Goal: Information Seeking & Learning: Find specific fact

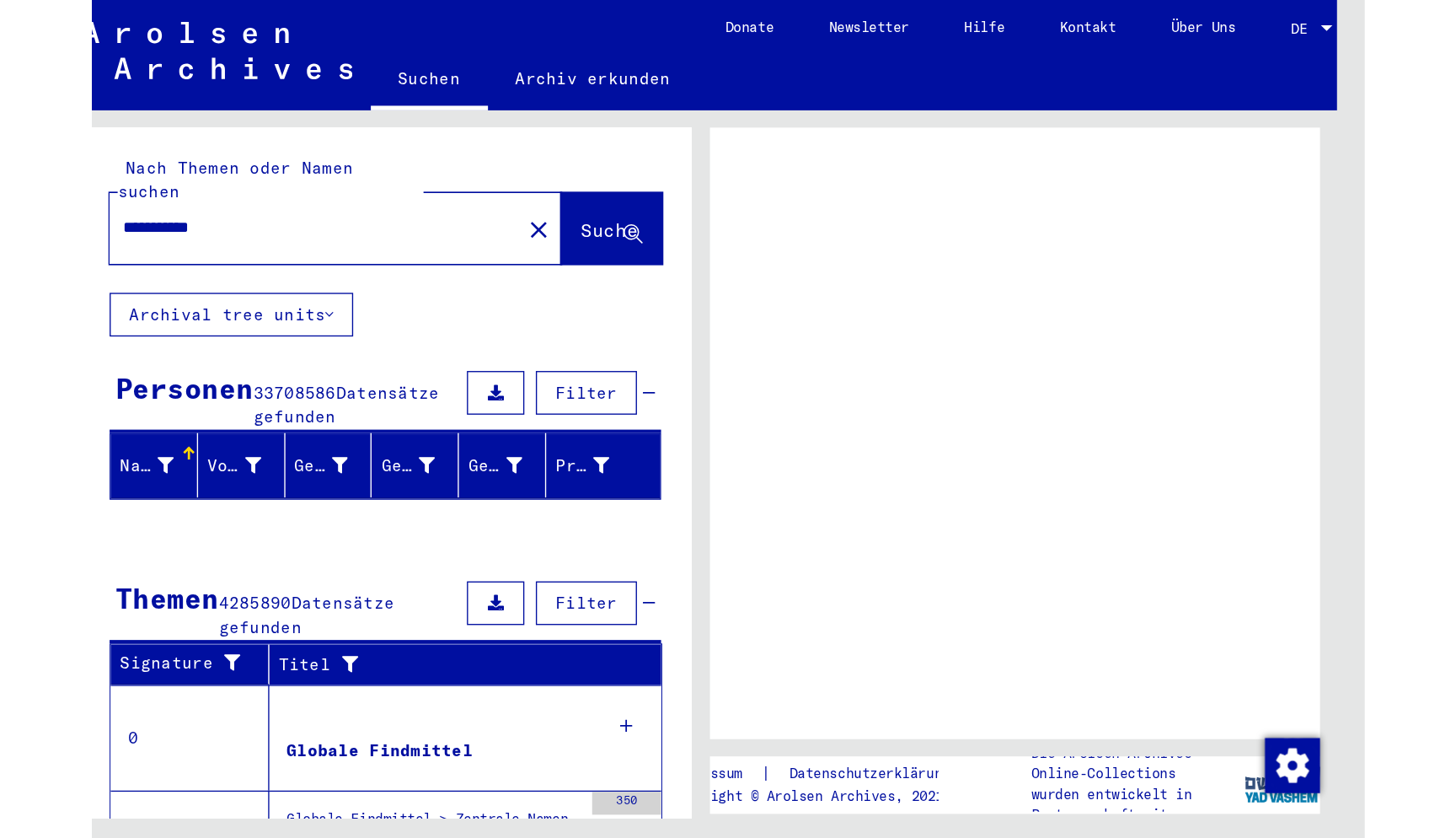
scroll to position [0, 28]
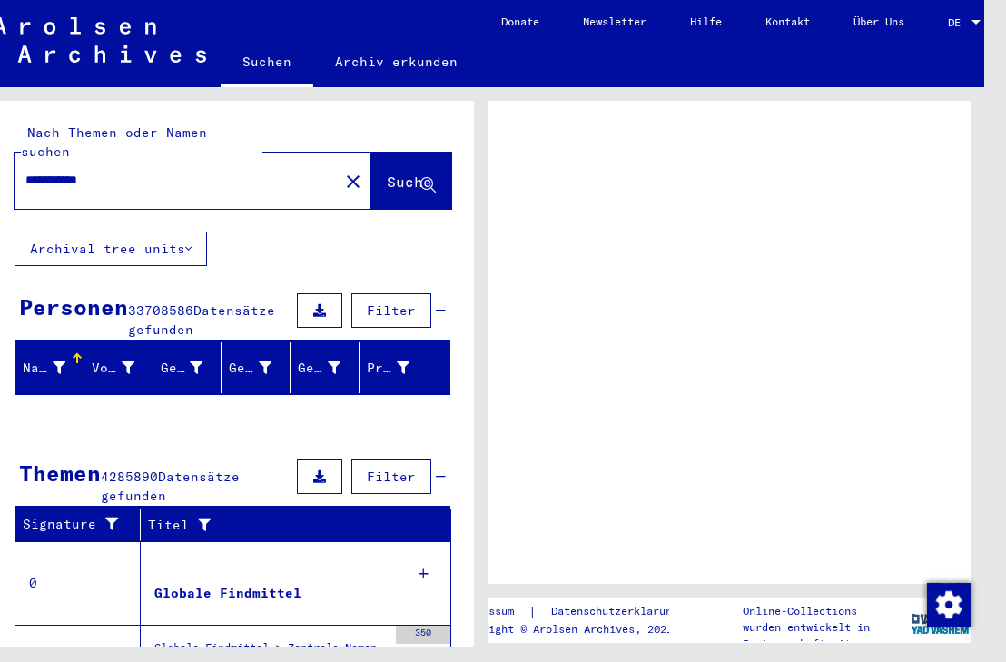
click at [967, 20] on span "DE" at bounding box center [958, 22] width 20 height 13
click at [977, 22] on div at bounding box center [976, 22] width 9 height 5
click at [966, 22] on span "DE" at bounding box center [958, 22] width 20 height 13
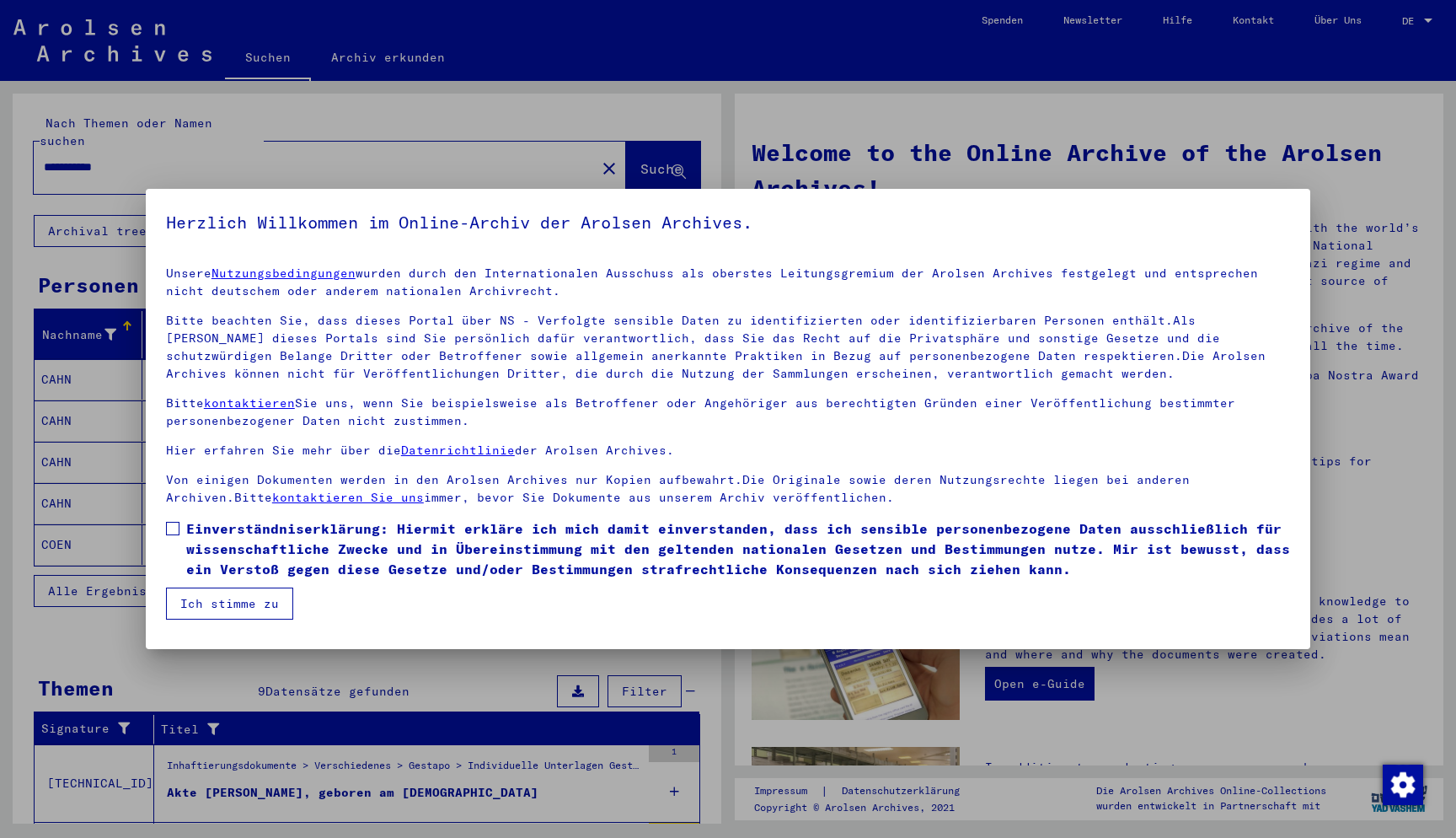
click at [174, 527] on span at bounding box center [173, 528] width 14 height 14
click at [215, 600] on button "Ich stimme zu" at bounding box center [229, 603] width 127 height 32
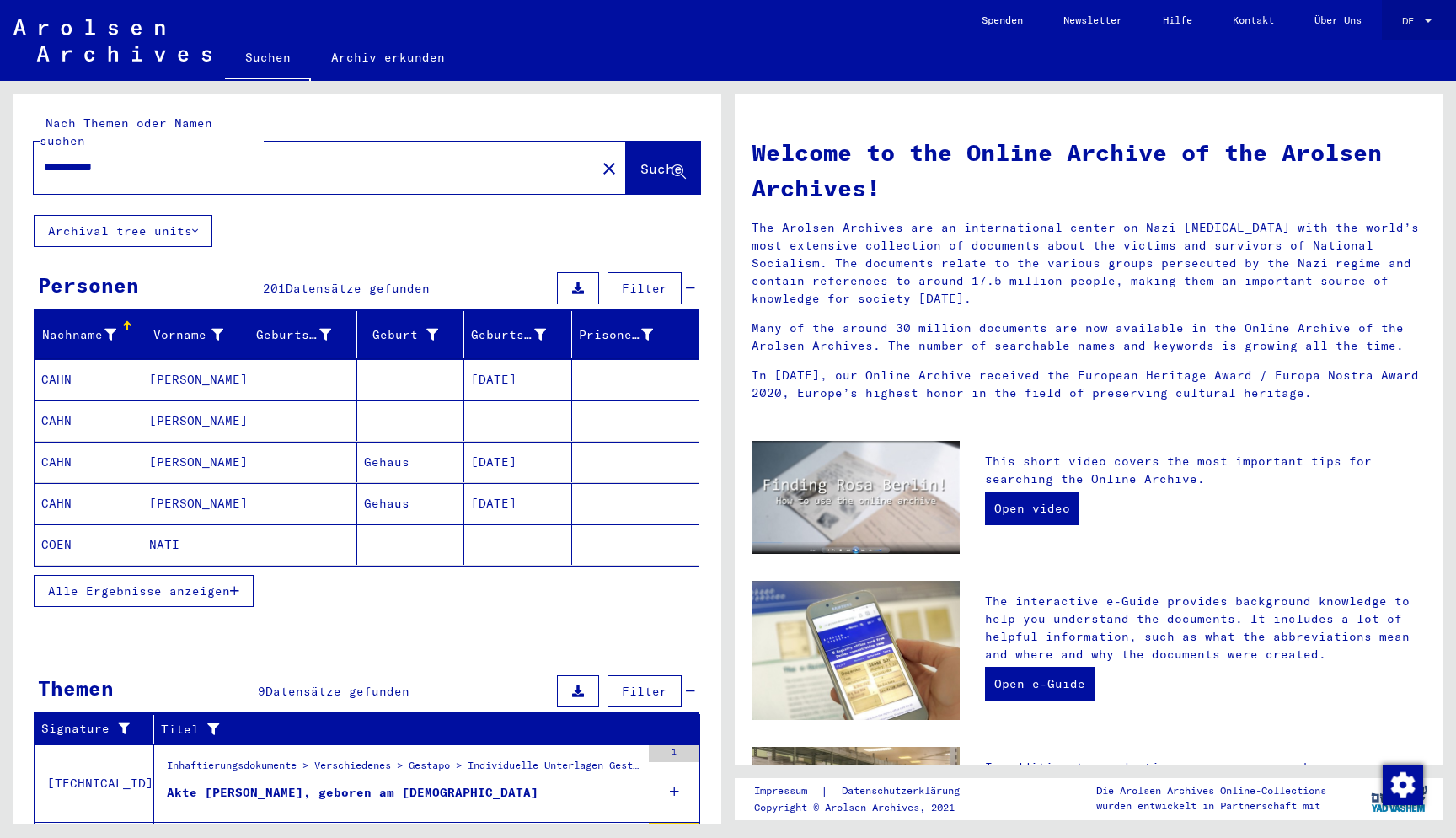
click at [933, 17] on div at bounding box center [1428, 20] width 15 height 12
click at [933, 32] on span "English" at bounding box center [1385, 30] width 41 height 13
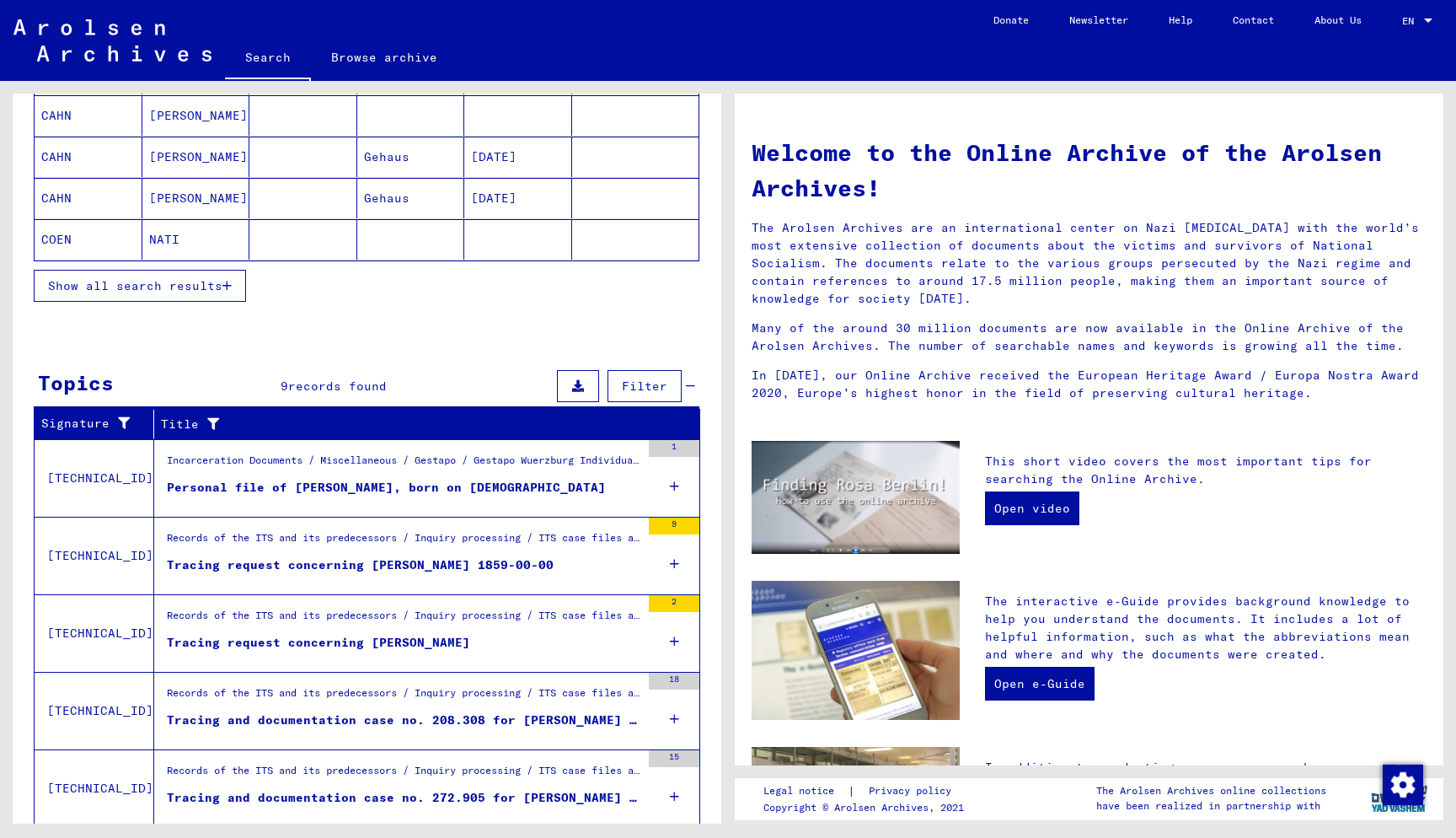
scroll to position [289, 0]
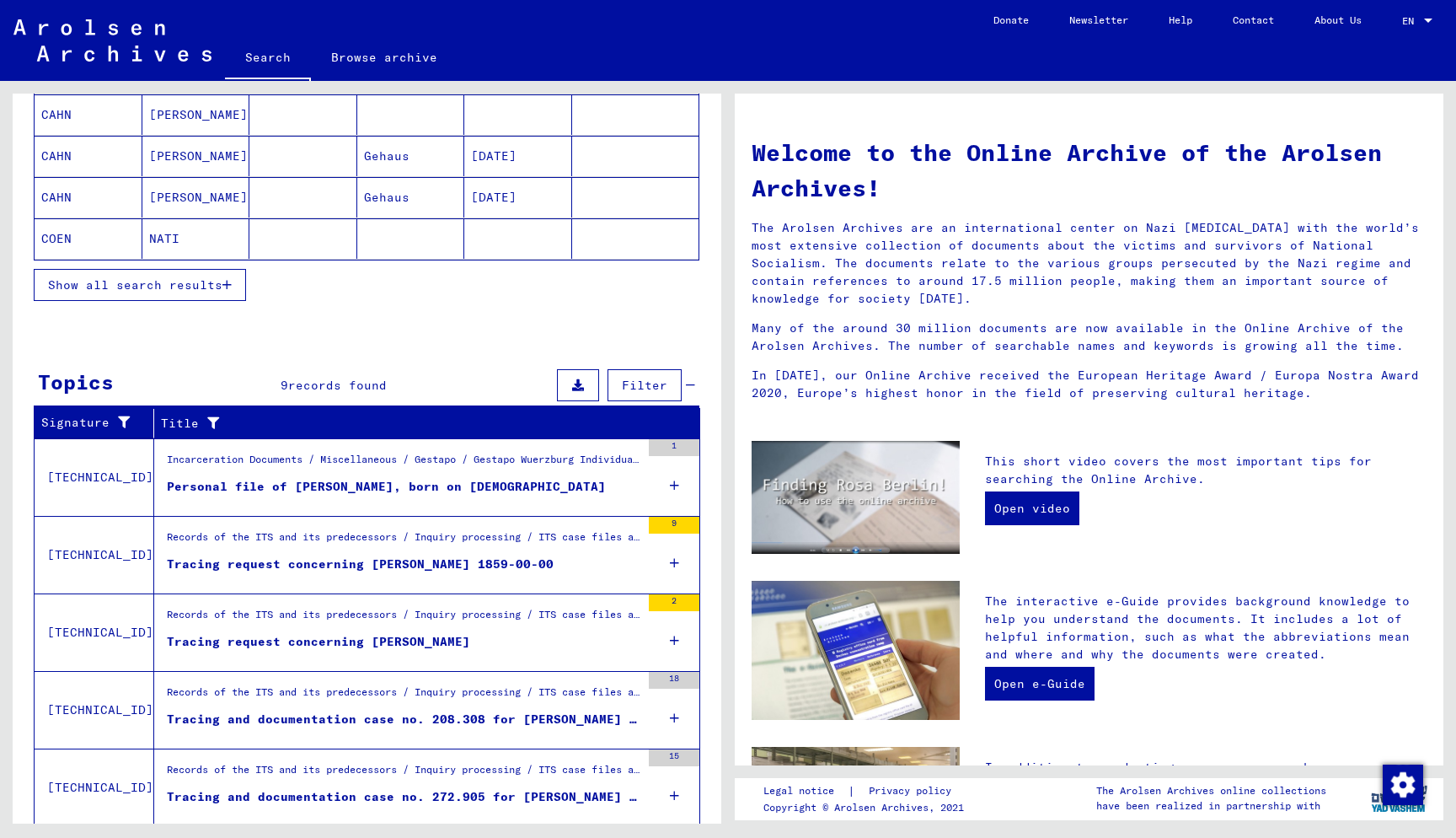
click at [322, 613] on div "Tracing request concerning [PERSON_NAME]" at bounding box center [318, 641] width 303 height 18
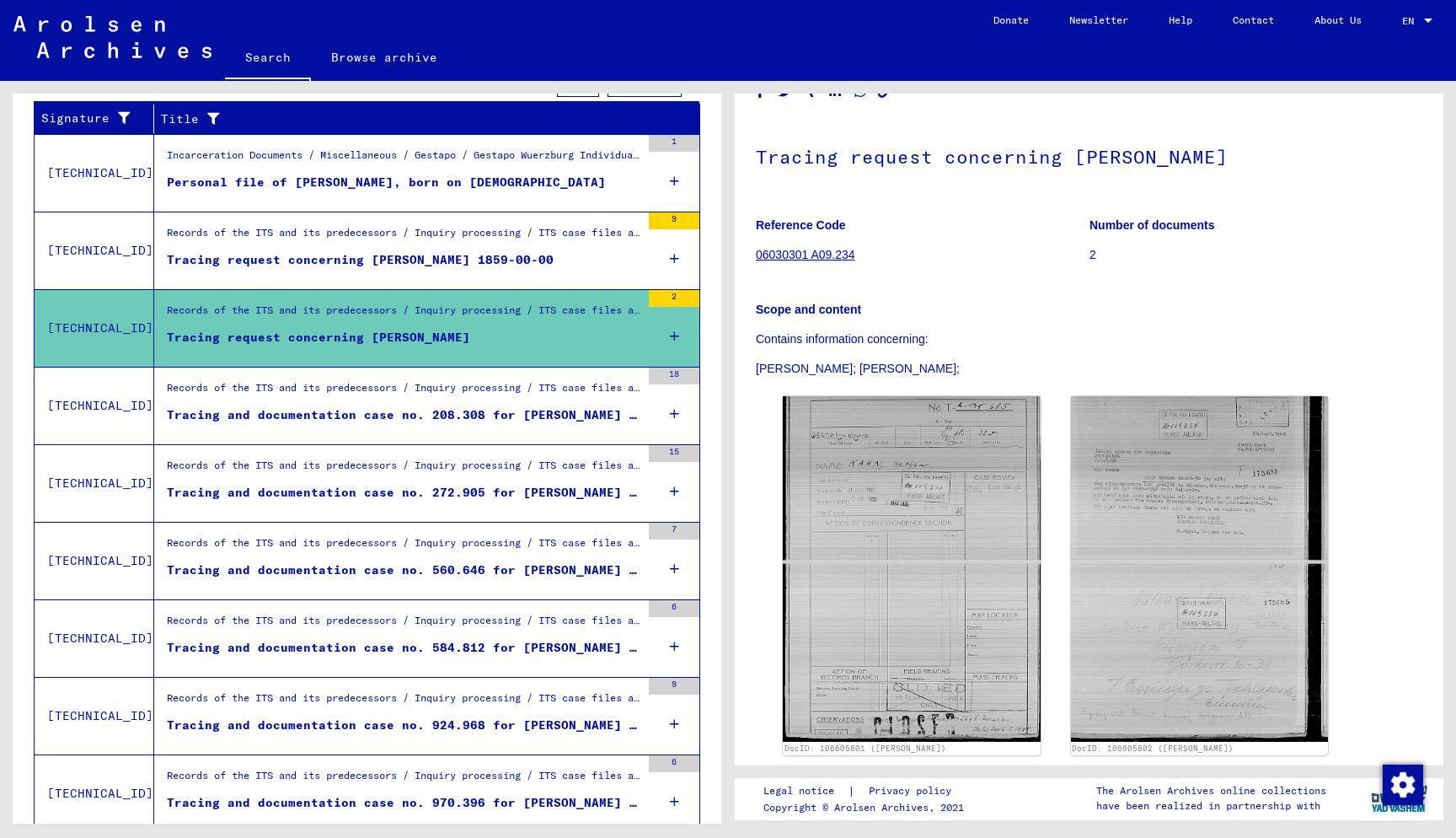
scroll to position [57, 0]
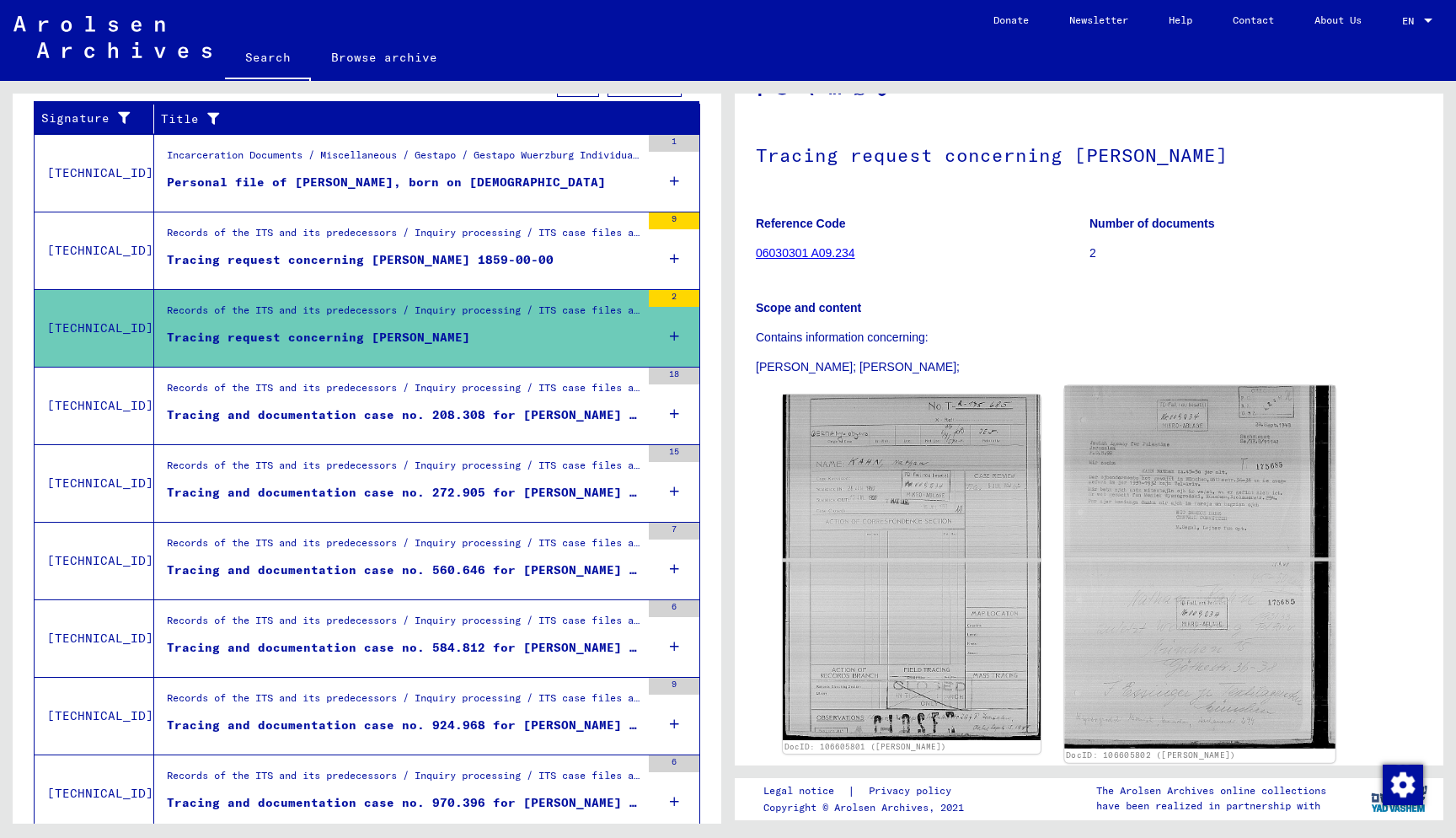
click at [933, 521] on img at bounding box center [1200, 567] width 271 height 362
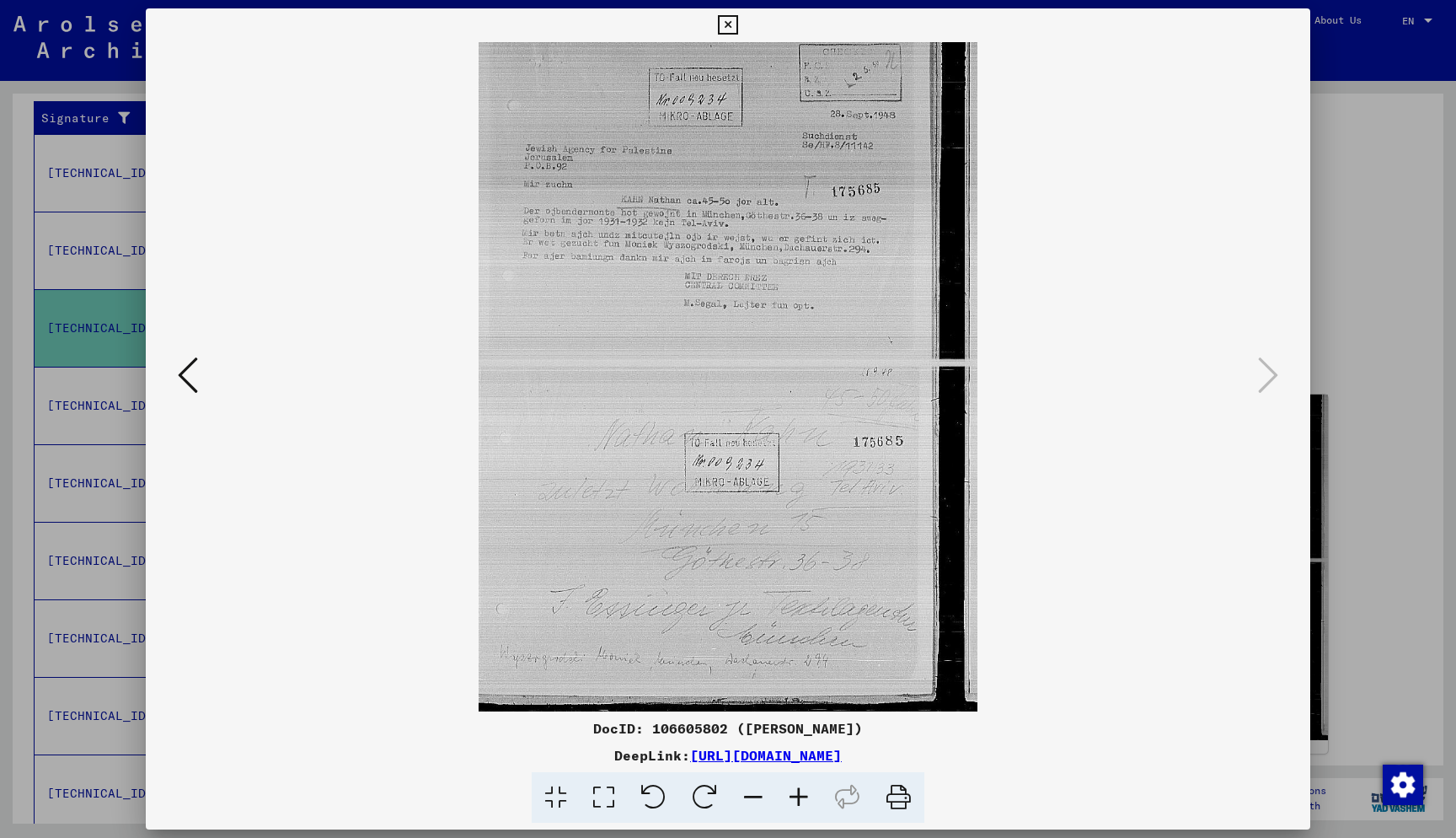
click at [183, 385] on icon at bounding box center [188, 375] width 20 height 41
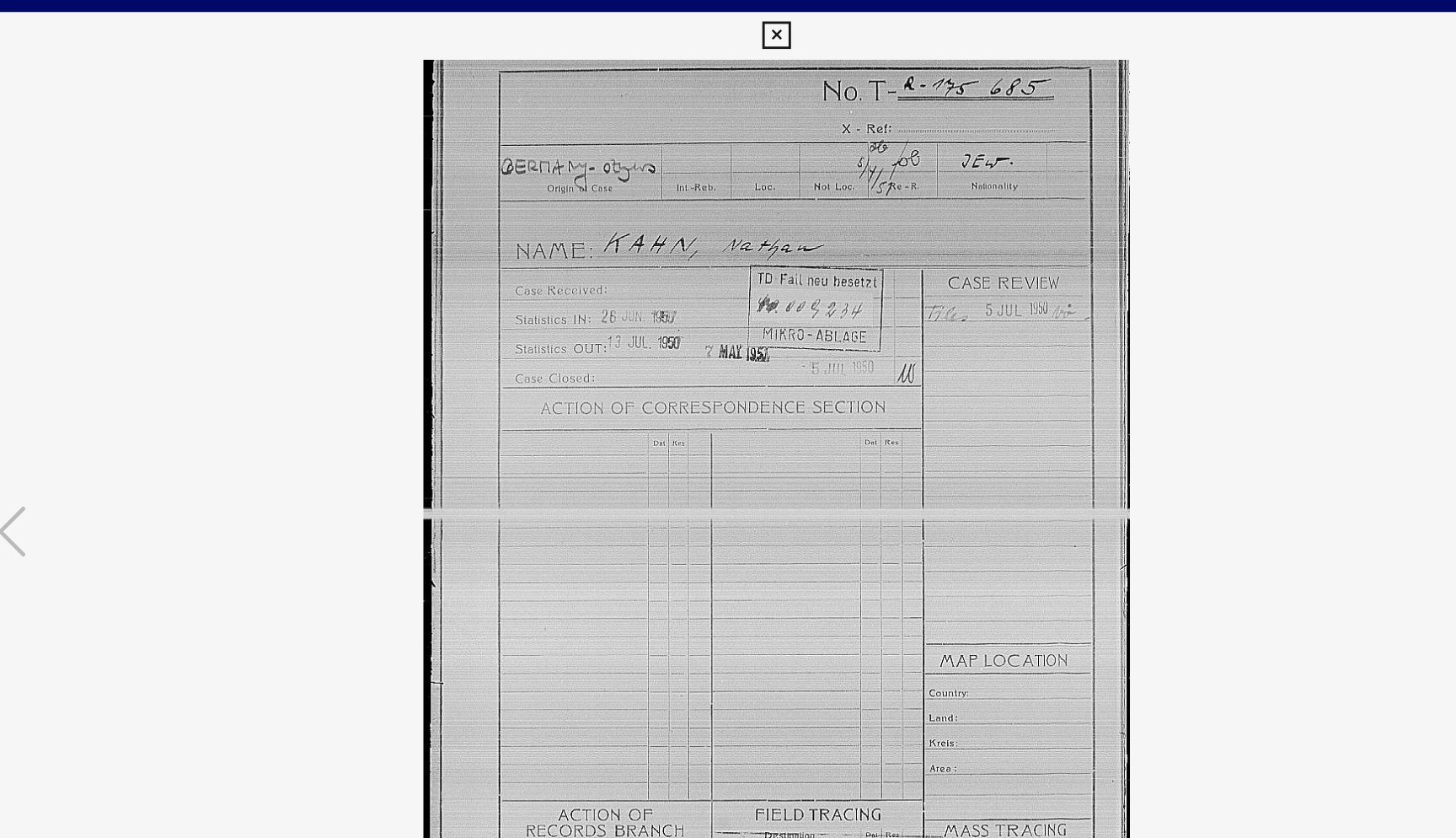
scroll to position [0, 0]
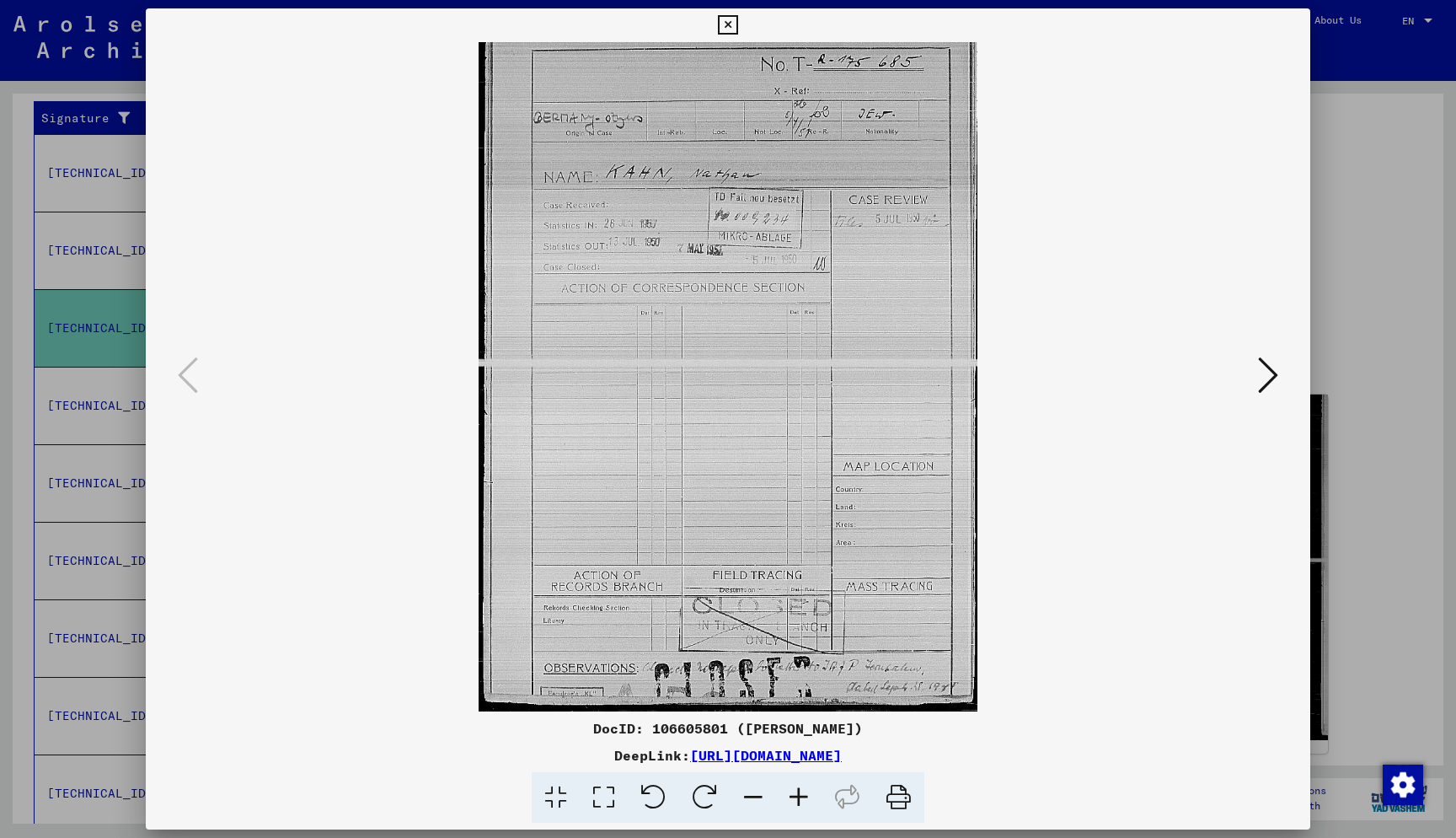
click at [933, 474] on div at bounding box center [728, 419] width 1456 height 838
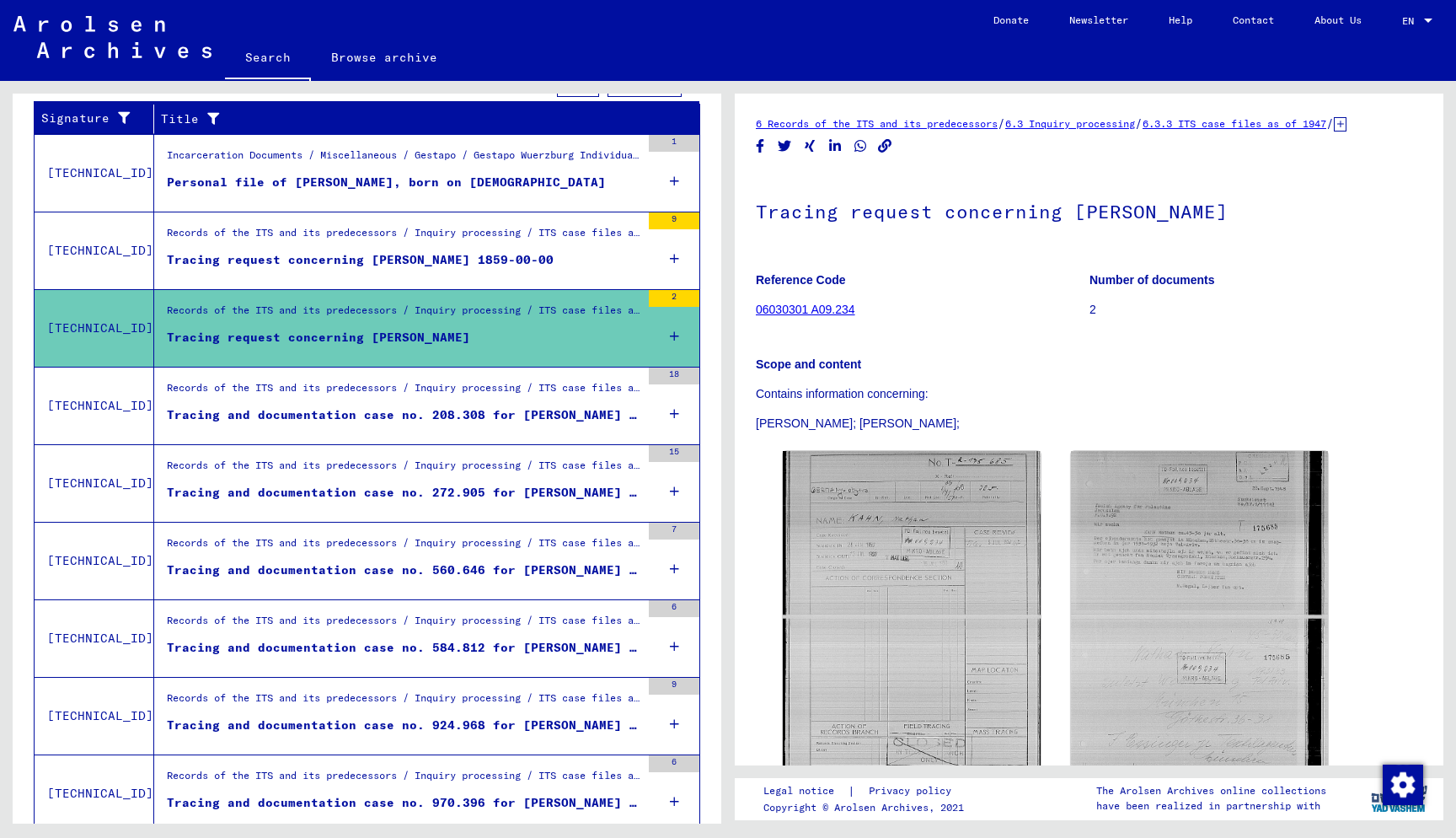
click at [580, 168] on div "Incarceration Documents / Miscellaneous / Gestapo / Gestapo Wuerzburg Individua…" at bounding box center [404, 159] width 473 height 23
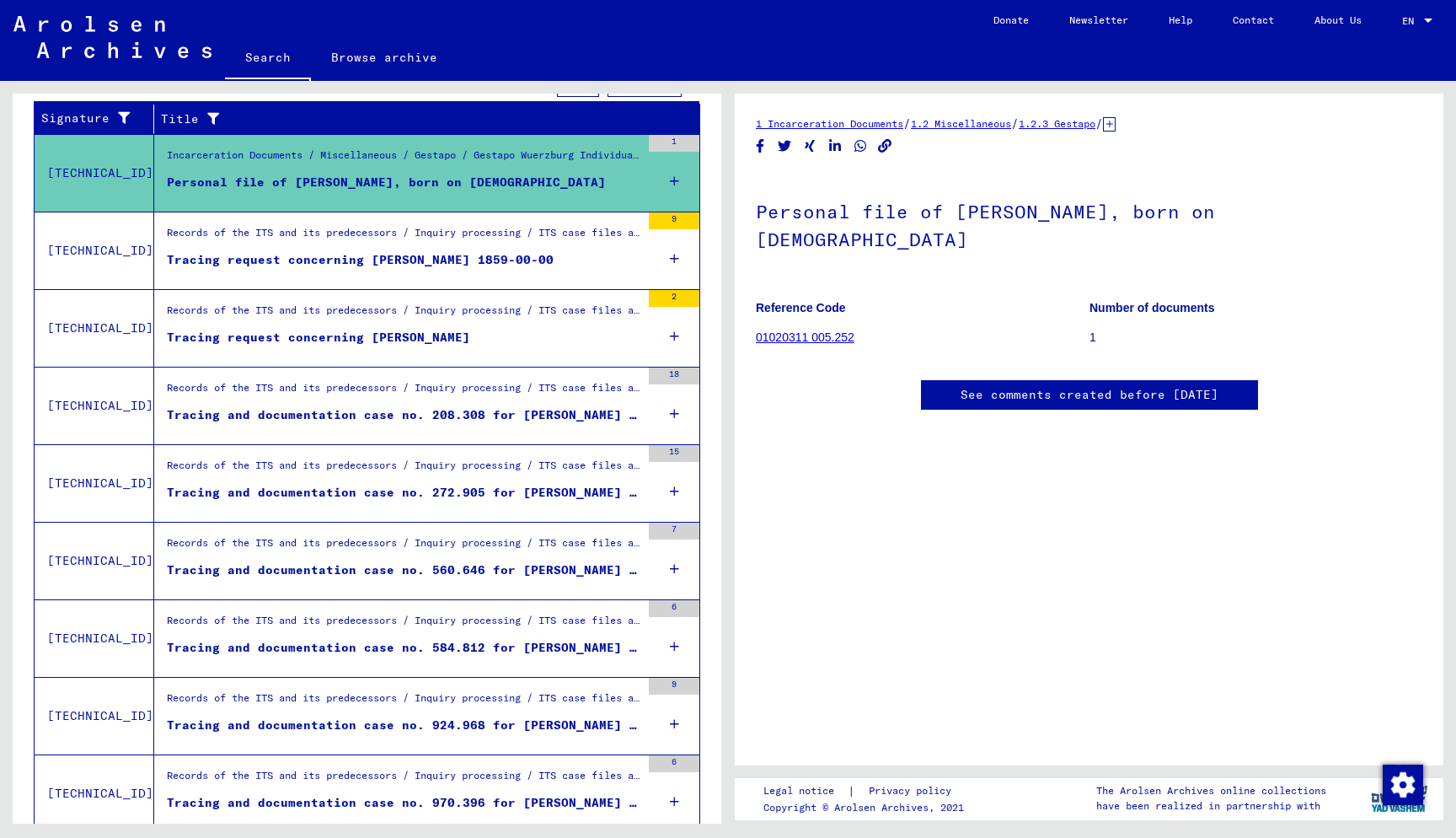
click at [676, 182] on mat-cell at bounding box center [636, 200] width 127 height 41
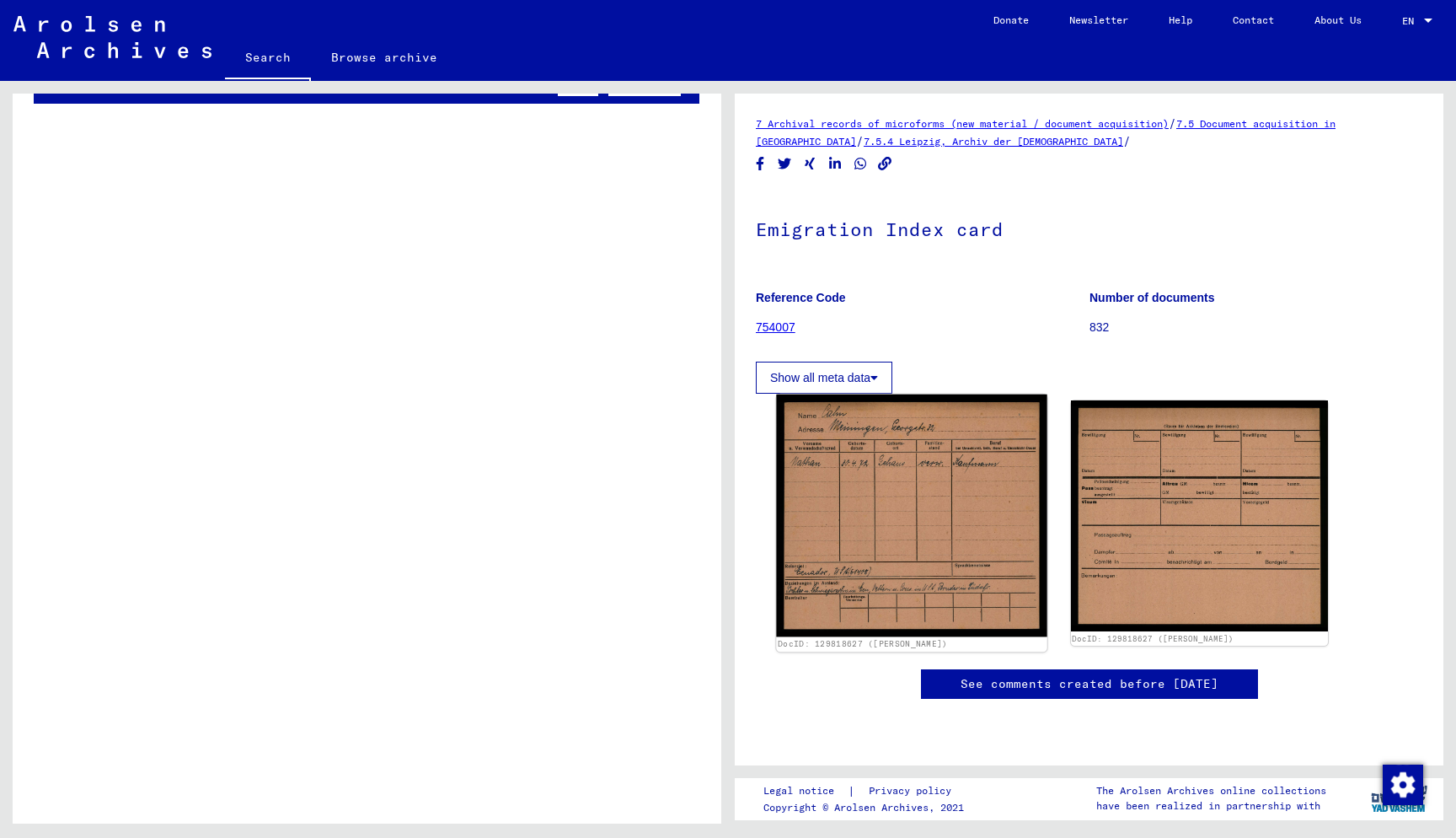
click at [933, 510] on img at bounding box center [911, 516] width 271 height 243
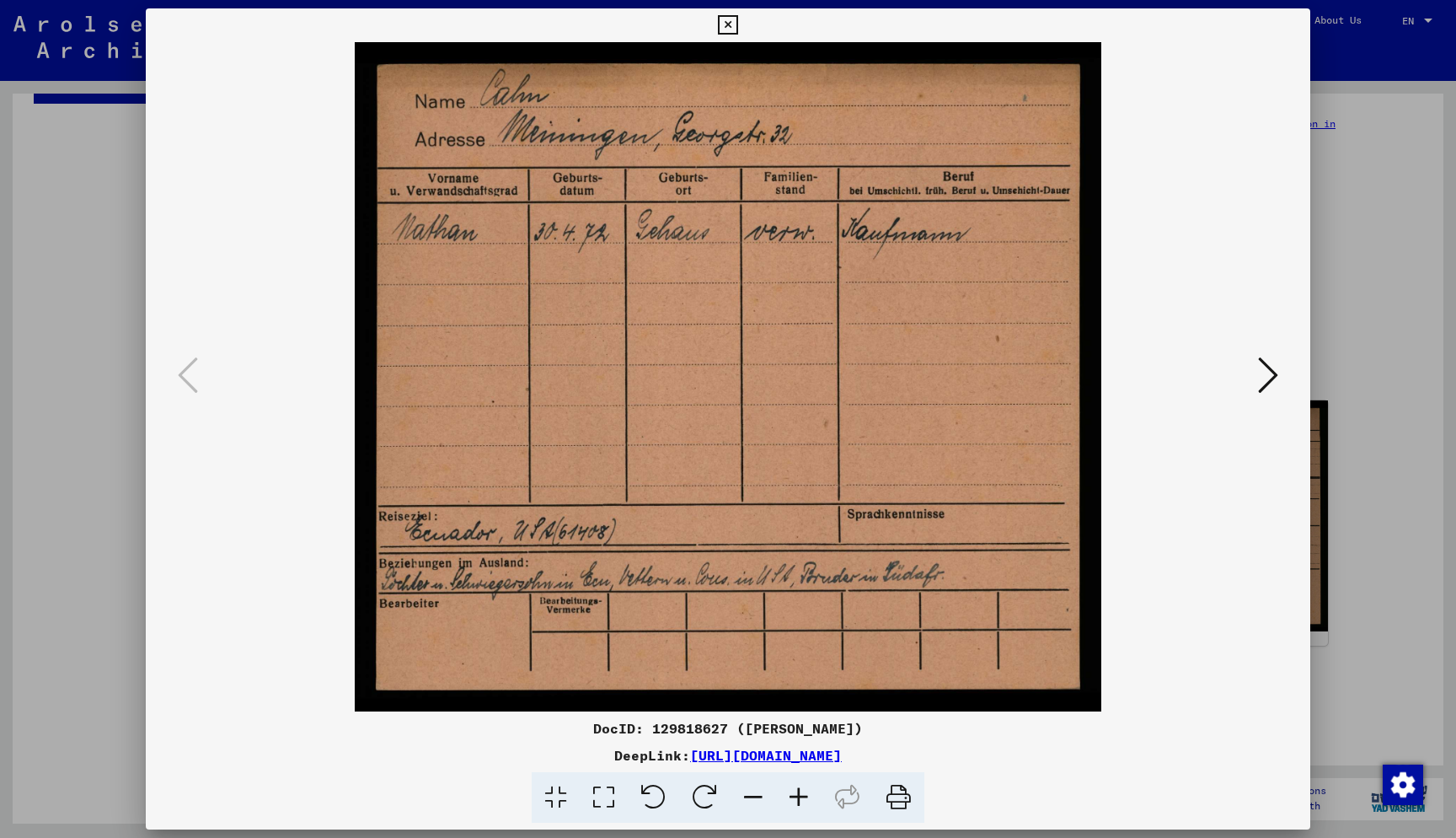
click at [933, 381] on icon at bounding box center [1269, 375] width 20 height 41
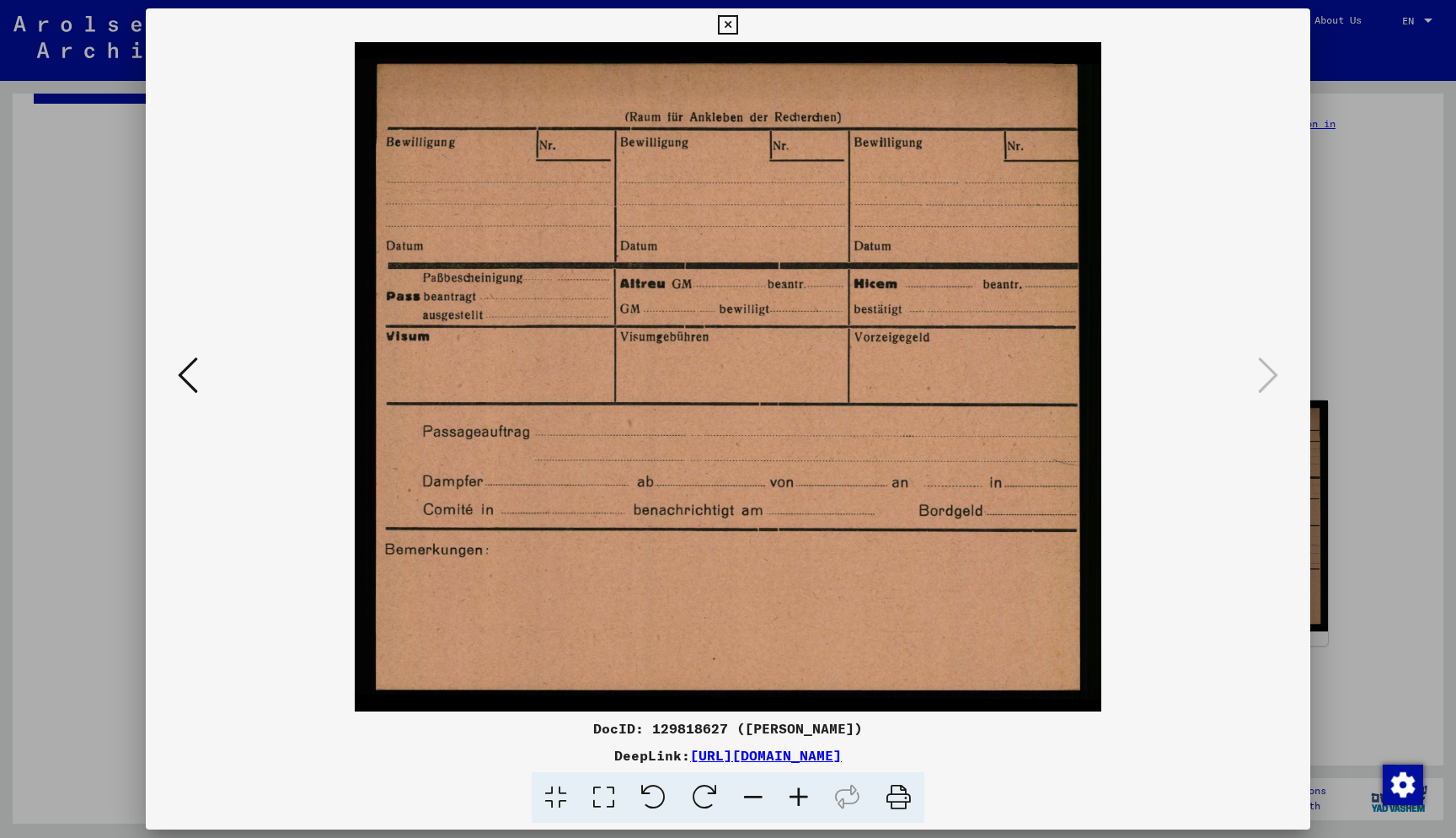
click at [213, 355] on img at bounding box center [728, 376] width 1050 height 669
click at [192, 368] on icon at bounding box center [188, 375] width 20 height 41
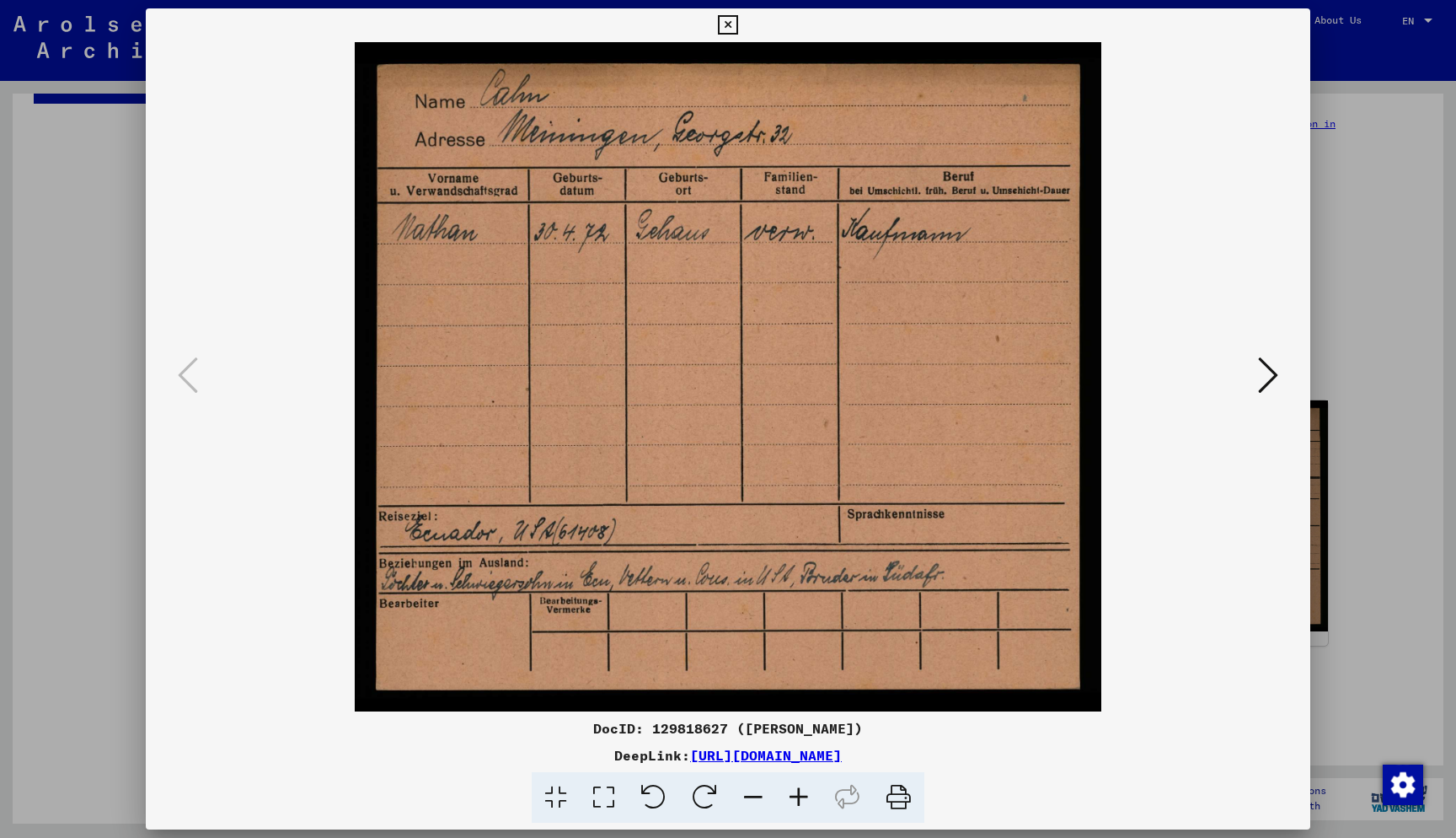
click at [88, 548] on div at bounding box center [728, 419] width 1456 height 838
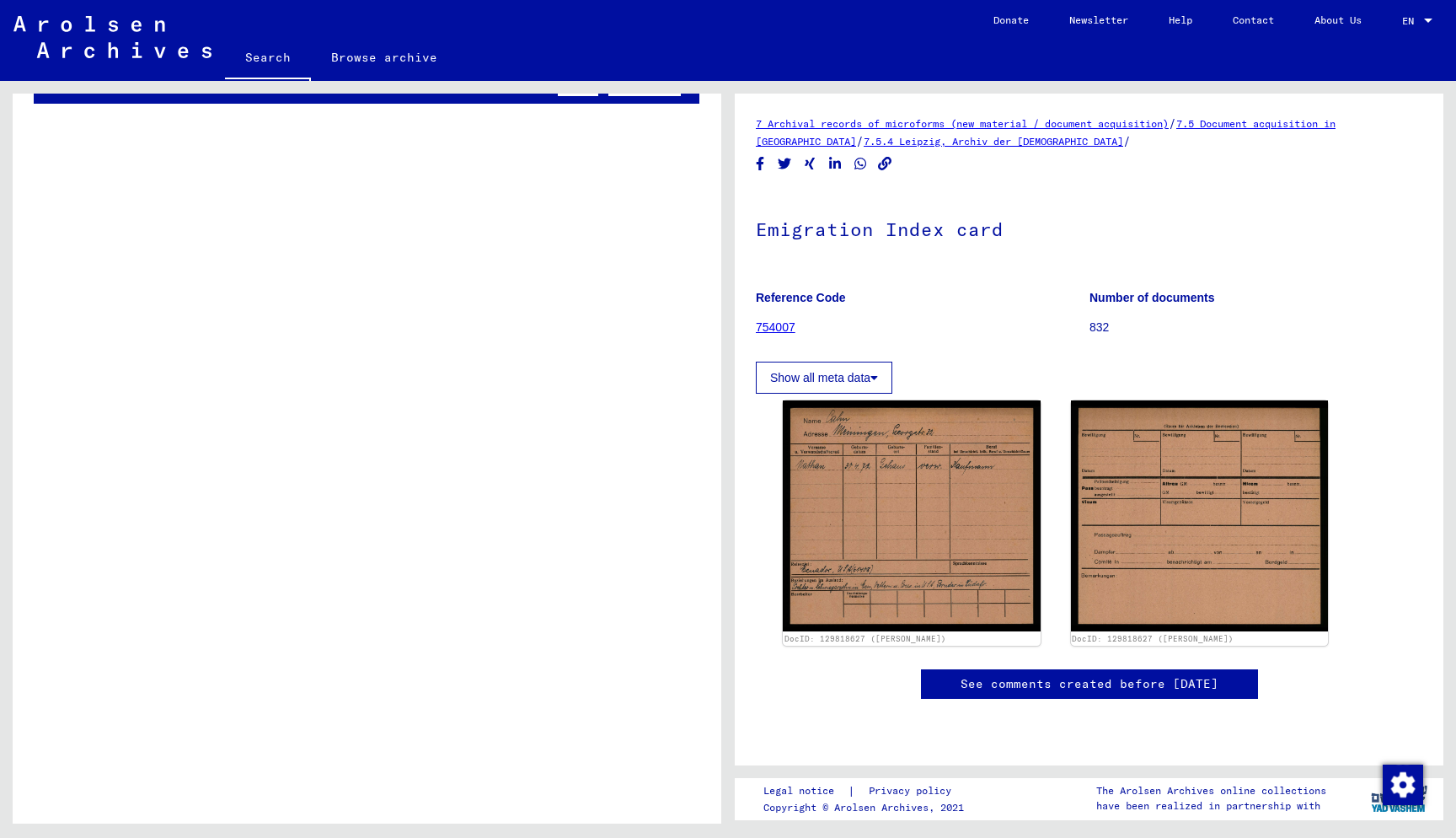
scroll to position [1, 2]
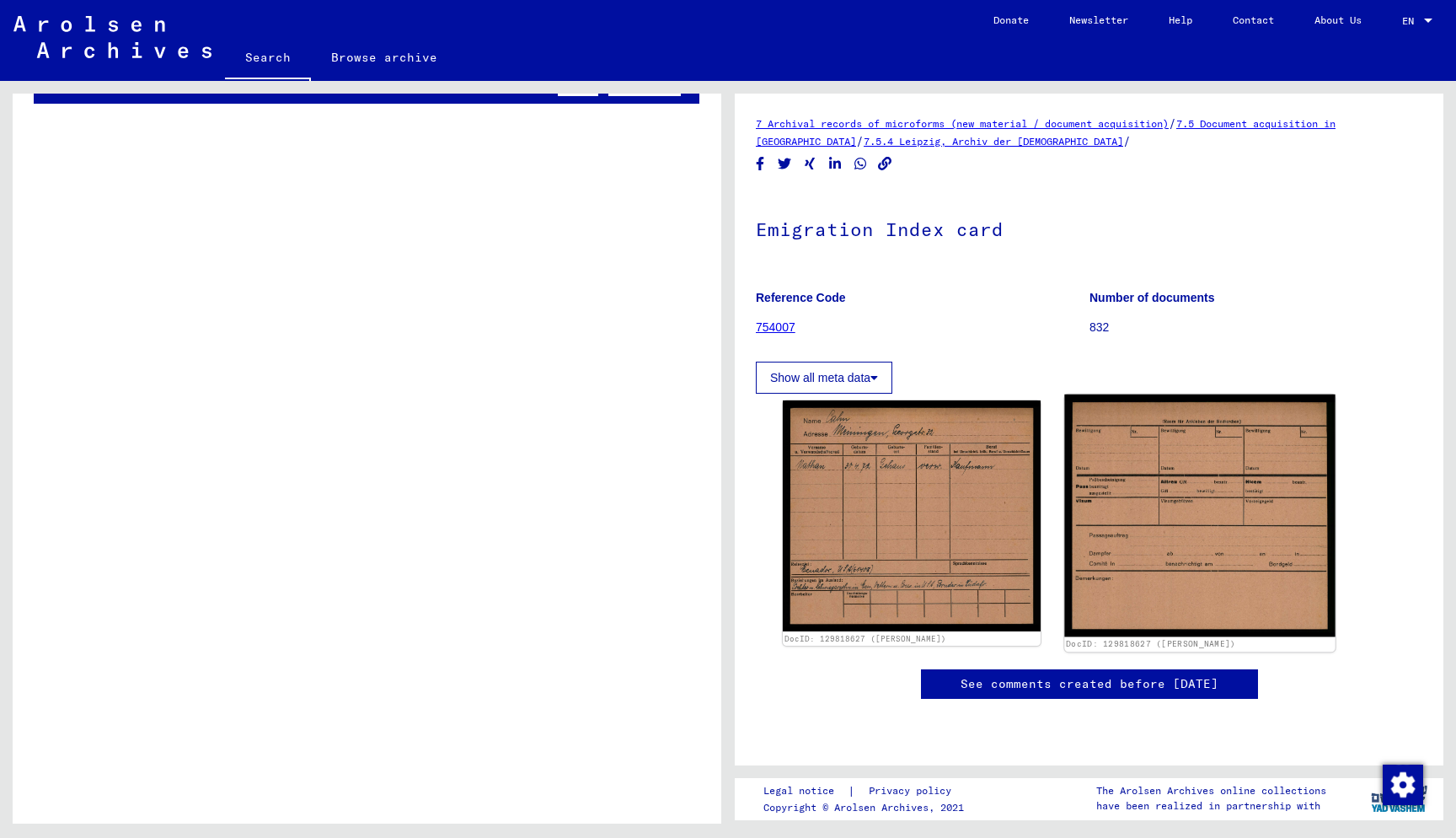
click at [933, 509] on img at bounding box center [1200, 515] width 271 height 242
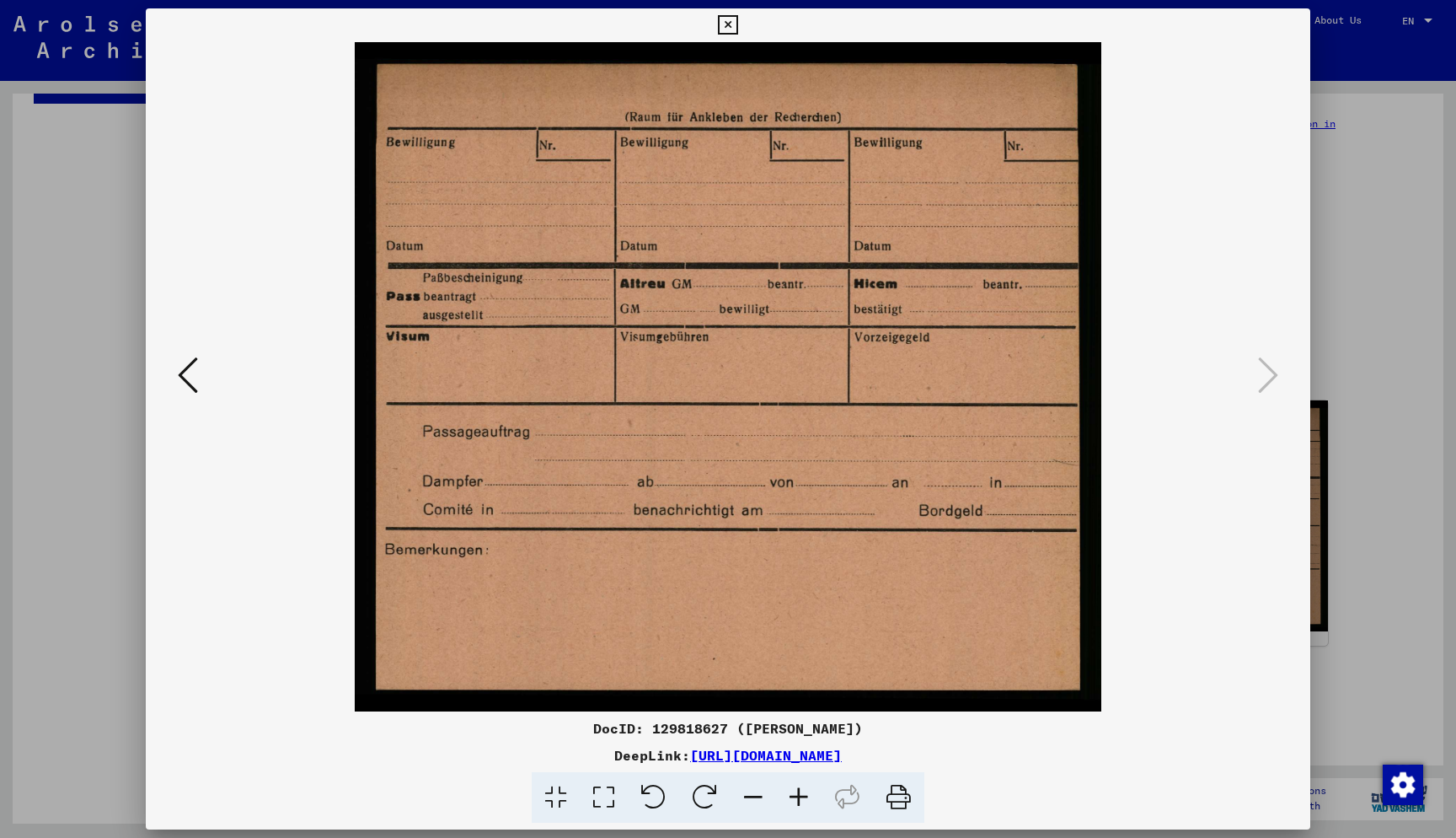
click at [933, 264] on div at bounding box center [728, 419] width 1456 height 838
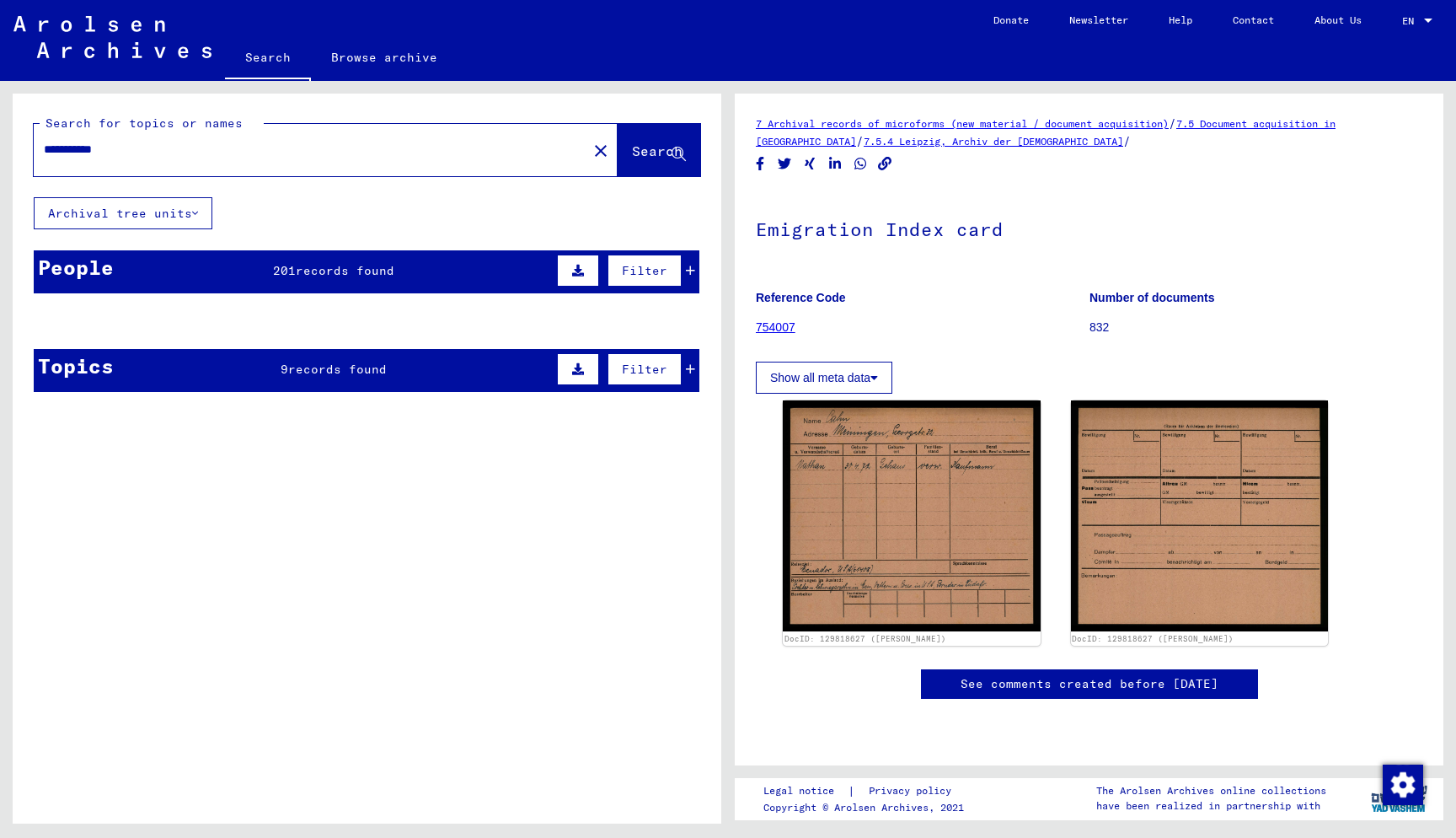
scroll to position [0, 0]
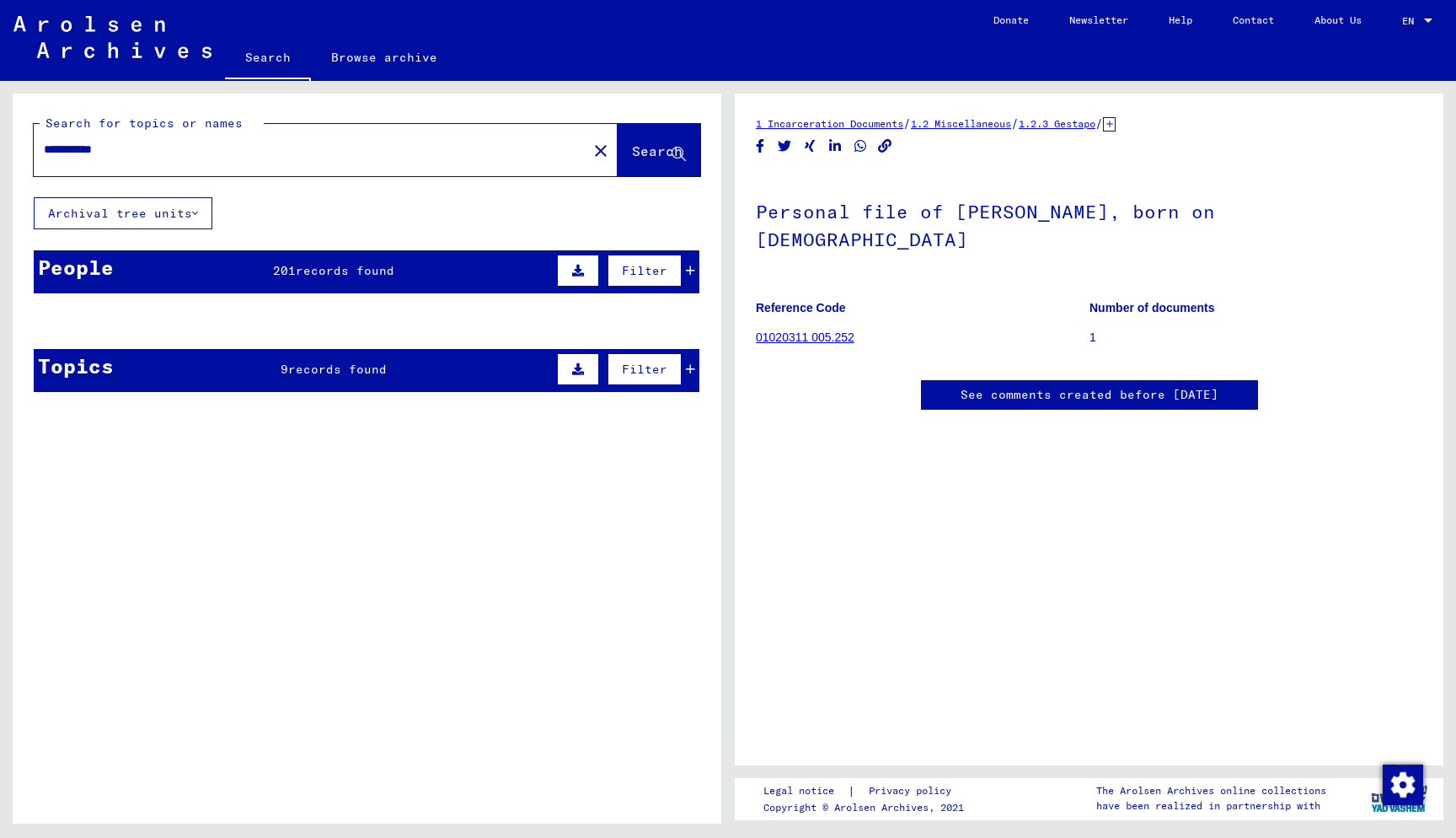
click at [502, 281] on div "People 201 records found Filter" at bounding box center [366, 272] width 665 height 43
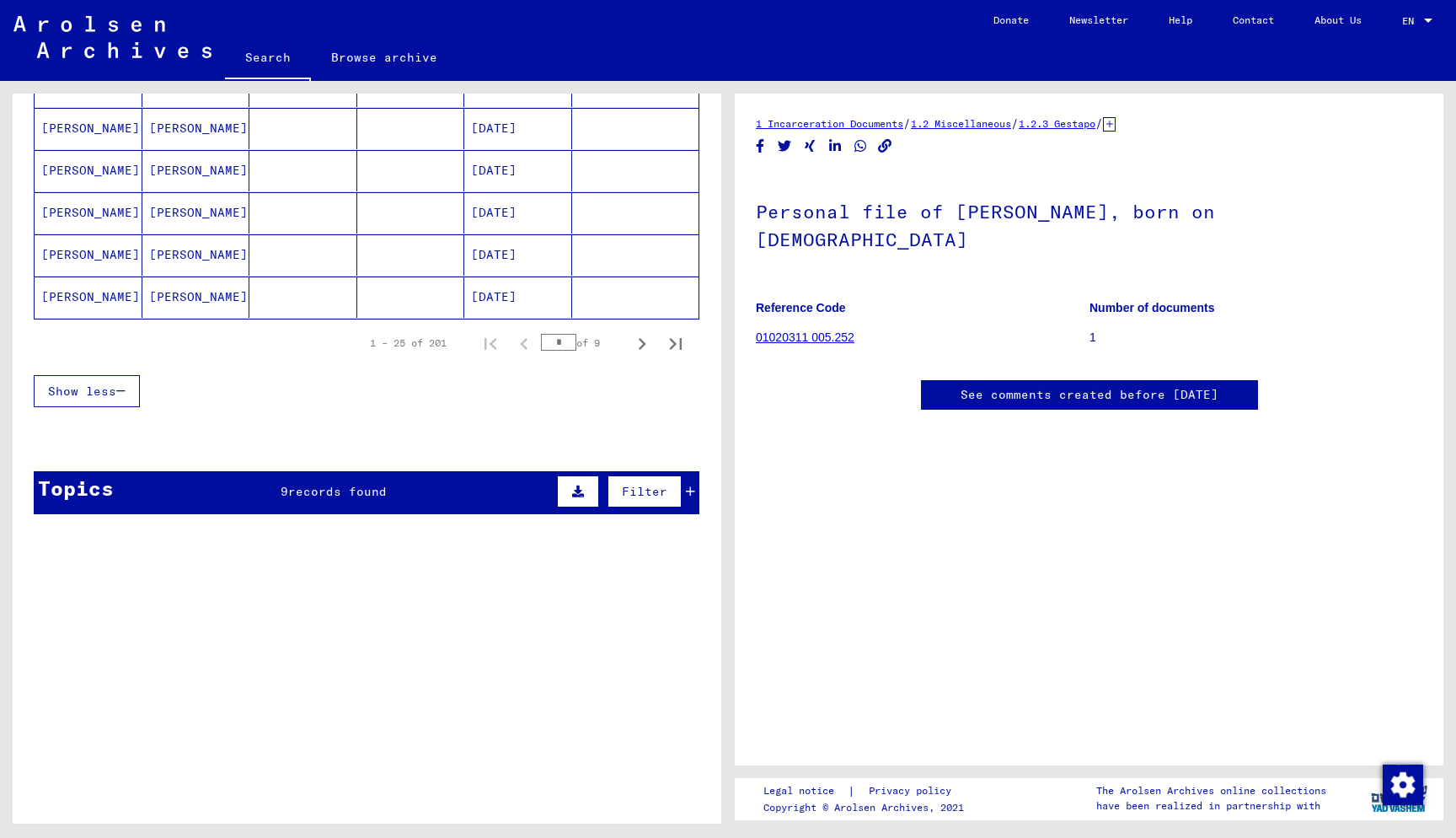
scroll to position [1076, 0]
click at [636, 349] on icon "Next page" at bounding box center [641, 344] width 23 height 23
click at [647, 354] on icon "Next page" at bounding box center [641, 344] width 23 height 23
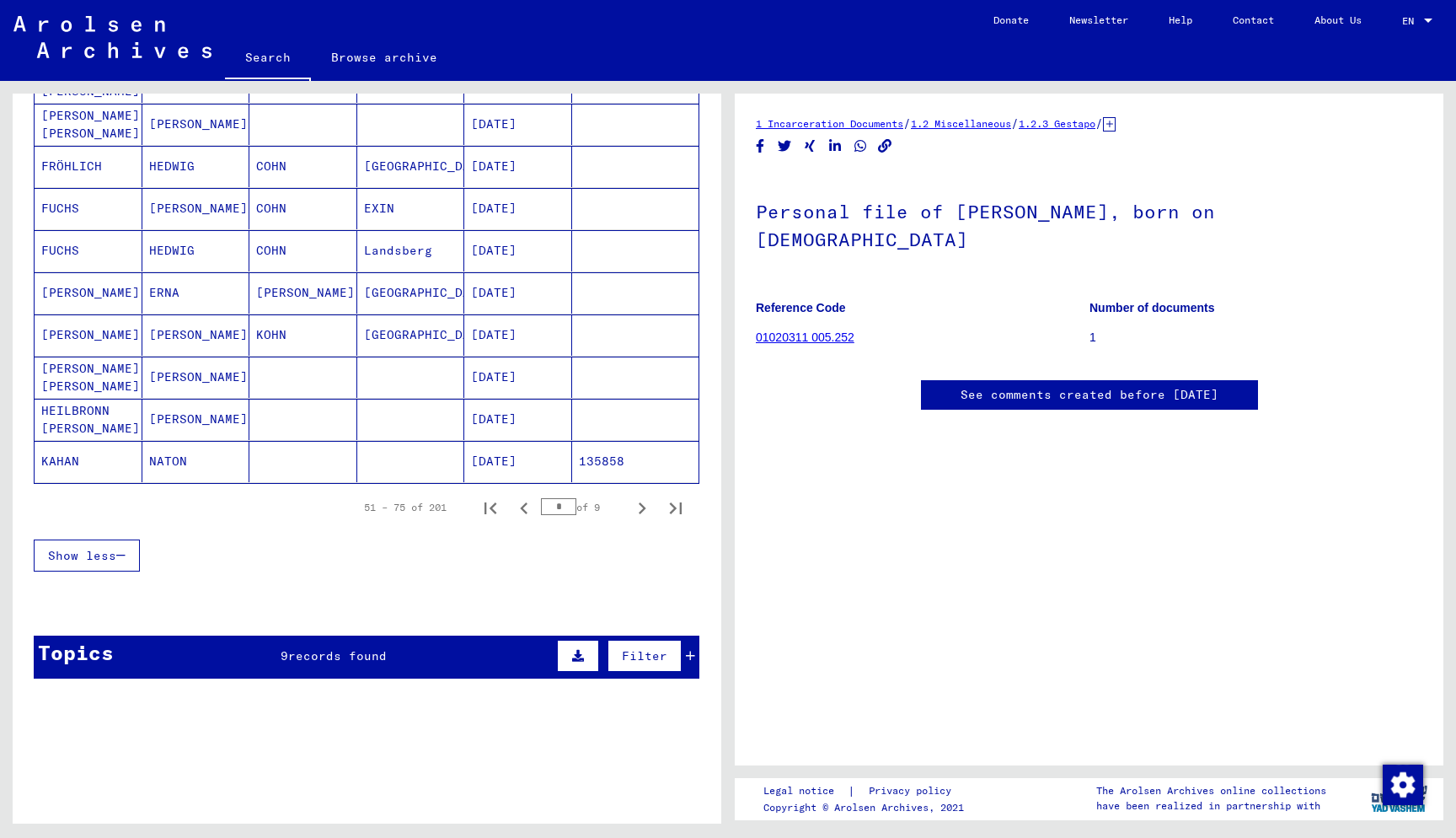
scroll to position [935, 0]
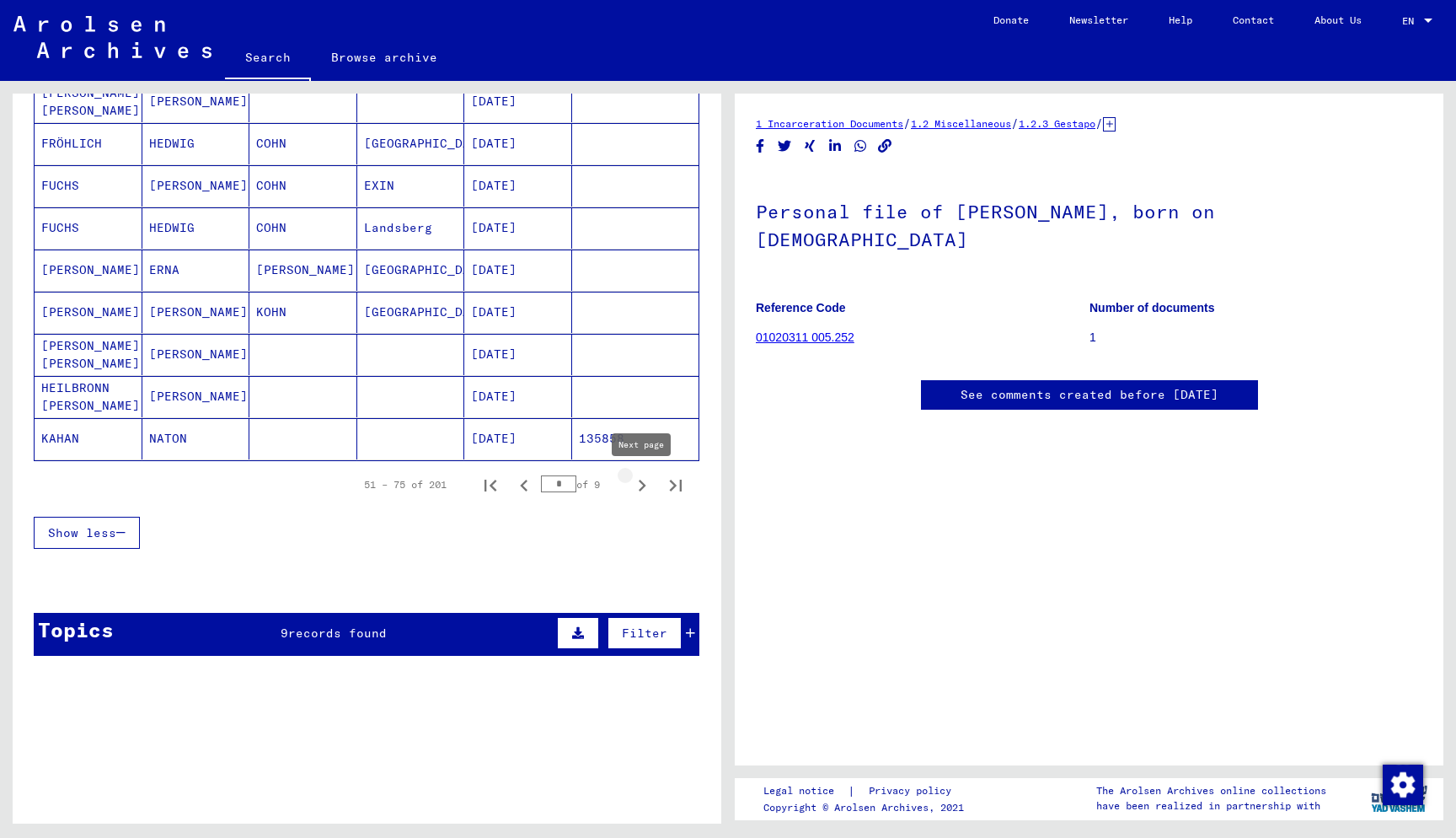
click at [646, 491] on icon "Next page" at bounding box center [641, 484] width 23 height 23
type input "*"
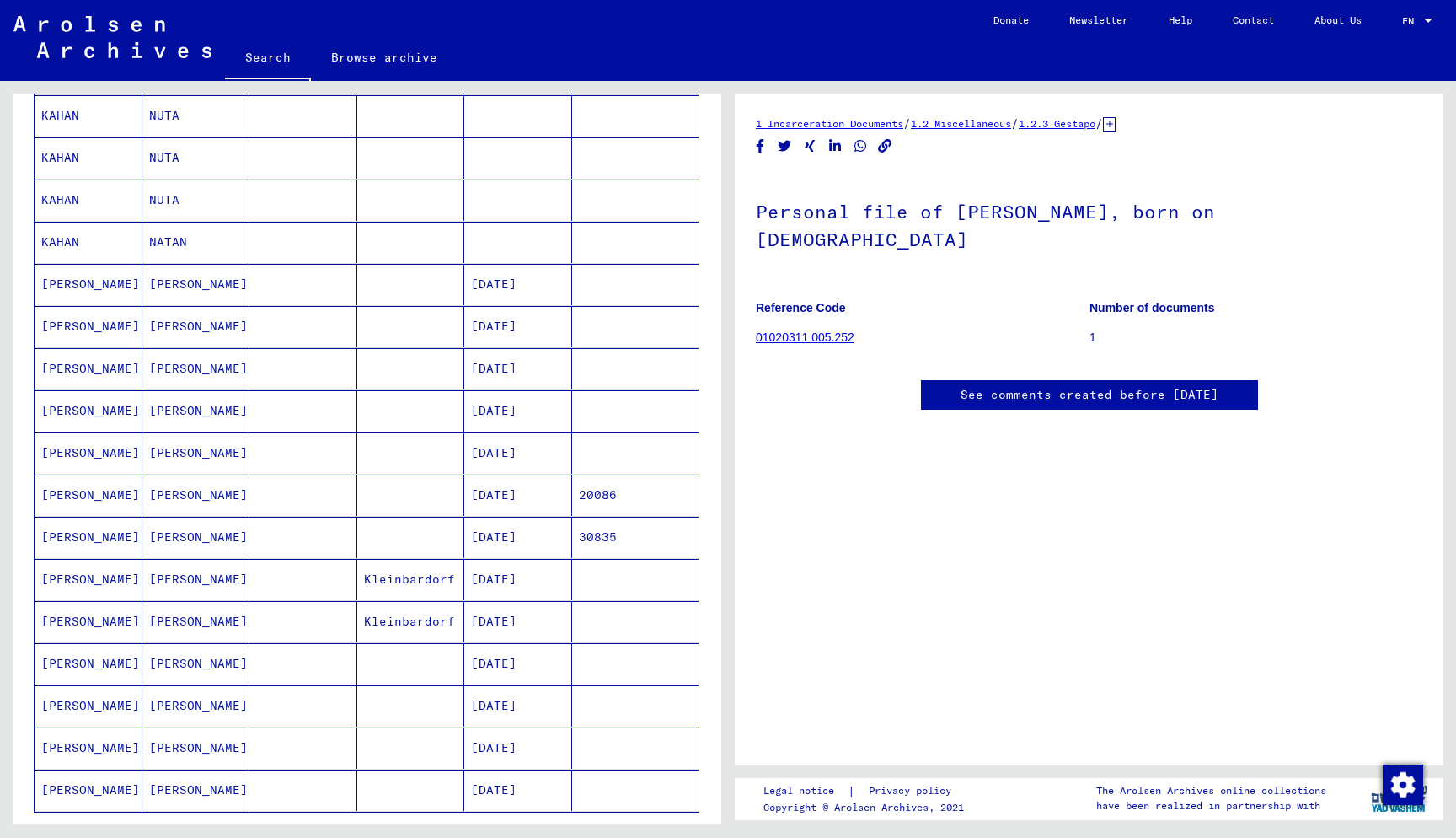
scroll to position [582, 0]
click at [307, 575] on mat-cell at bounding box center [303, 581] width 108 height 41
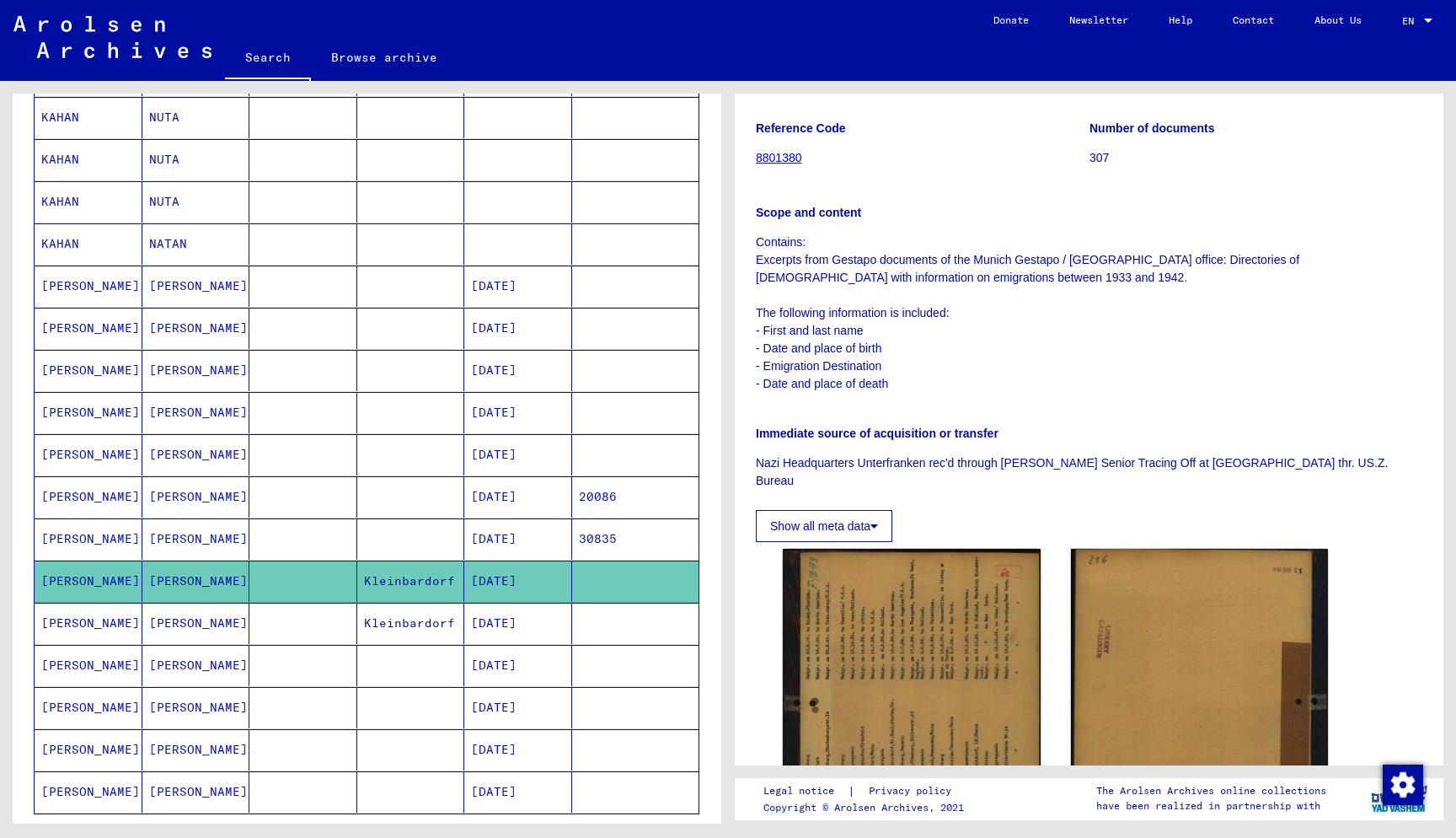
scroll to position [246, 0]
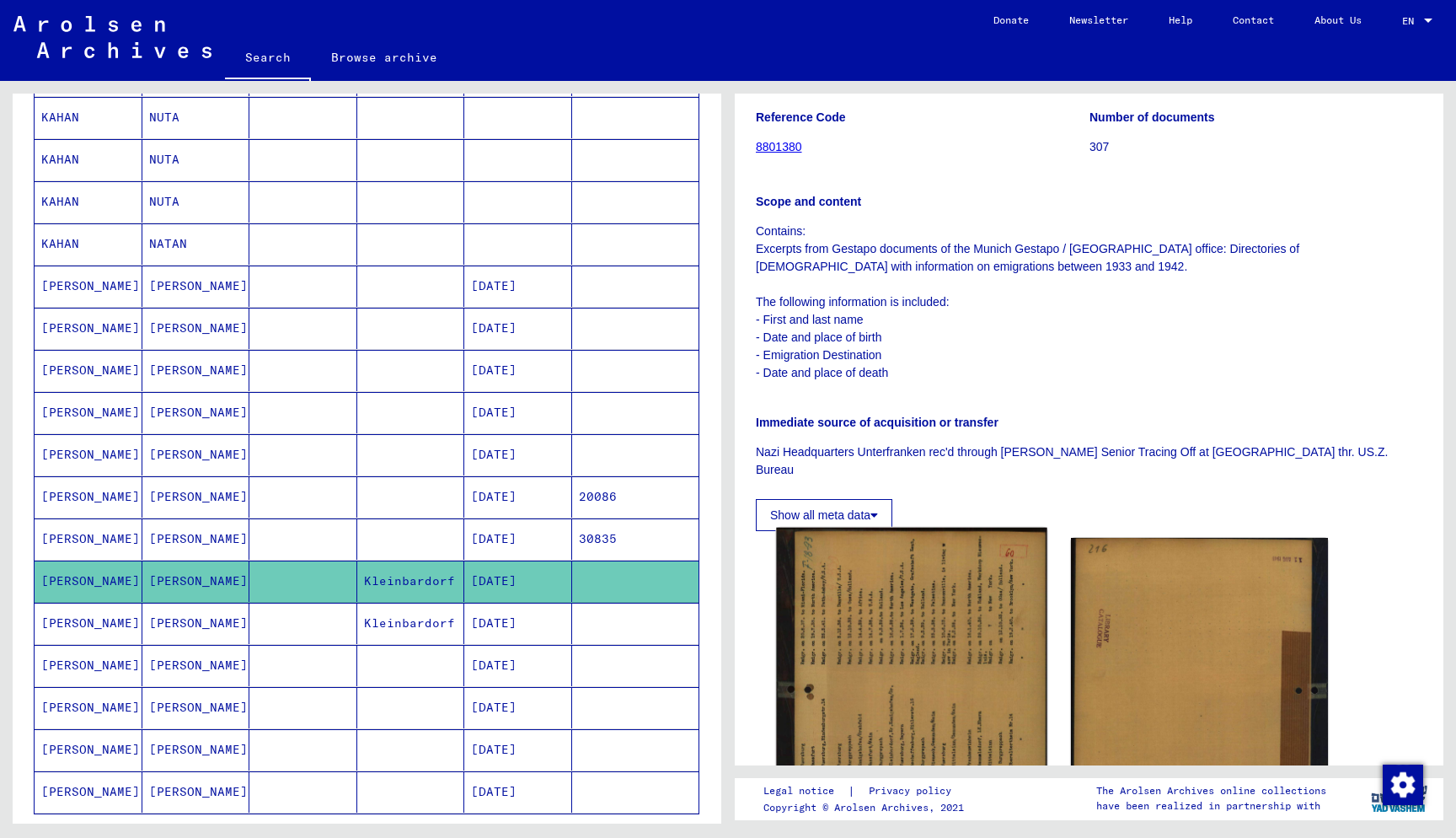
click at [933, 613] on img at bounding box center [911, 737] width 271 height 420
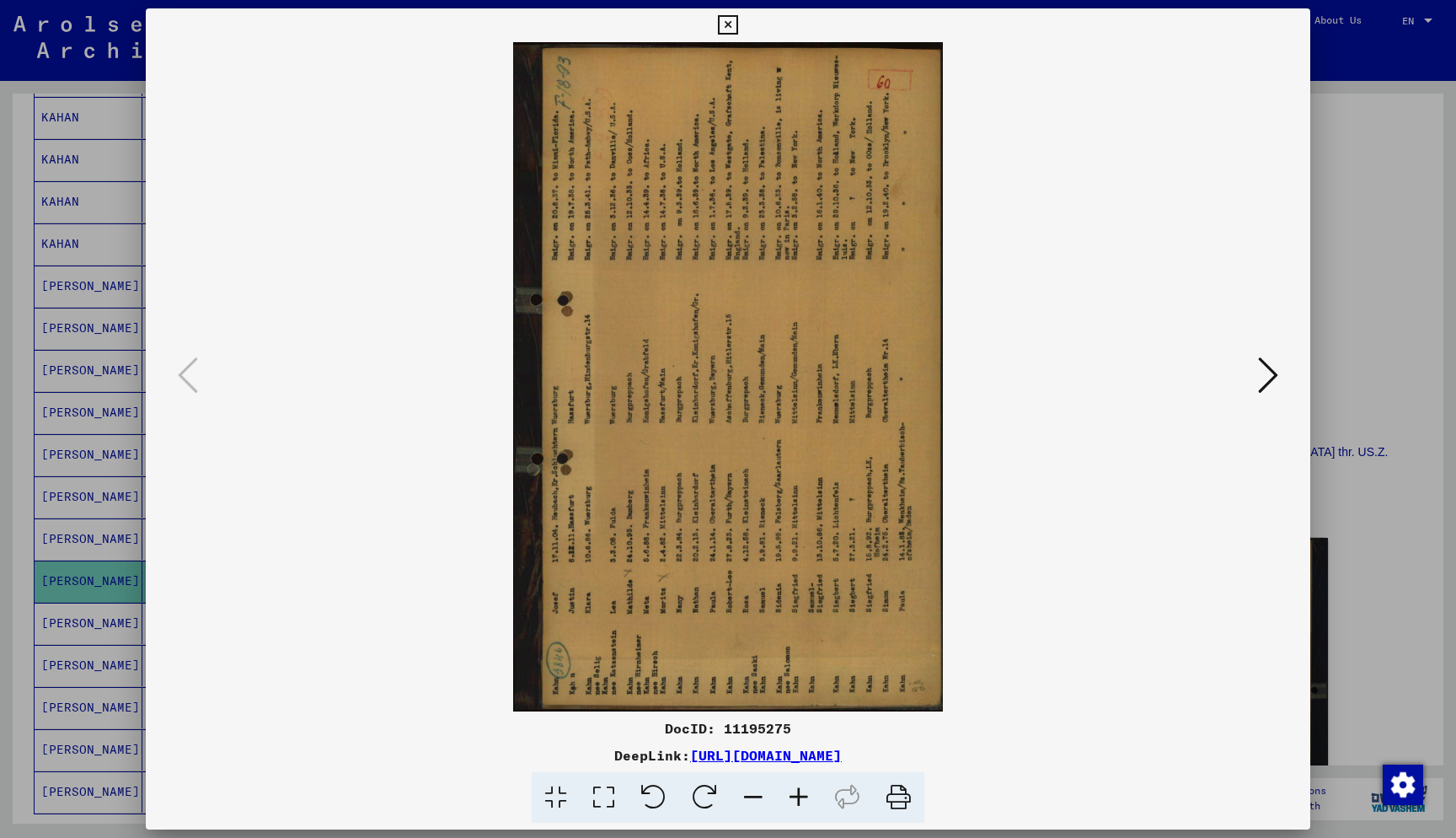
click at [933, 370] on icon at bounding box center [1269, 375] width 20 height 41
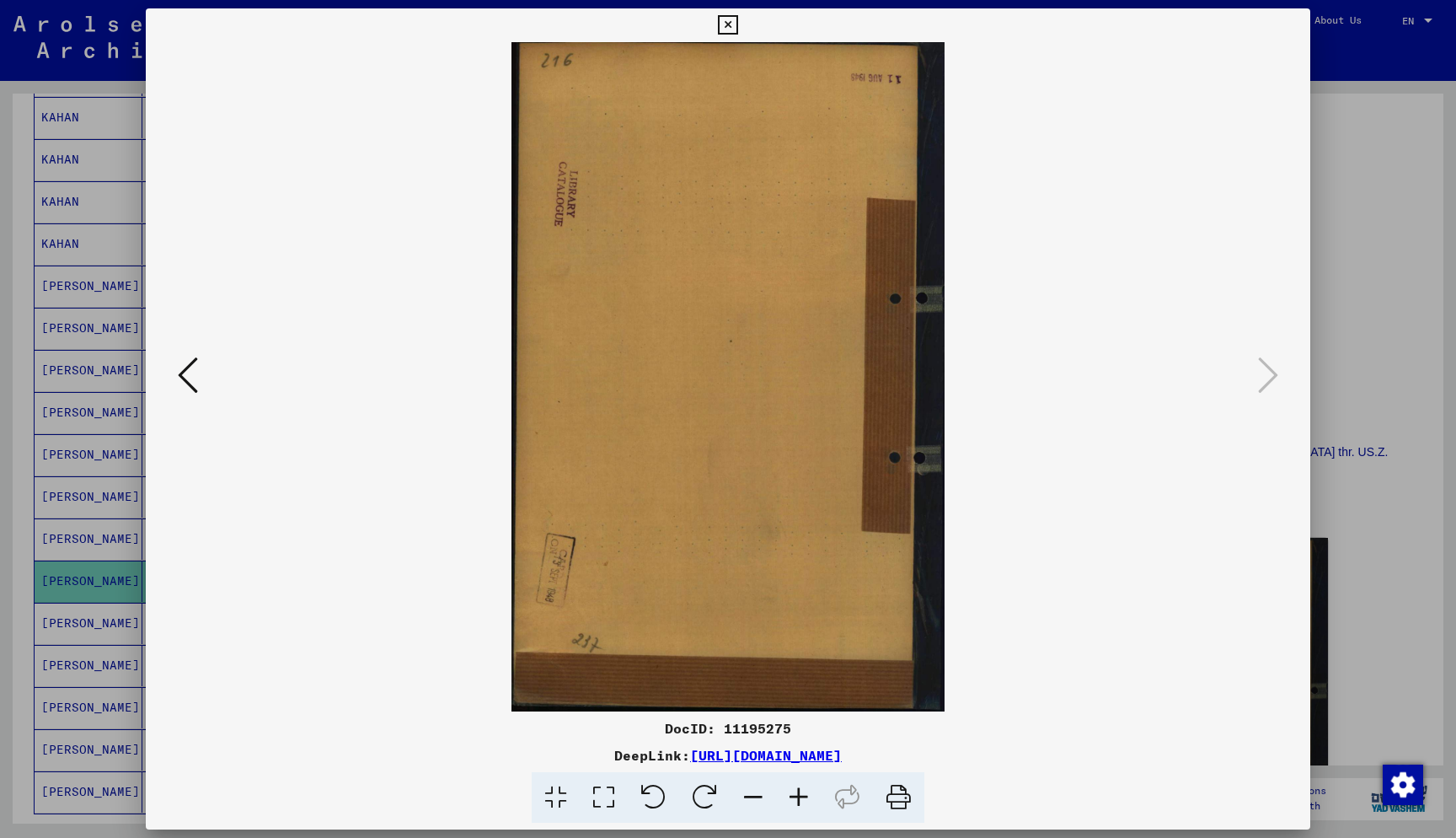
click at [193, 368] on icon at bounding box center [188, 375] width 20 height 41
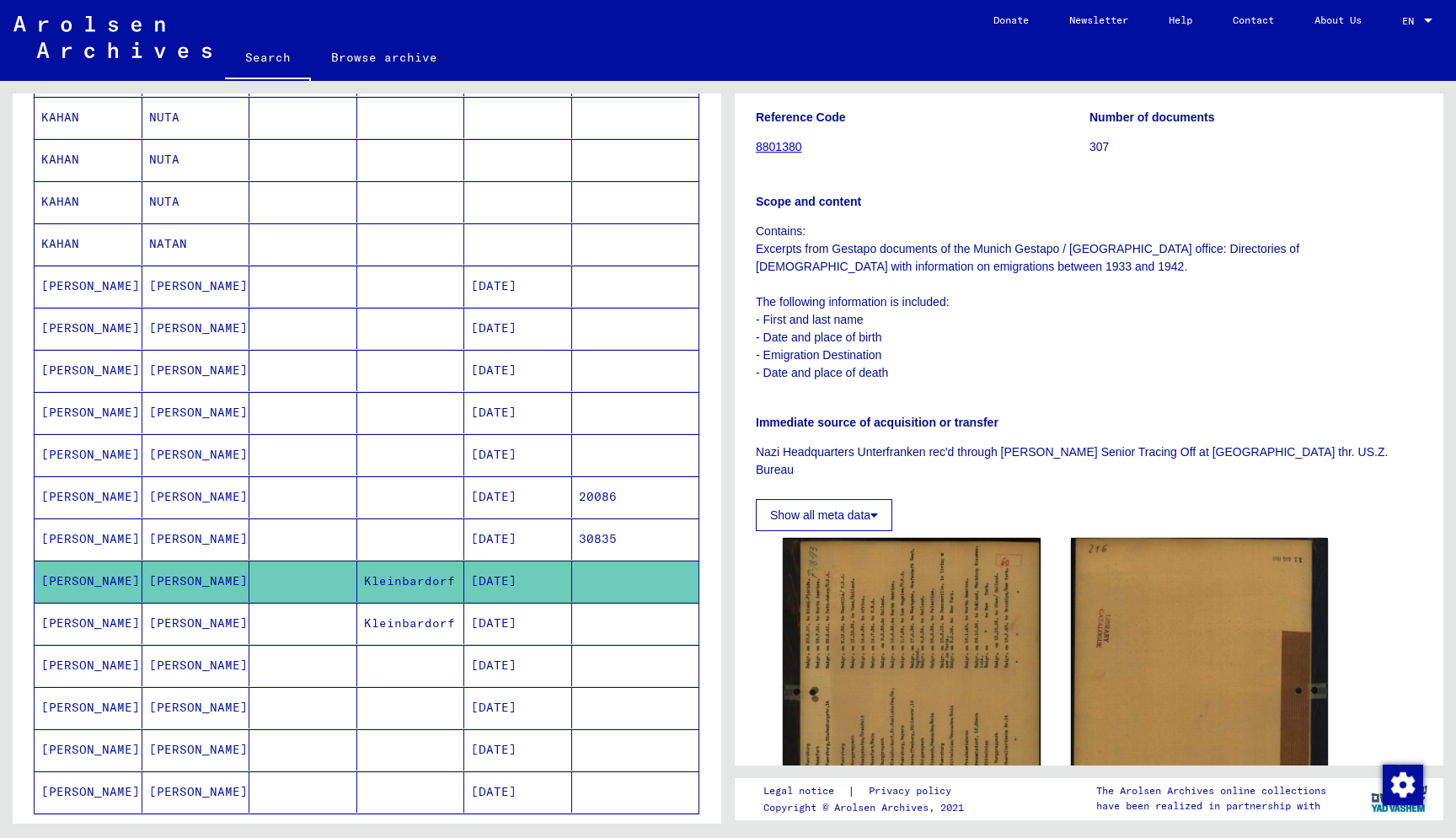
click at [270, 613] on mat-cell at bounding box center [303, 623] width 108 height 41
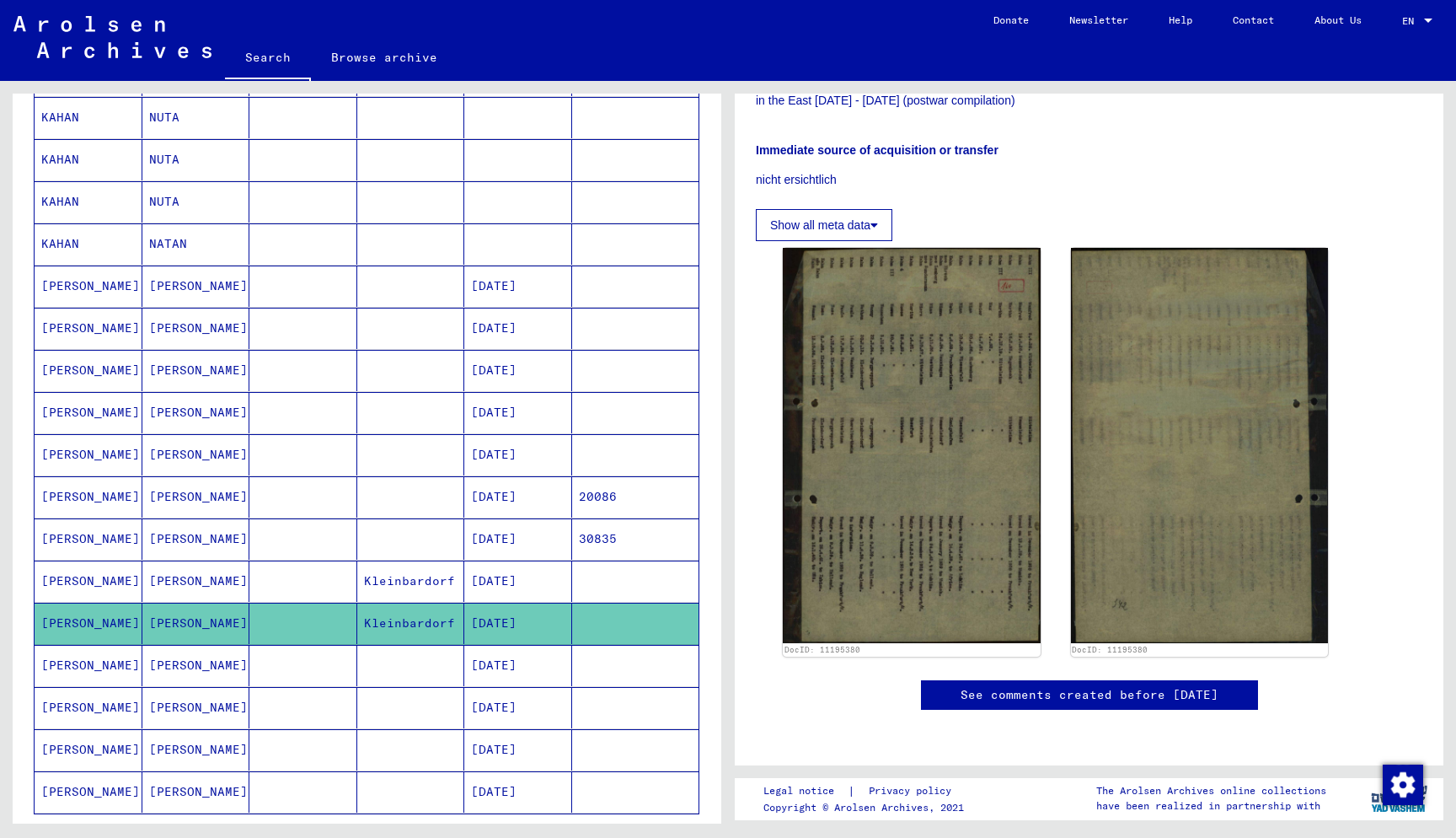
scroll to position [524, 0]
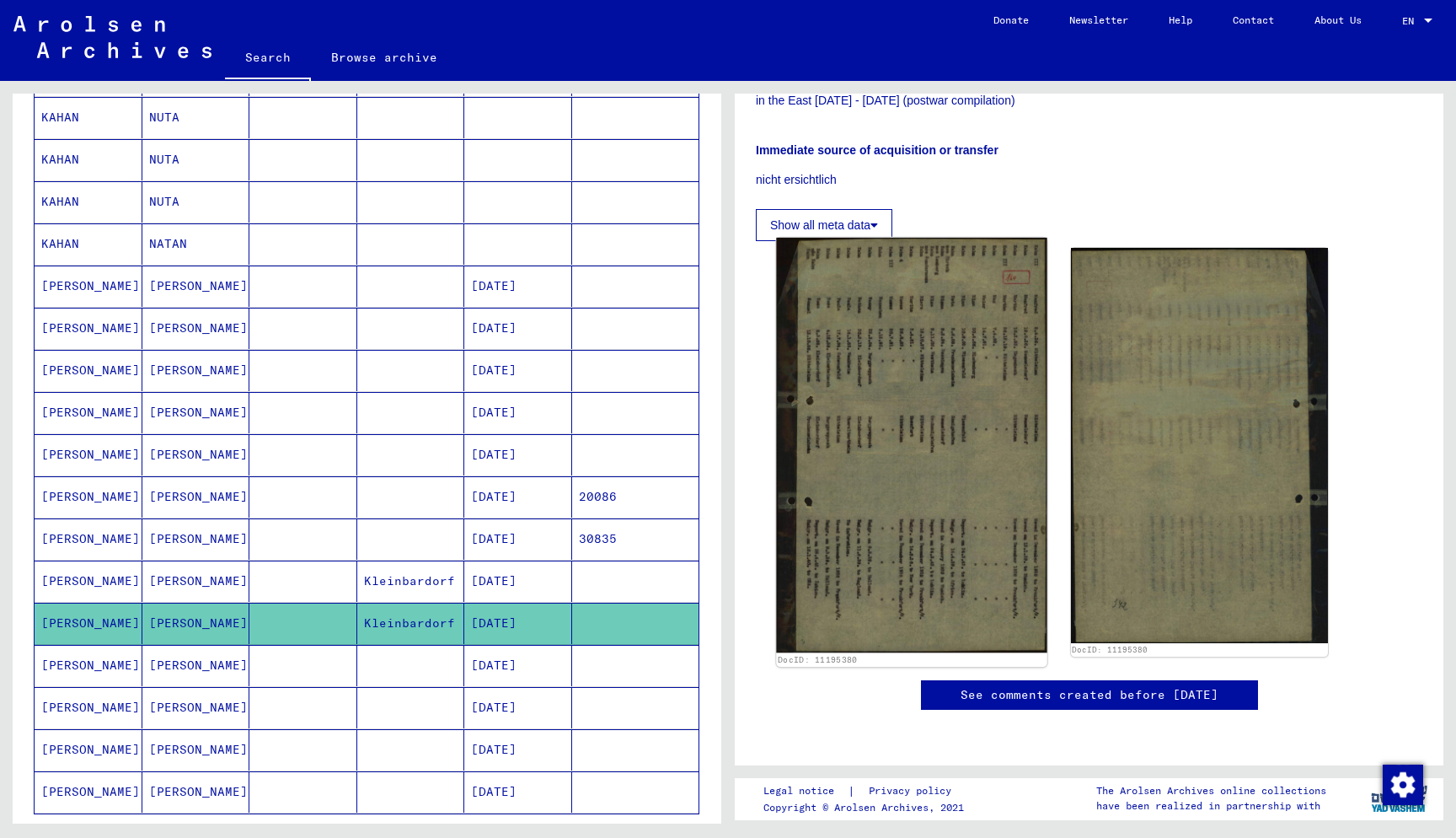
click at [933, 357] on img at bounding box center [911, 445] width 271 height 415
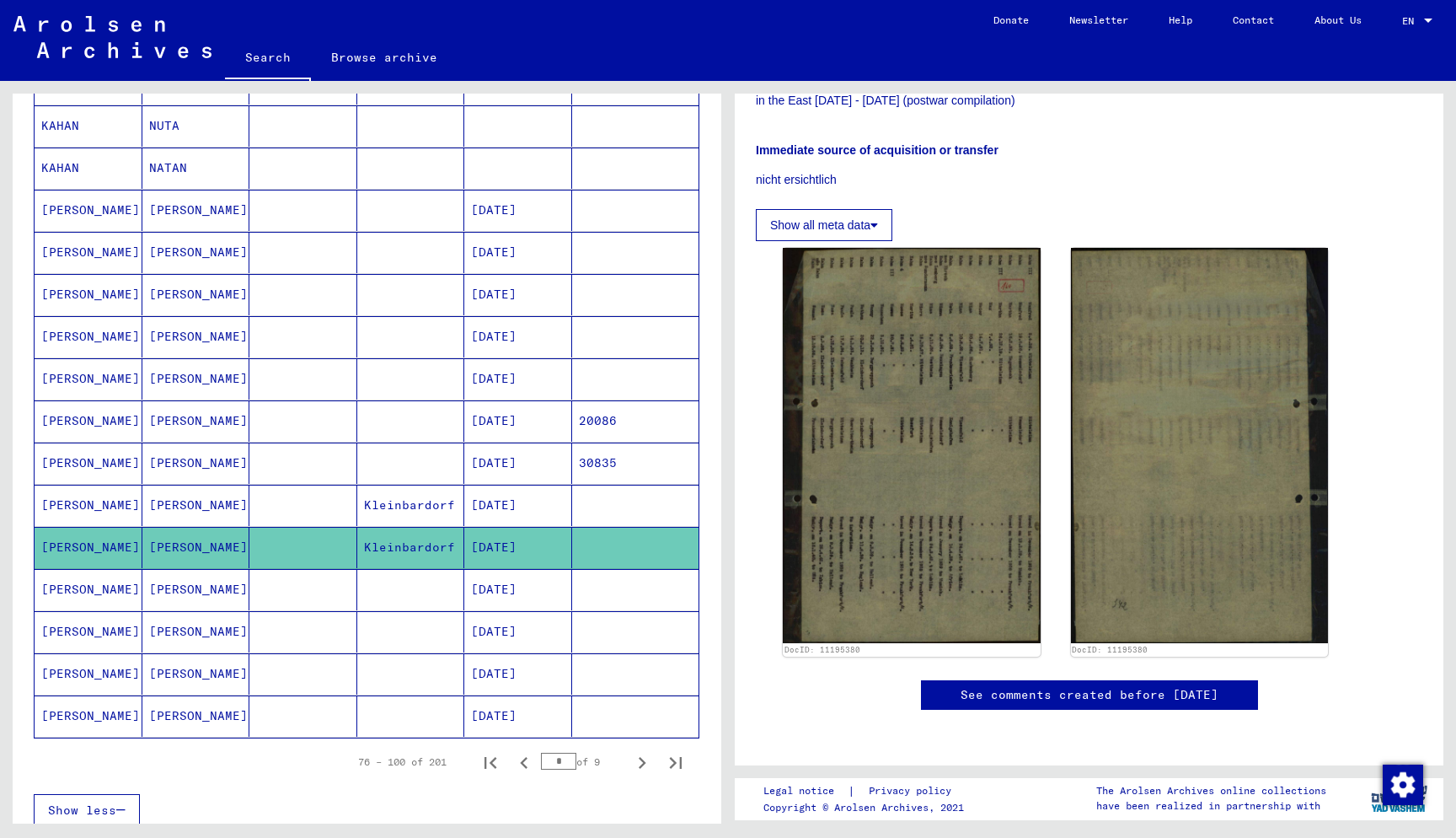
scroll to position [677, 0]
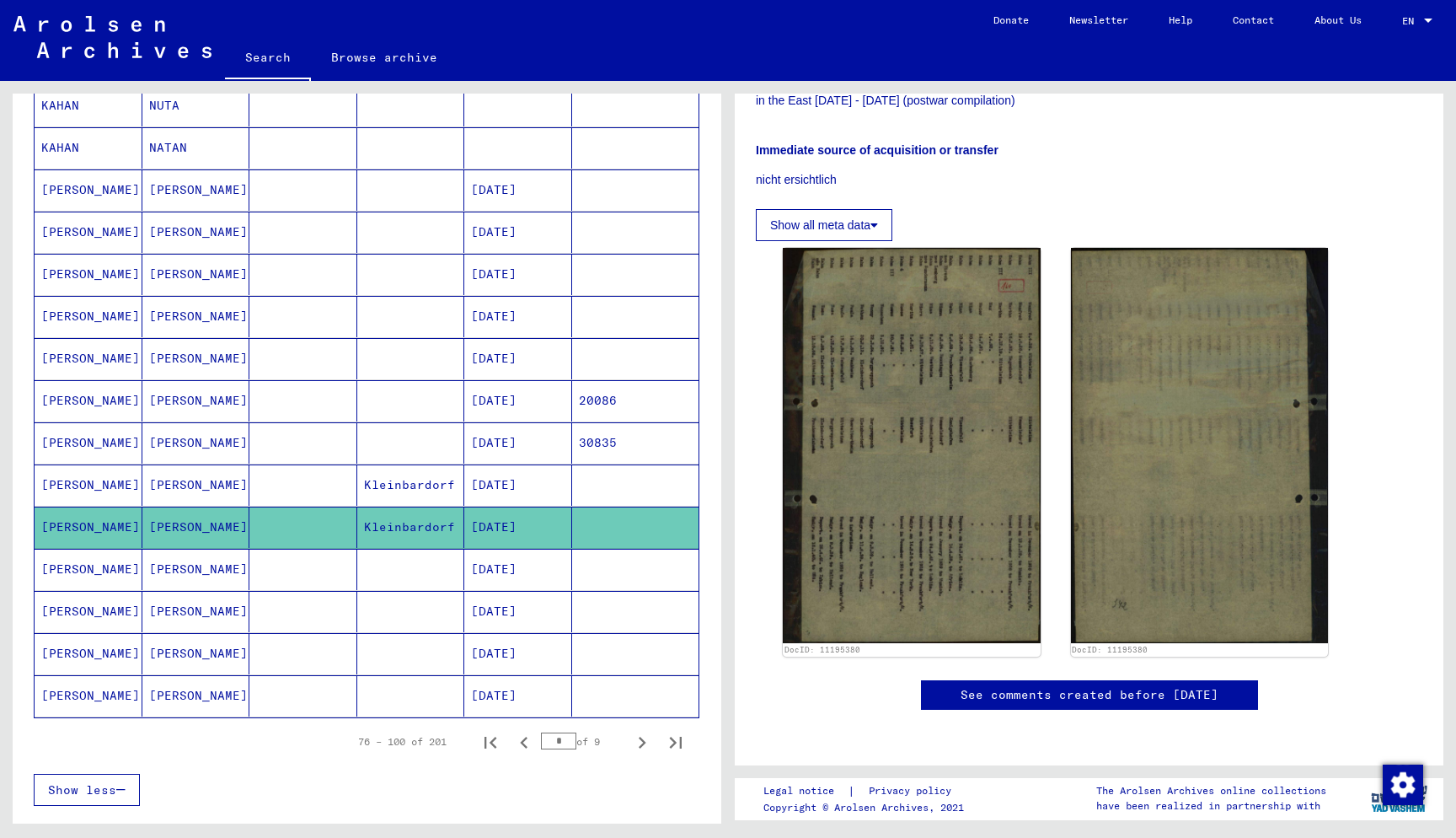
click at [439, 571] on mat-cell at bounding box center [411, 569] width 108 height 41
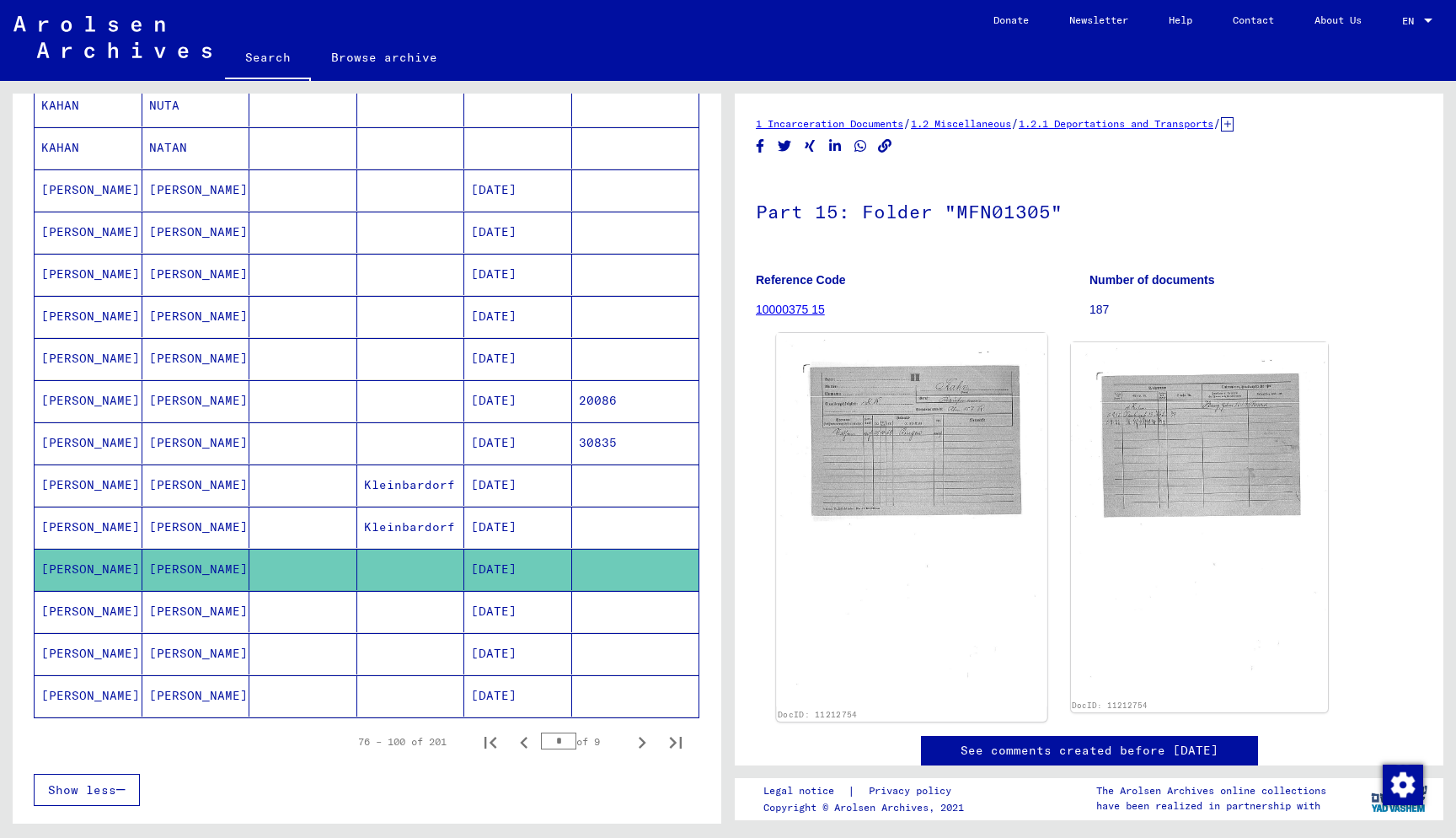
click at [933, 466] on img at bounding box center [911, 520] width 271 height 373
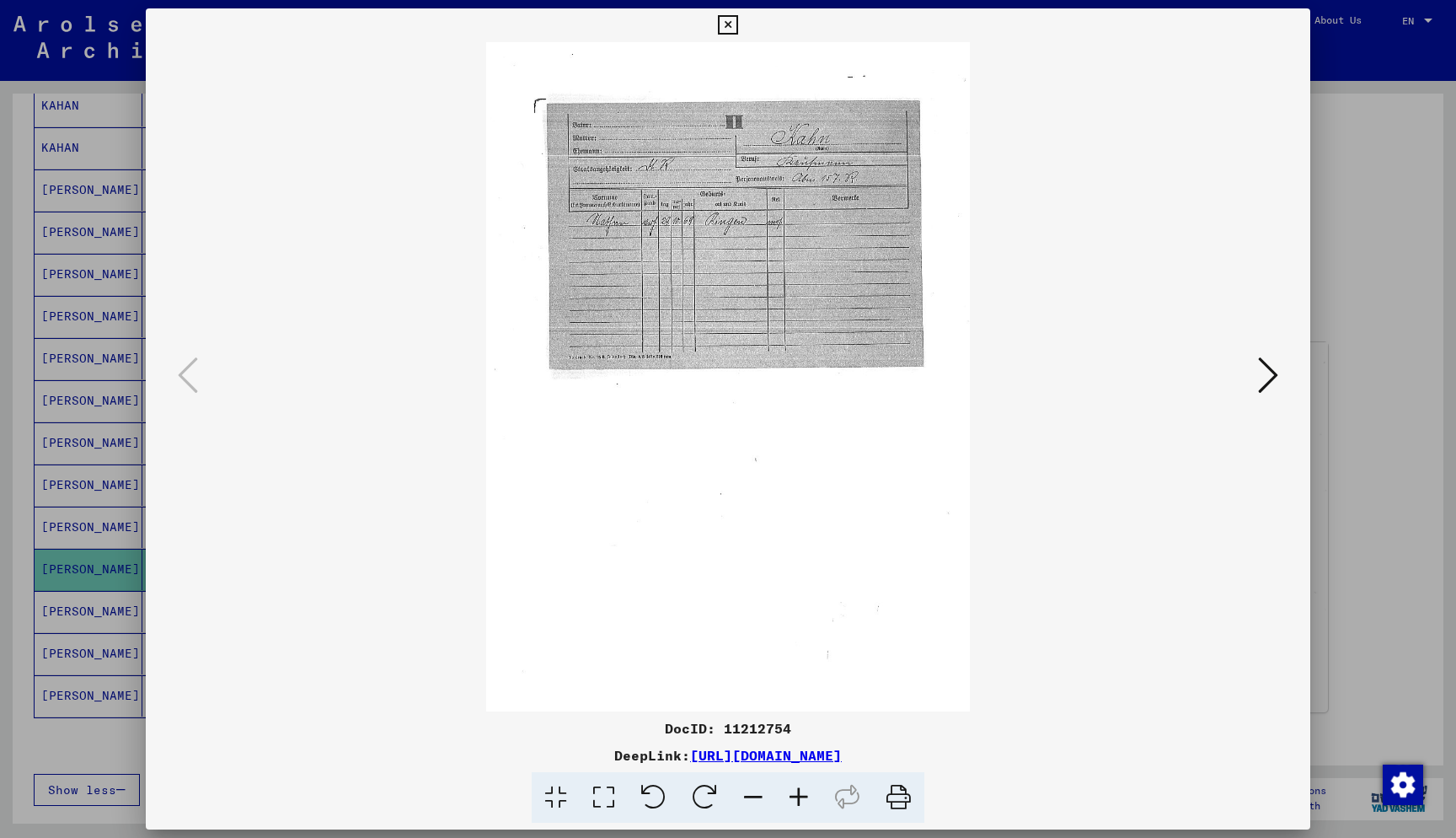
click at [933, 389] on icon at bounding box center [1269, 375] width 20 height 41
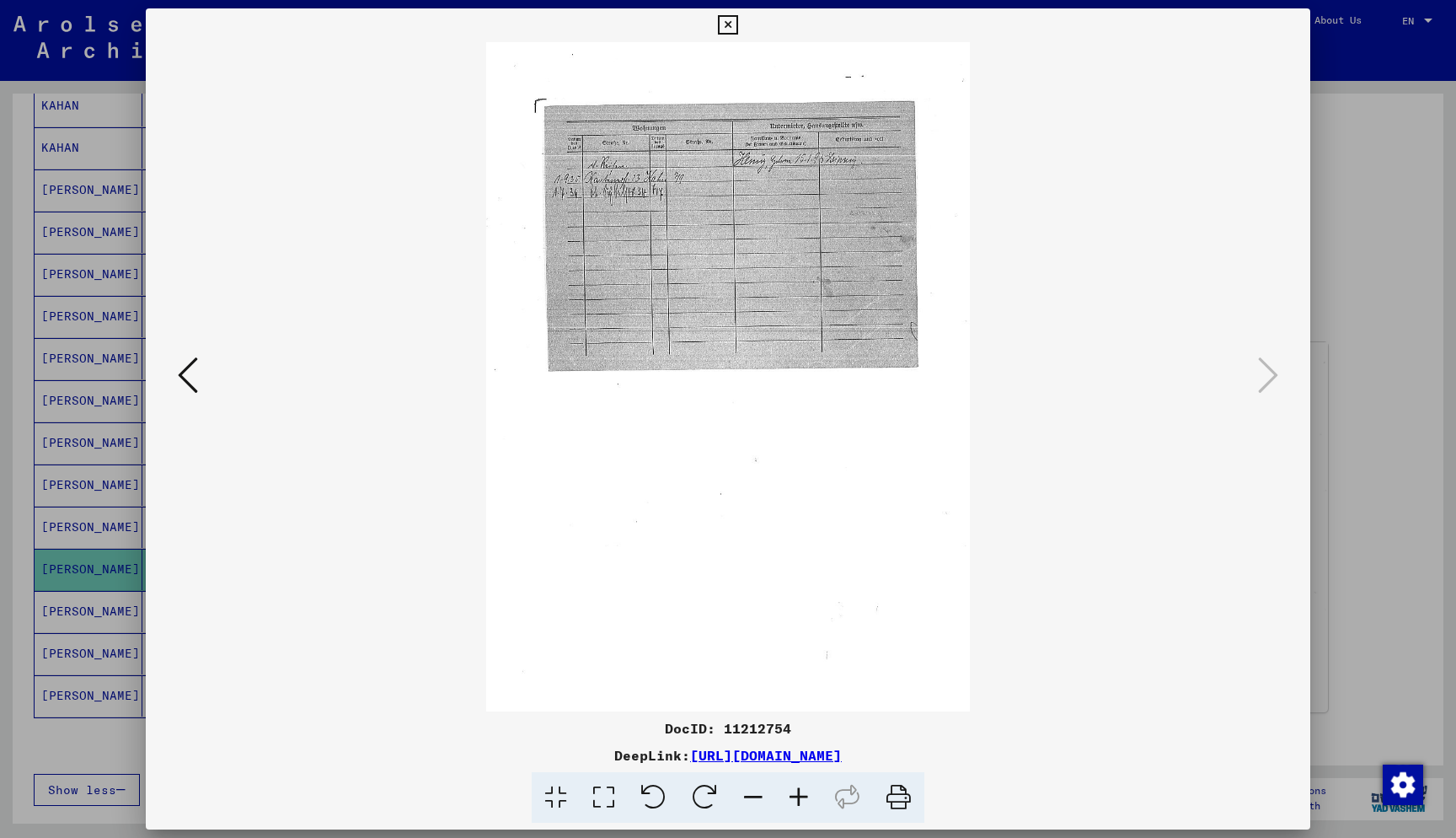
click at [738, 27] on icon at bounding box center [728, 25] width 19 height 20
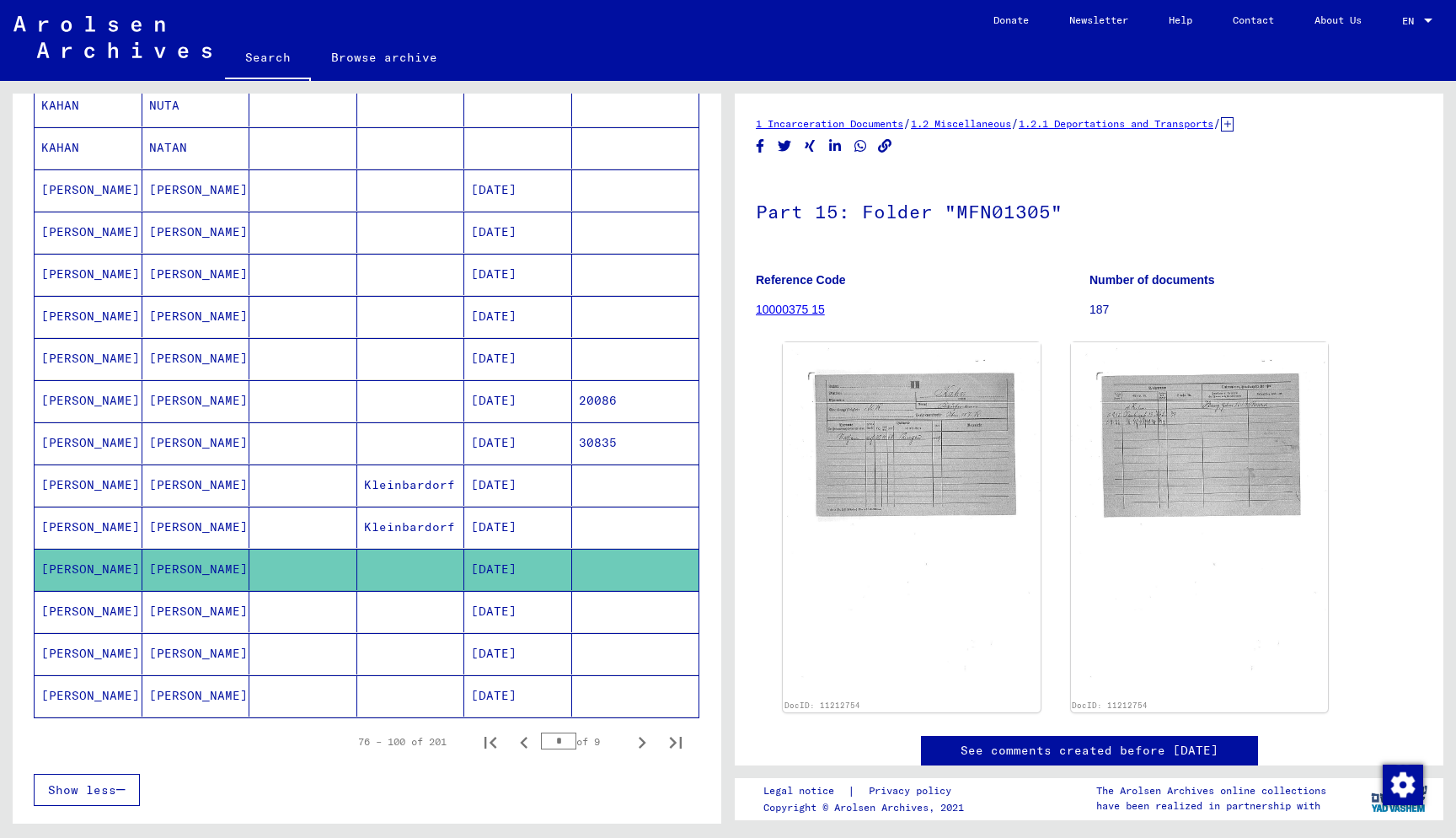
click at [419, 613] on mat-cell at bounding box center [411, 612] width 108 height 41
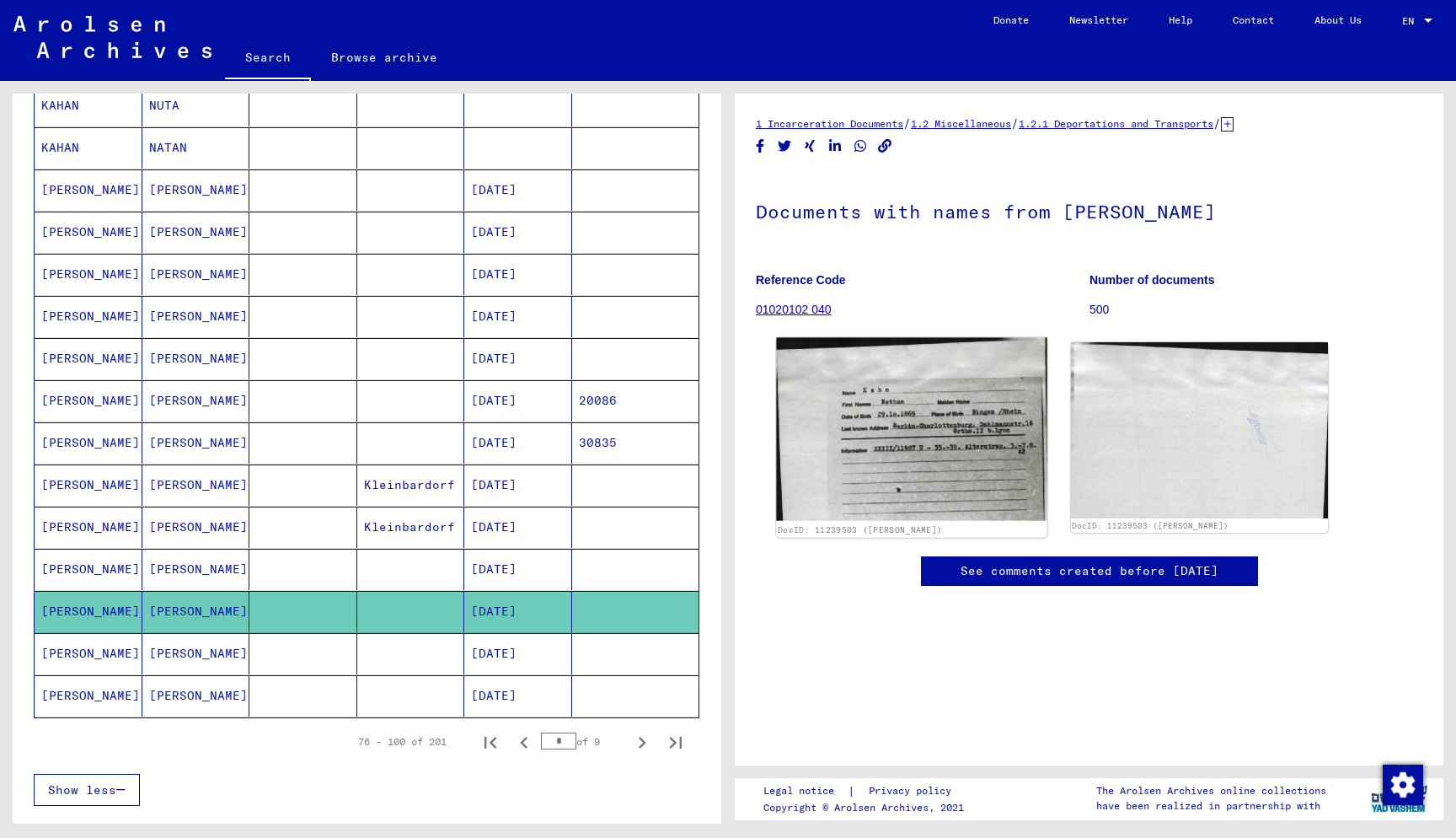
click at [903, 466] on img at bounding box center [911, 429] width 271 height 183
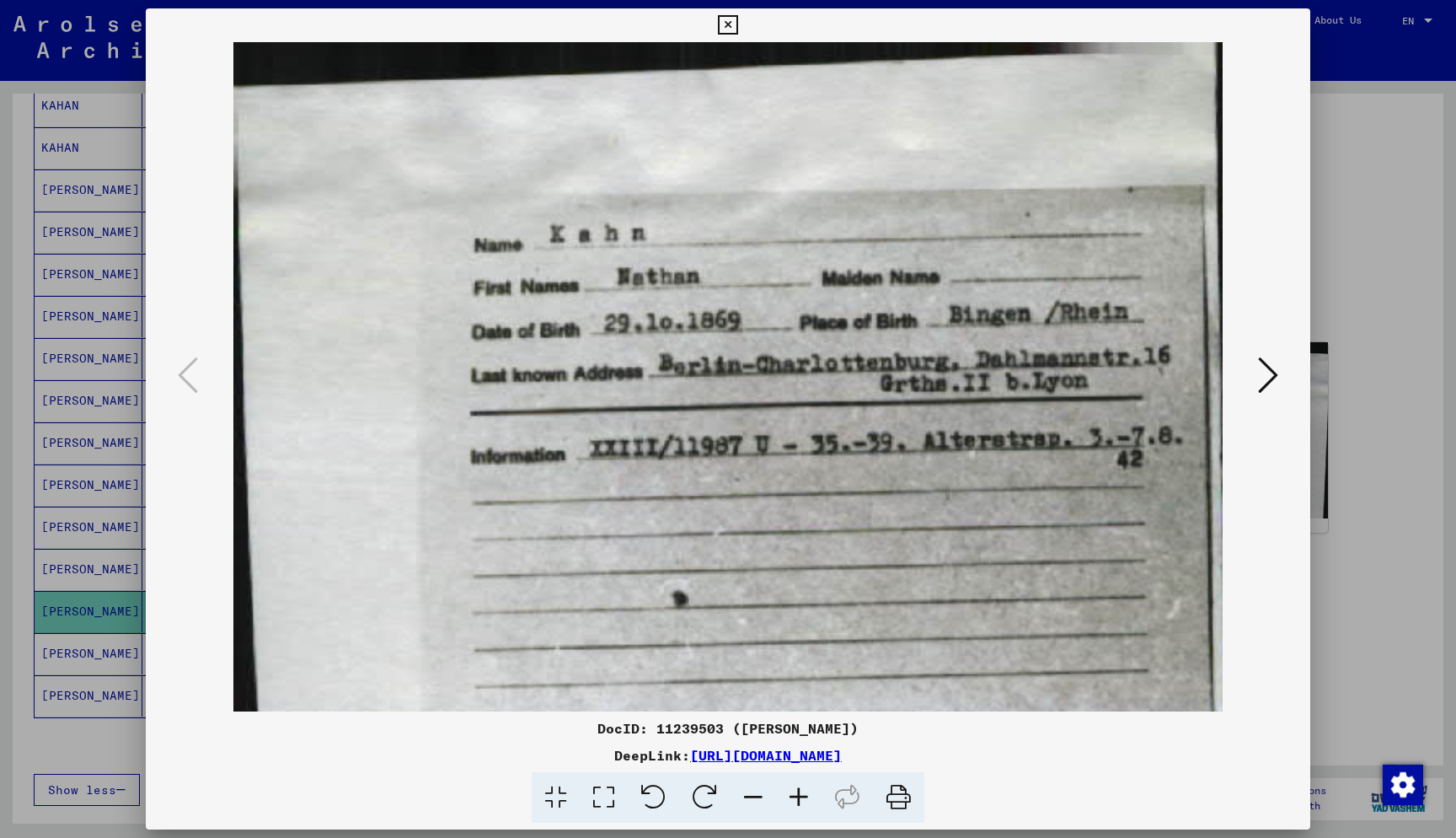
click at [738, 29] on icon at bounding box center [728, 25] width 19 height 20
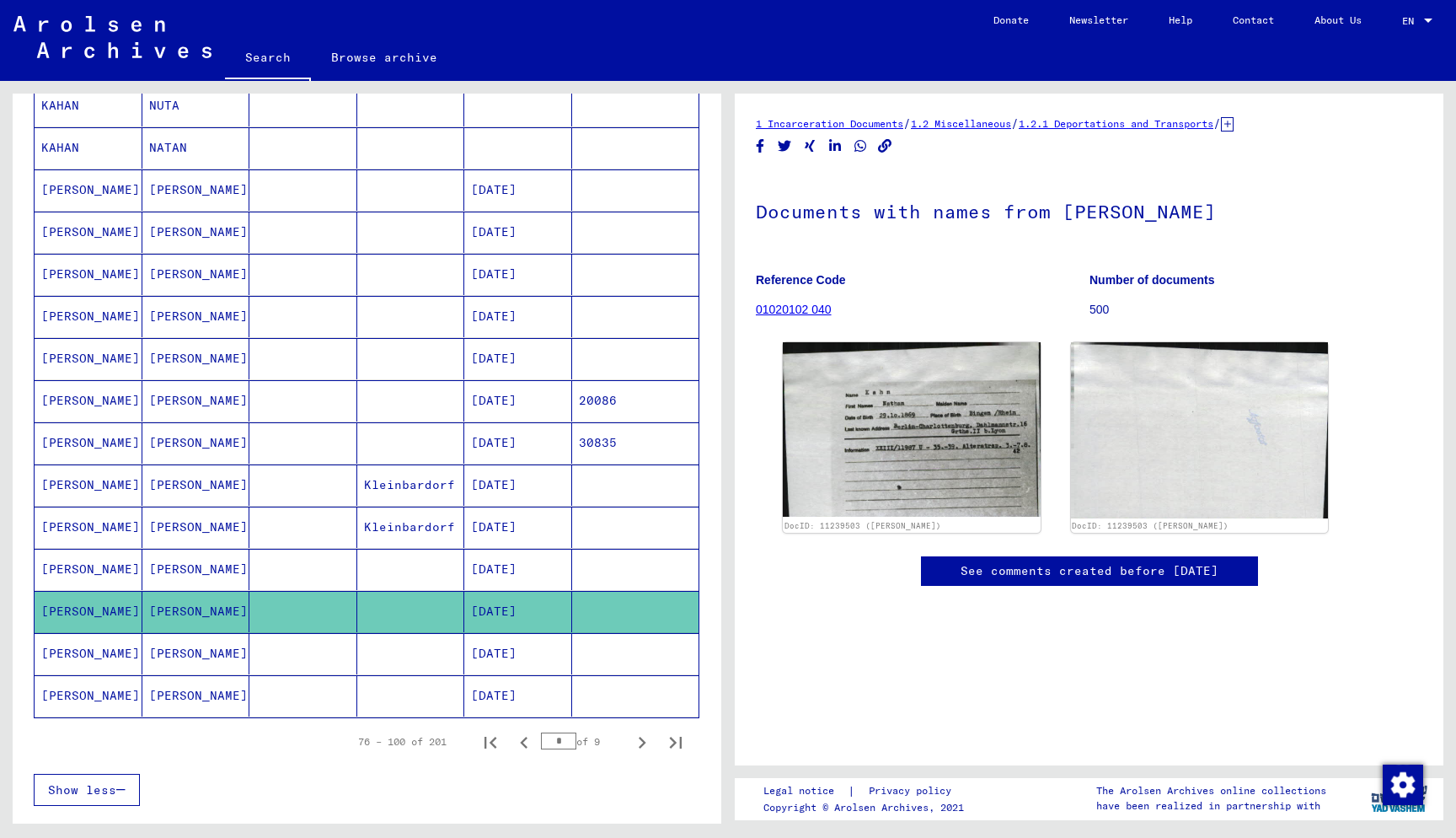
click at [426, 492] on mat-cell "Kleinbardorf" at bounding box center [411, 484] width 108 height 41
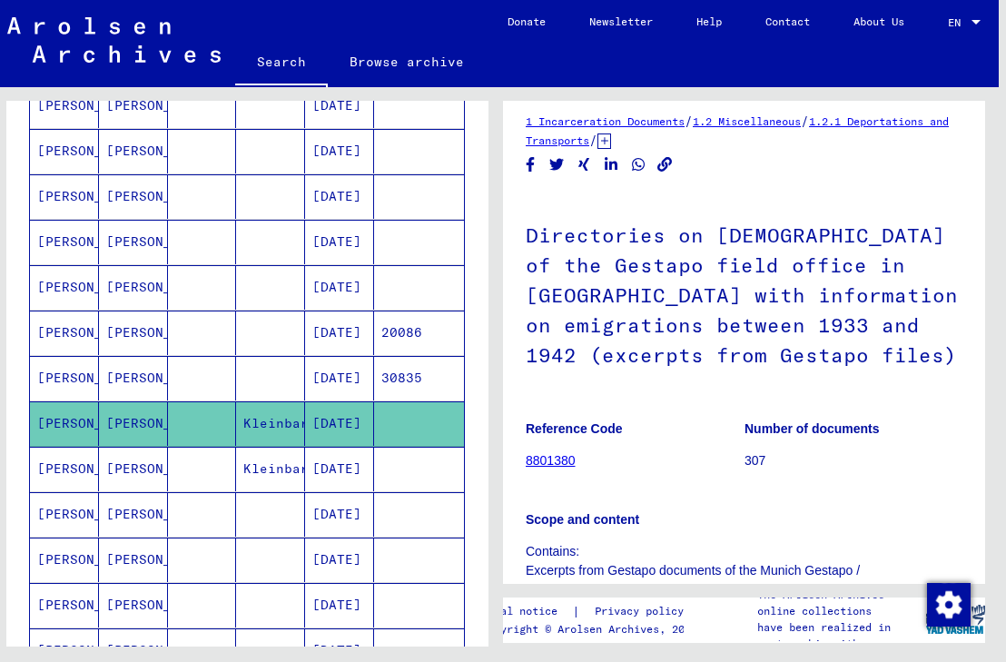
click at [347, 424] on mat-cell "[DATE]" at bounding box center [339, 423] width 69 height 44
click at [143, 421] on mat-cell "[PERSON_NAME]" at bounding box center [133, 423] width 69 height 44
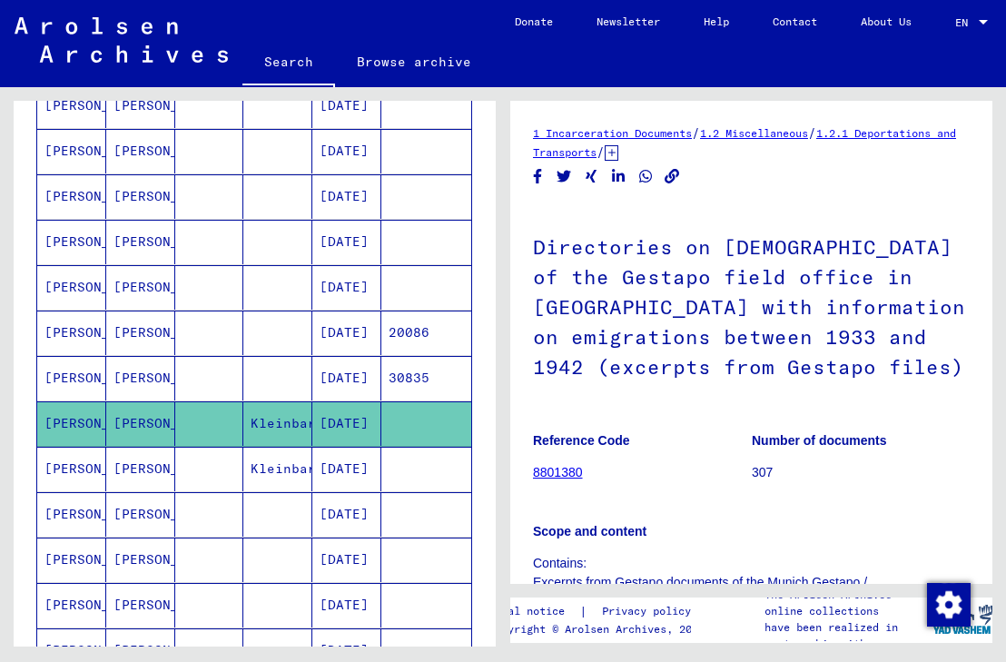
click at [414, 56] on link "Browse archive" at bounding box center [414, 62] width 158 height 44
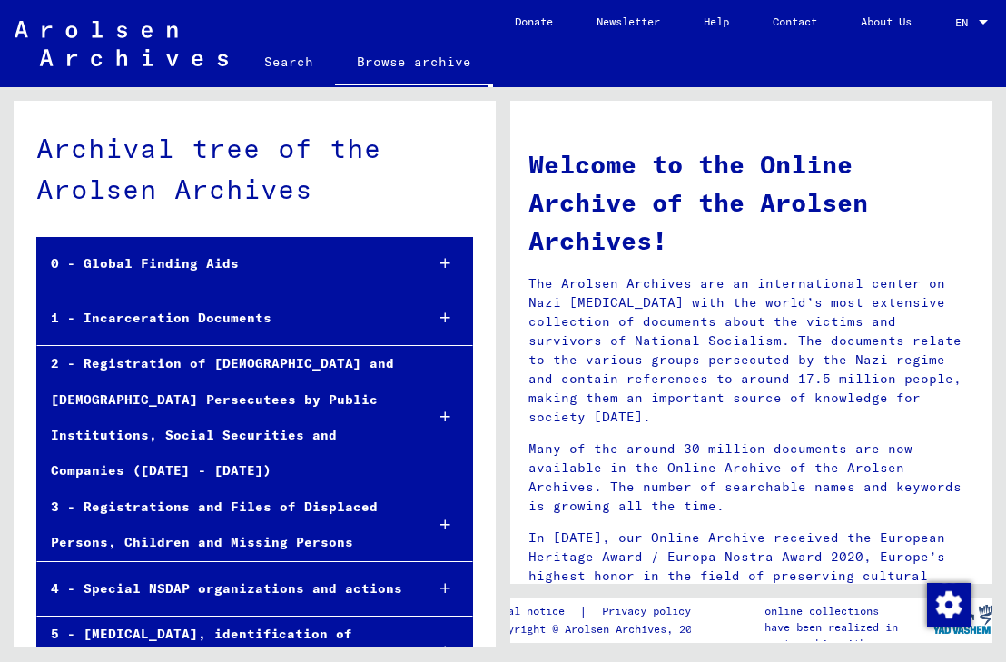
click at [305, 64] on link "Search" at bounding box center [288, 62] width 93 height 44
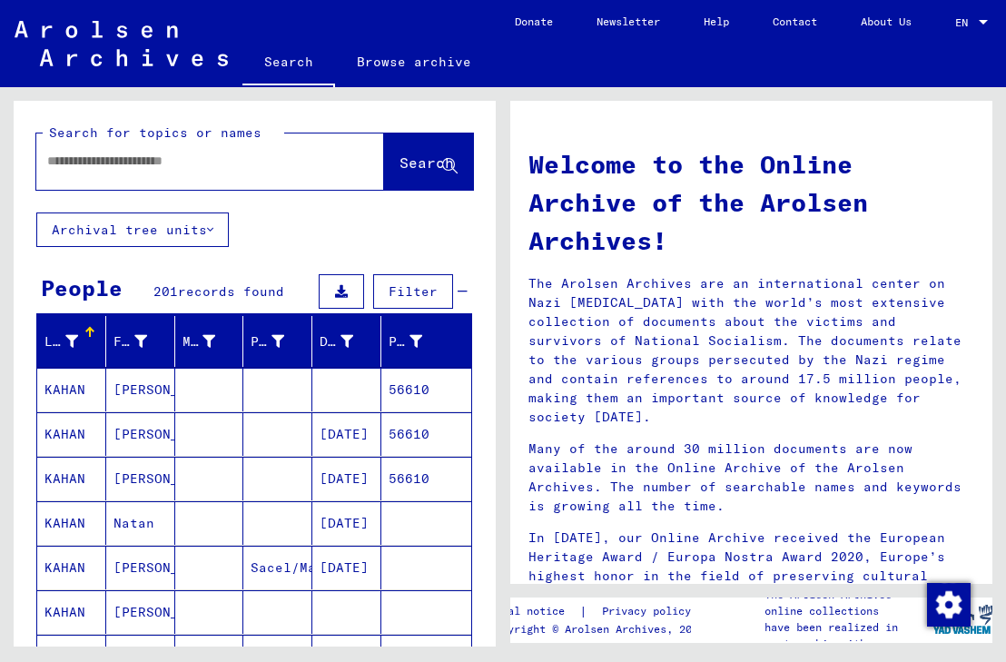
click at [272, 173] on div at bounding box center [182, 161] width 293 height 41
click at [276, 161] on input "text" at bounding box center [188, 161] width 282 height 19
type input "**********"
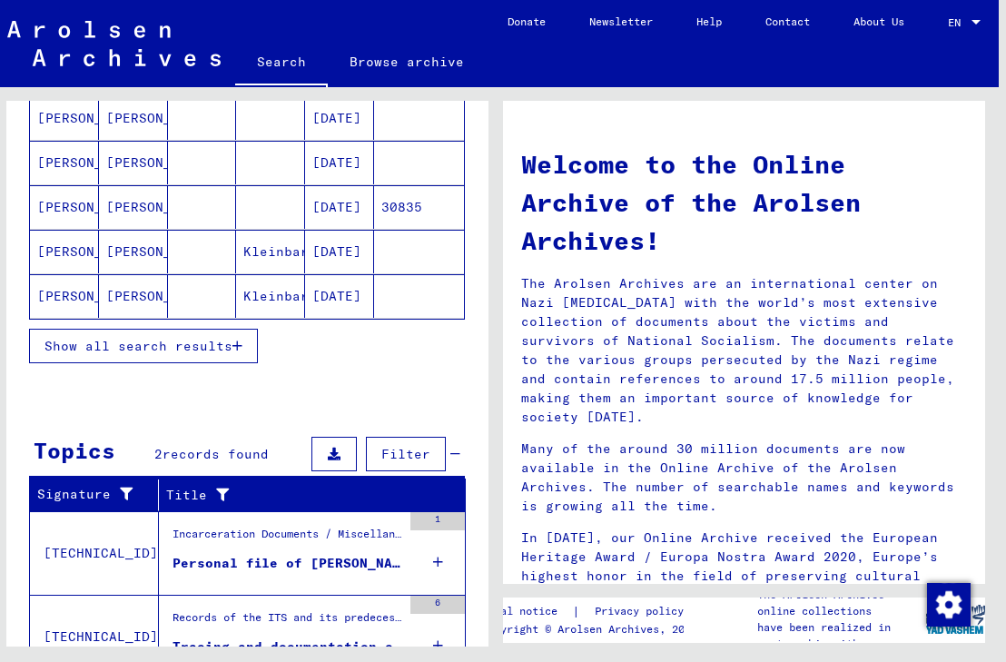
scroll to position [272, 0]
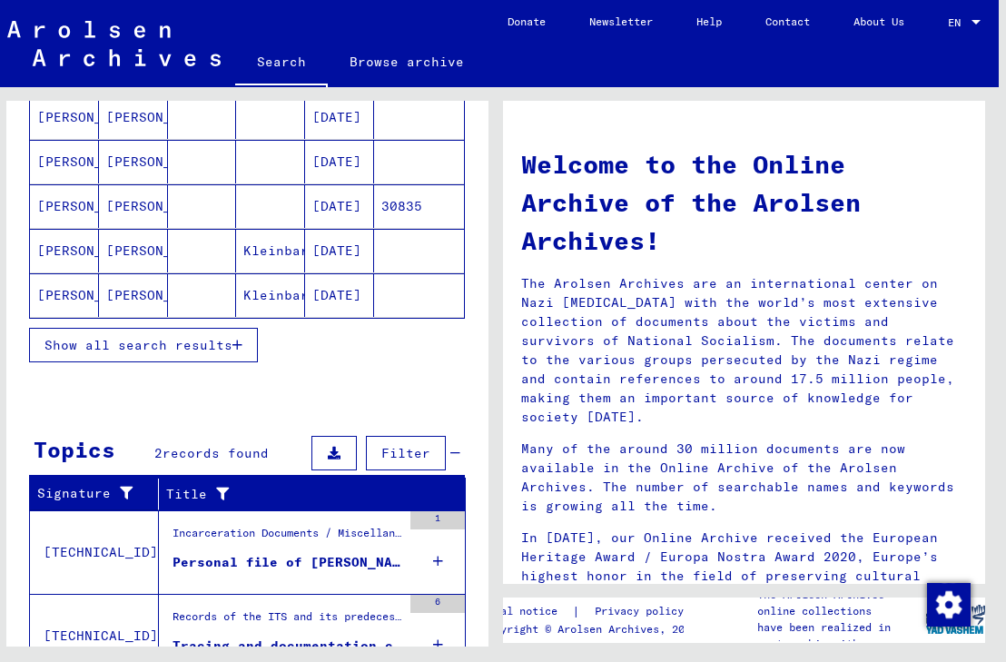
click at [305, 208] on mat-cell "[DATE]" at bounding box center [339, 206] width 69 height 44
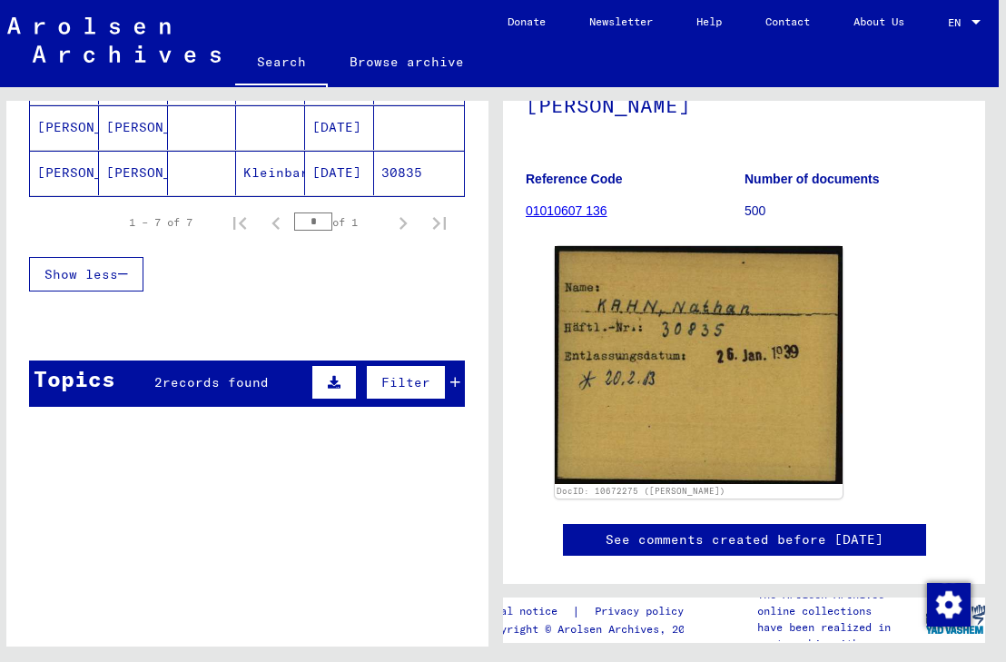
scroll to position [0, 15]
click at [197, 398] on div "Topics 2 records found Filter" at bounding box center [247, 384] width 436 height 46
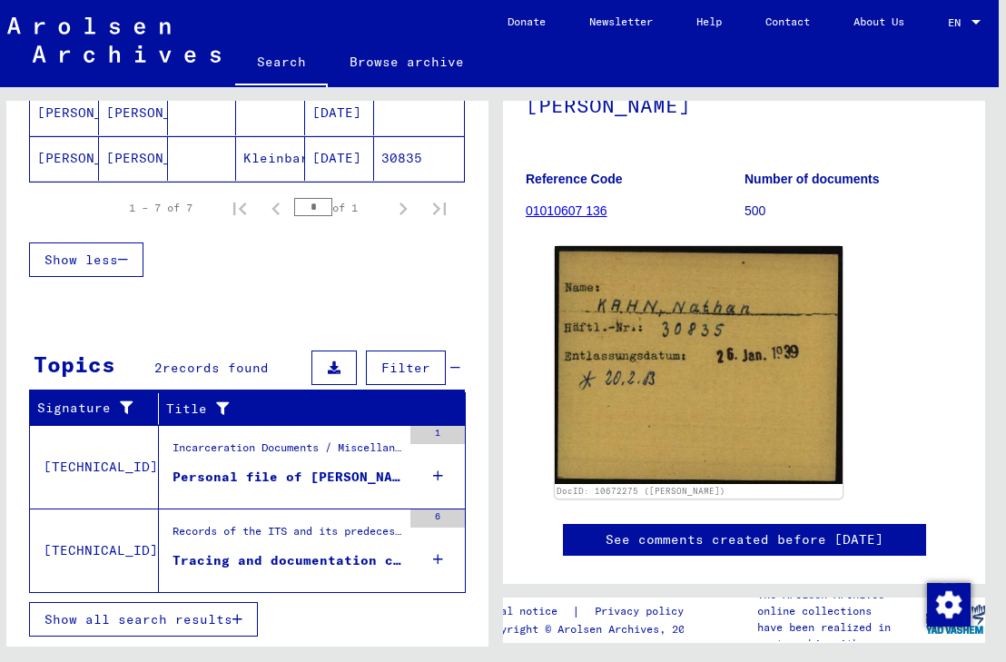
scroll to position [504, 0]
click at [231, 472] on div "Personal file of [PERSON_NAME], born on [DEMOGRAPHIC_DATA]" at bounding box center [287, 477] width 229 height 19
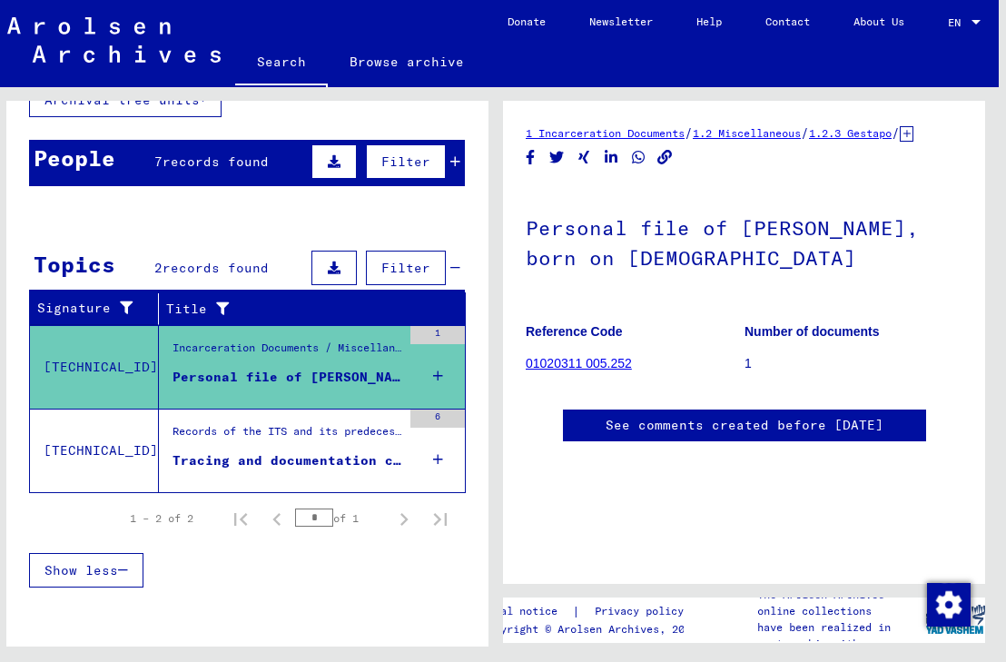
scroll to position [-4, 0]
click at [588, 371] on link "01020311 005.252" at bounding box center [579, 363] width 106 height 15
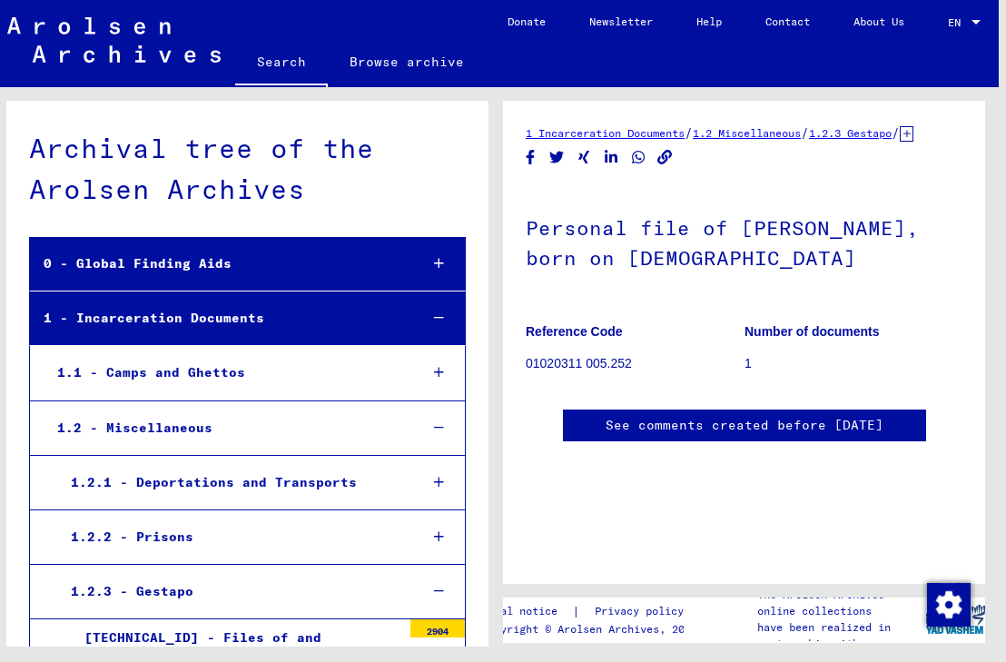
scroll to position [21225, 0]
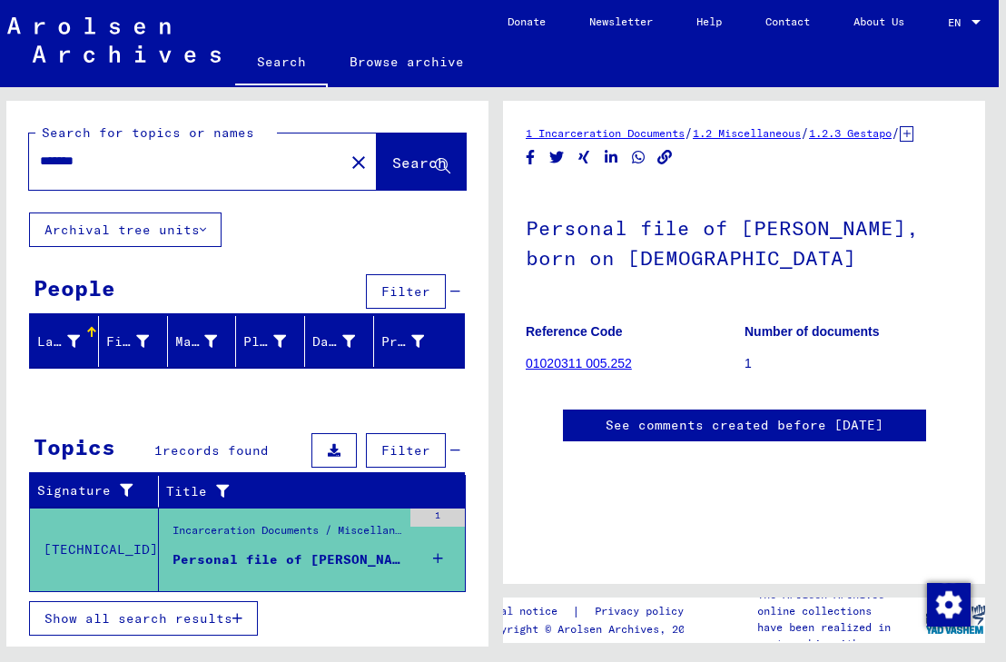
click at [234, 612] on icon "button" at bounding box center [237, 618] width 10 height 13
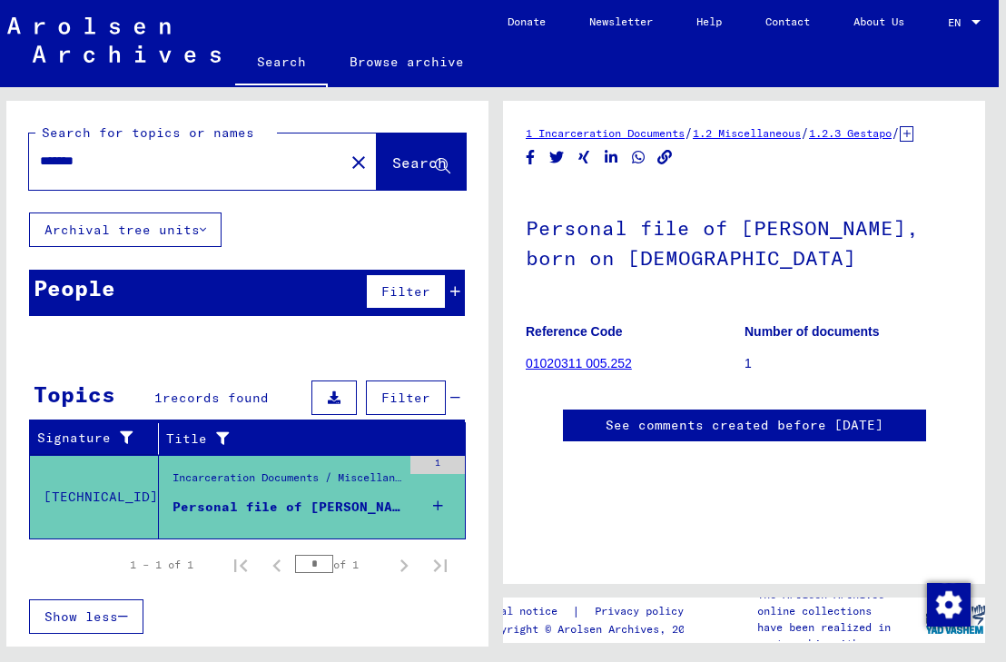
click at [433, 506] on icon at bounding box center [438, 506] width 10 height 64
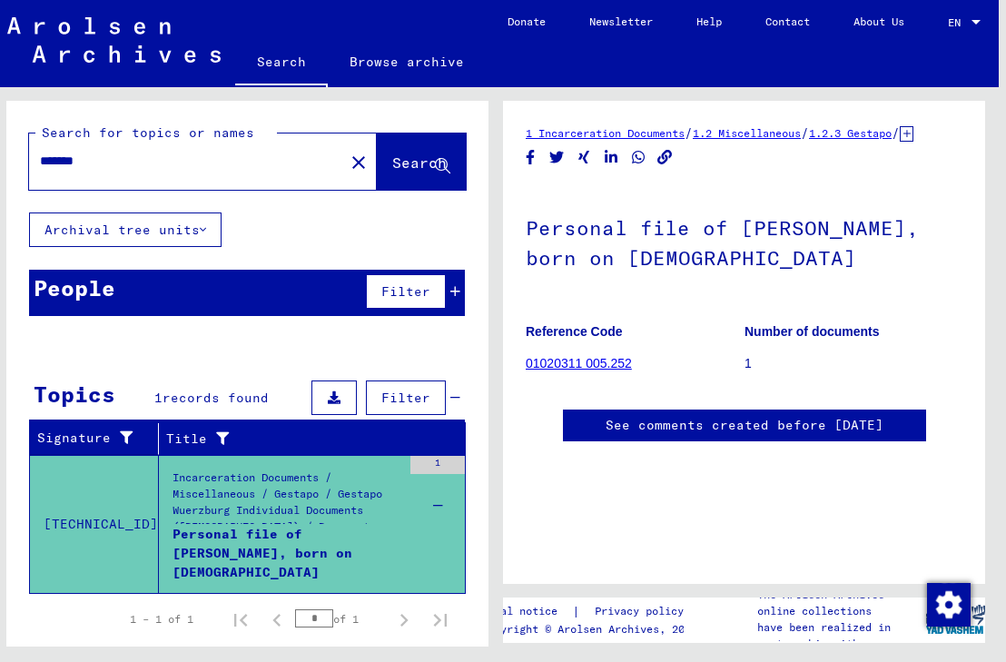
click at [324, 544] on div "Personal file of [PERSON_NAME], born on [DEMOGRAPHIC_DATA]" at bounding box center [287, 552] width 229 height 54
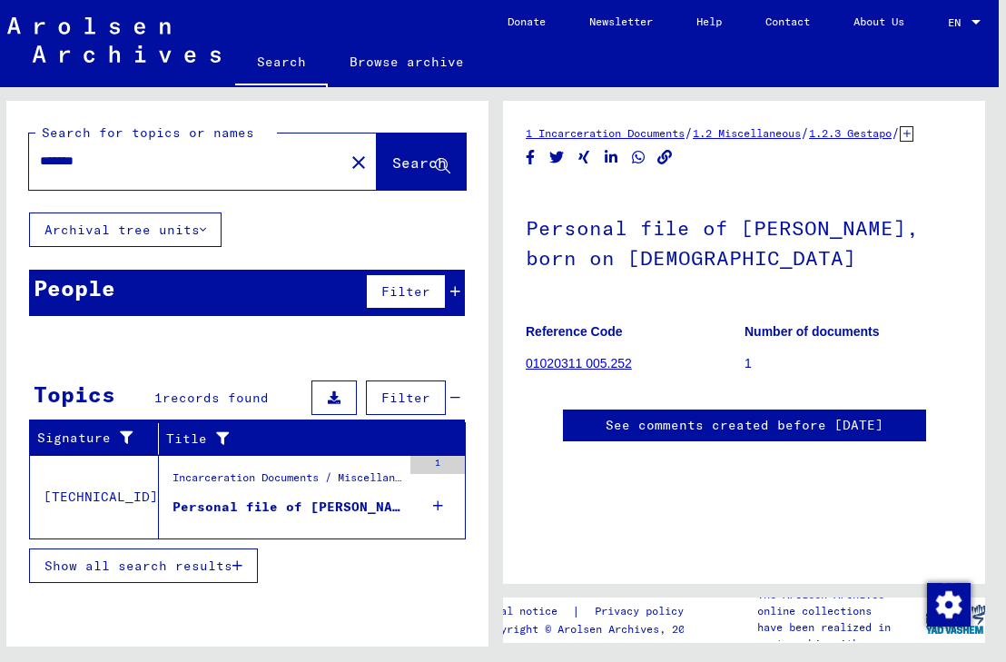
click at [259, 509] on div "Personal file of [PERSON_NAME], born on [DEMOGRAPHIC_DATA]" at bounding box center [287, 507] width 229 height 19
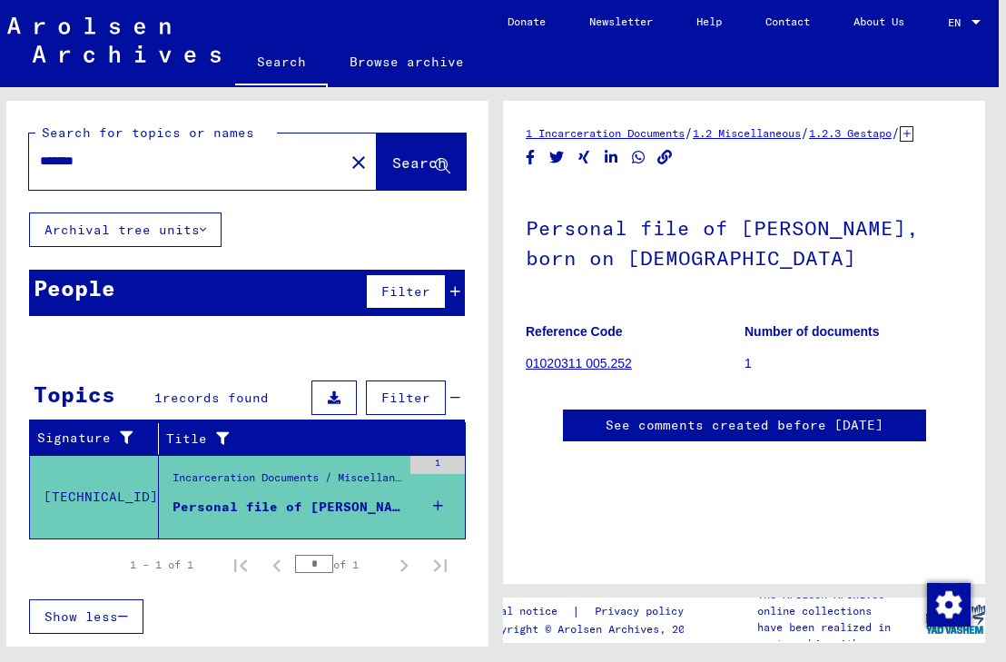
click at [259, 509] on div "Personal file of [PERSON_NAME], born on [DEMOGRAPHIC_DATA]" at bounding box center [287, 507] width 229 height 19
click at [348, 163] on mat-icon "close" at bounding box center [359, 163] width 22 height 22
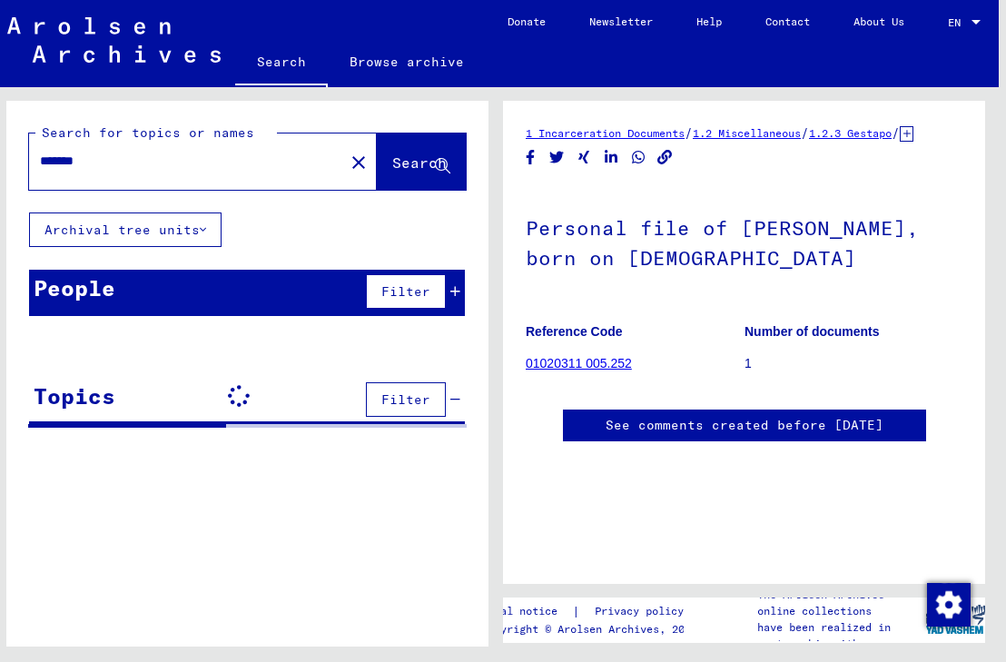
type input "**********"
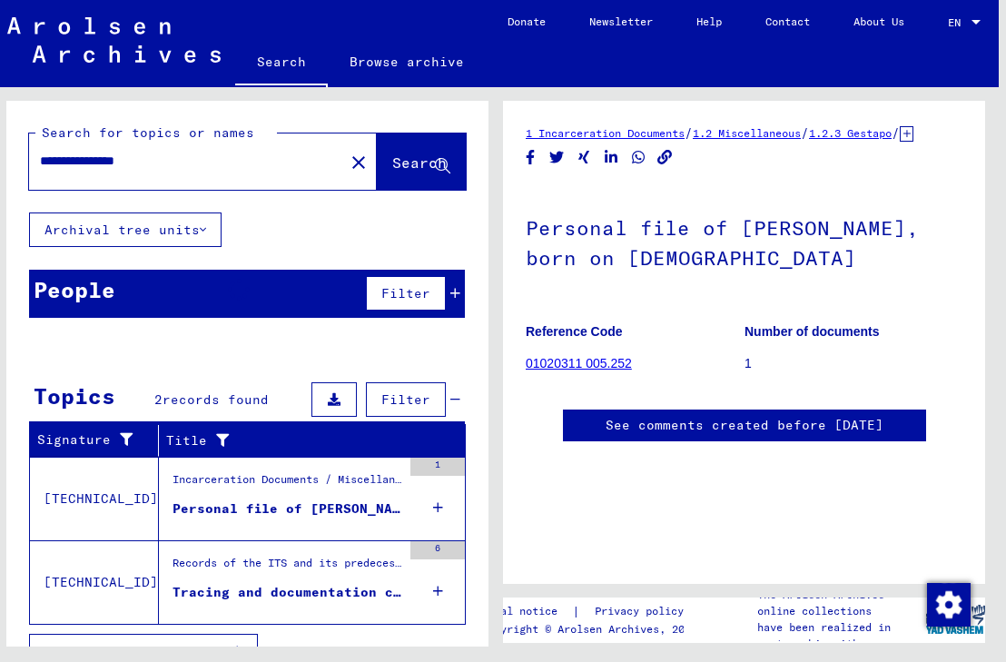
click at [390, 153] on button "Search" at bounding box center [421, 161] width 89 height 56
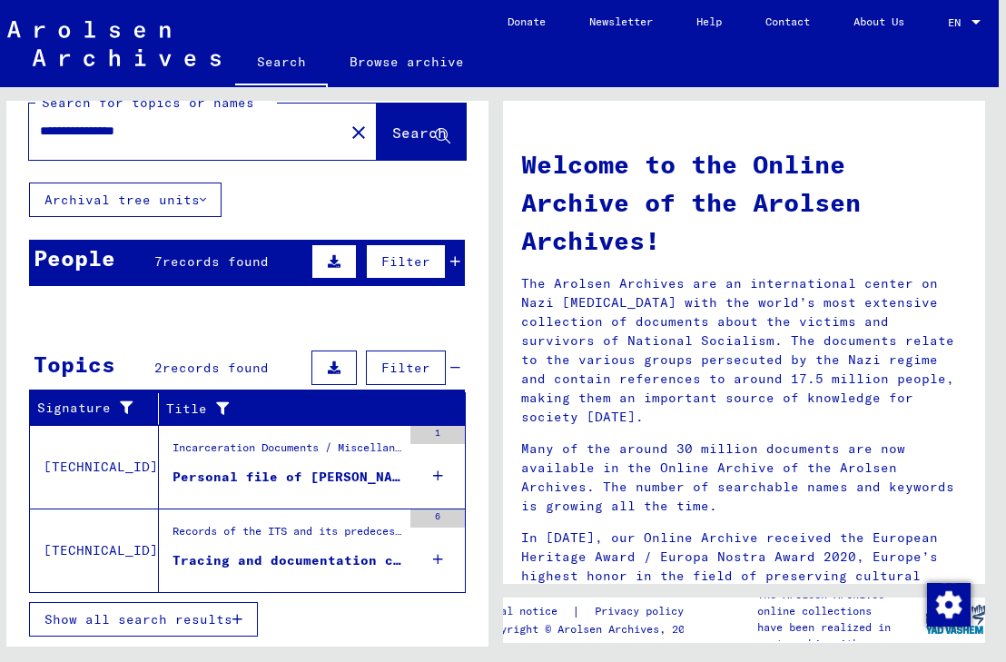
click at [439, 475] on mat-cell at bounding box center [419, 493] width 90 height 44
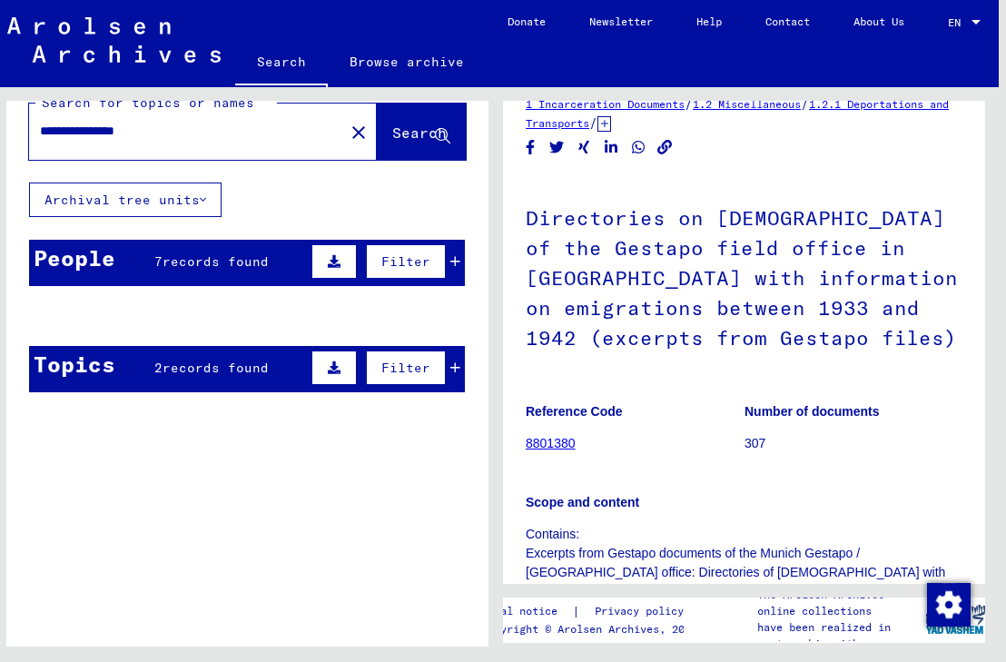
click at [253, 378] on mat-cell at bounding box center [270, 360] width 69 height 44
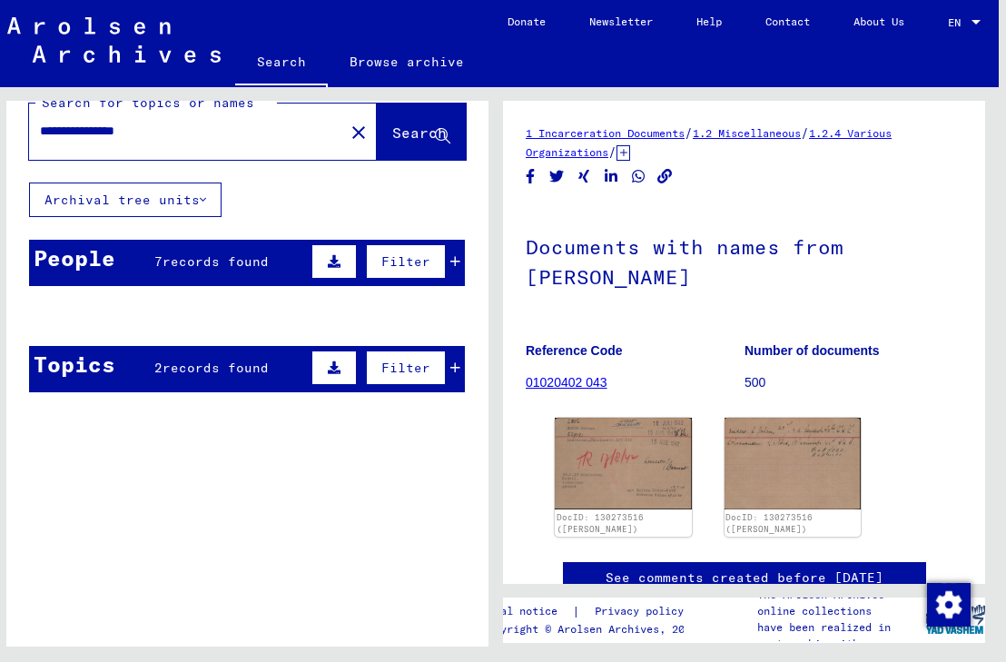
click at [446, 370] on mat-cell at bounding box center [419, 360] width 90 height 44
click at [450, 371] on mat-cell at bounding box center [419, 360] width 90 height 44
click at [83, 377] on mat-cell "[PERSON_NAME]" at bounding box center [64, 360] width 69 height 44
click at [259, 255] on span "records found" at bounding box center [216, 261] width 106 height 16
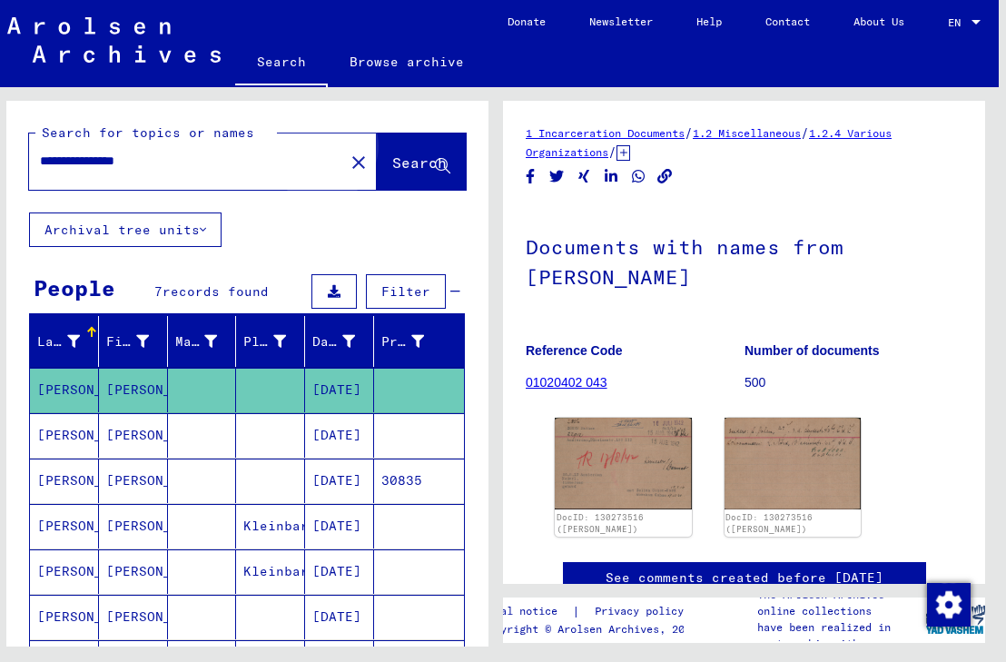
click at [392, 168] on span "Search" at bounding box center [419, 162] width 54 height 18
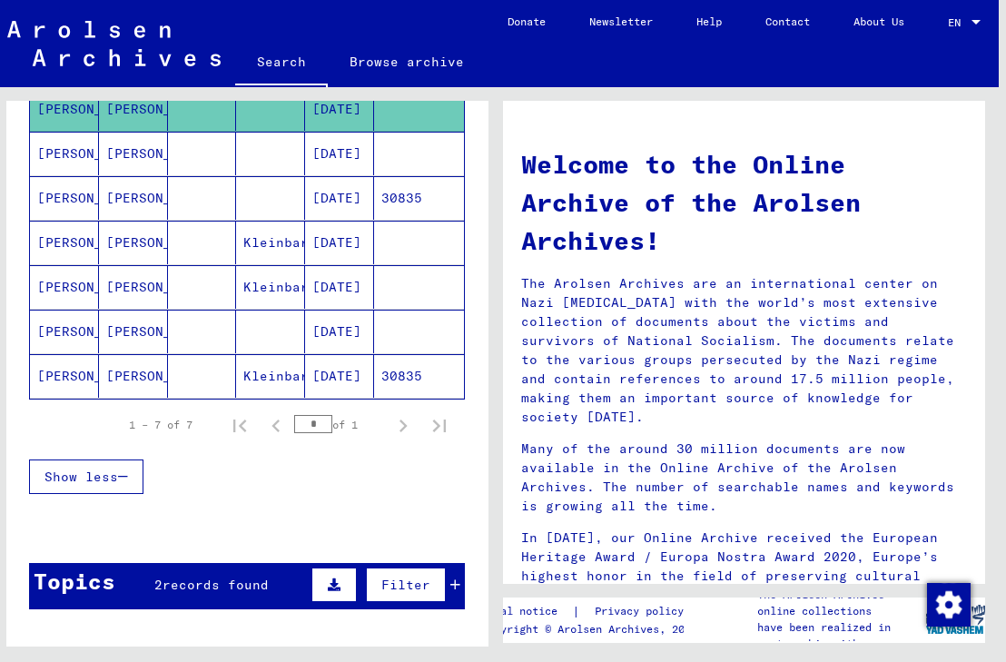
click at [205, 378] on mat-cell at bounding box center [202, 376] width 69 height 44
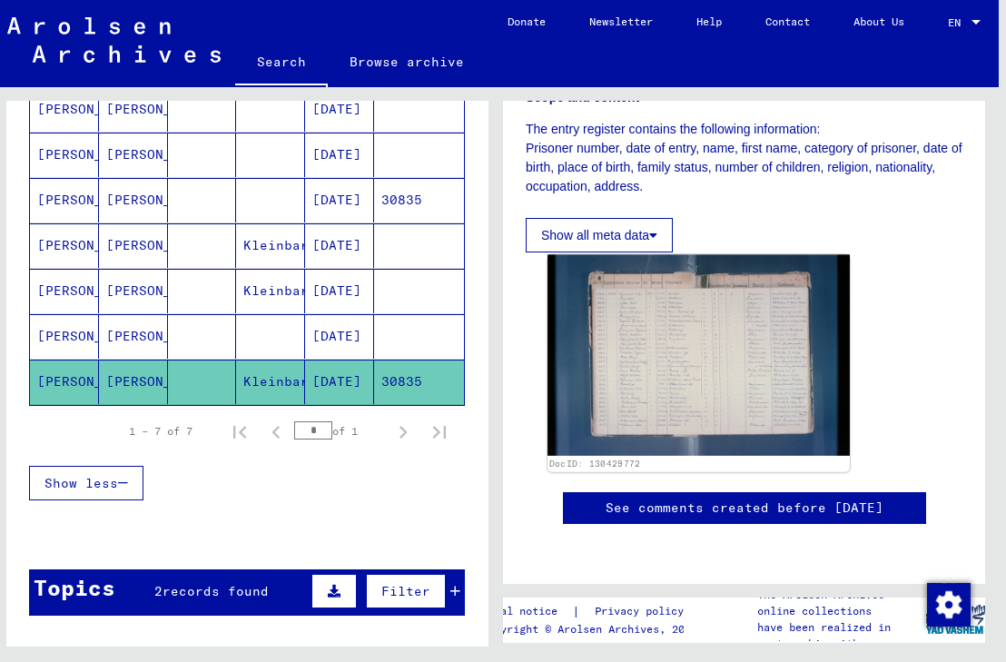
click at [720, 335] on img at bounding box center [699, 356] width 302 height 202
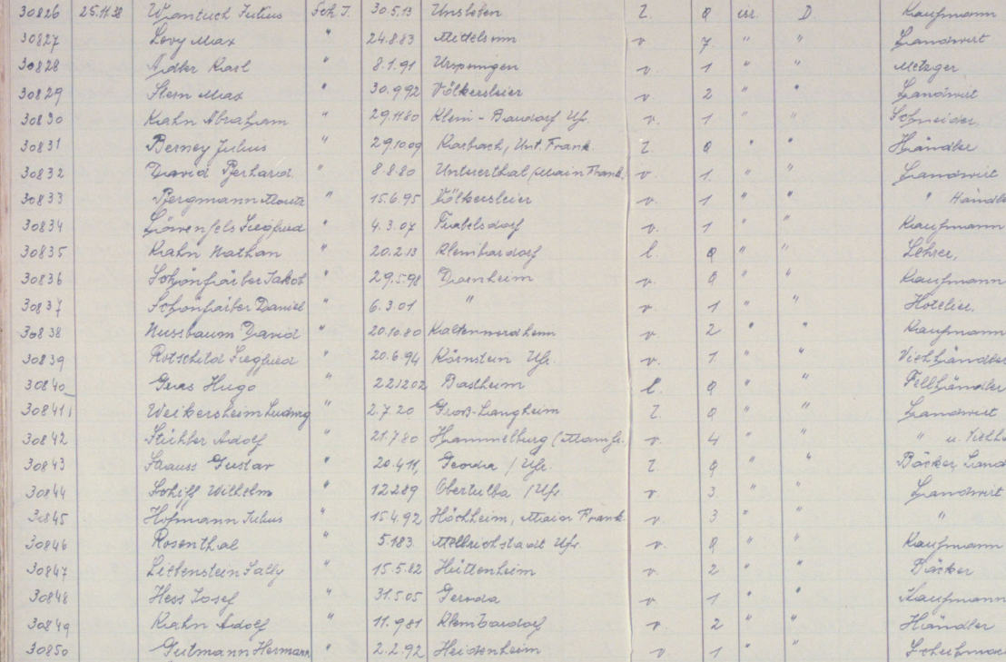
drag, startPoint x: 59, startPoint y: 48, endPoint x: 112, endPoint y: 48, distance: 52.7
click at [112, 48] on img at bounding box center [503, 285] width 805 height 480
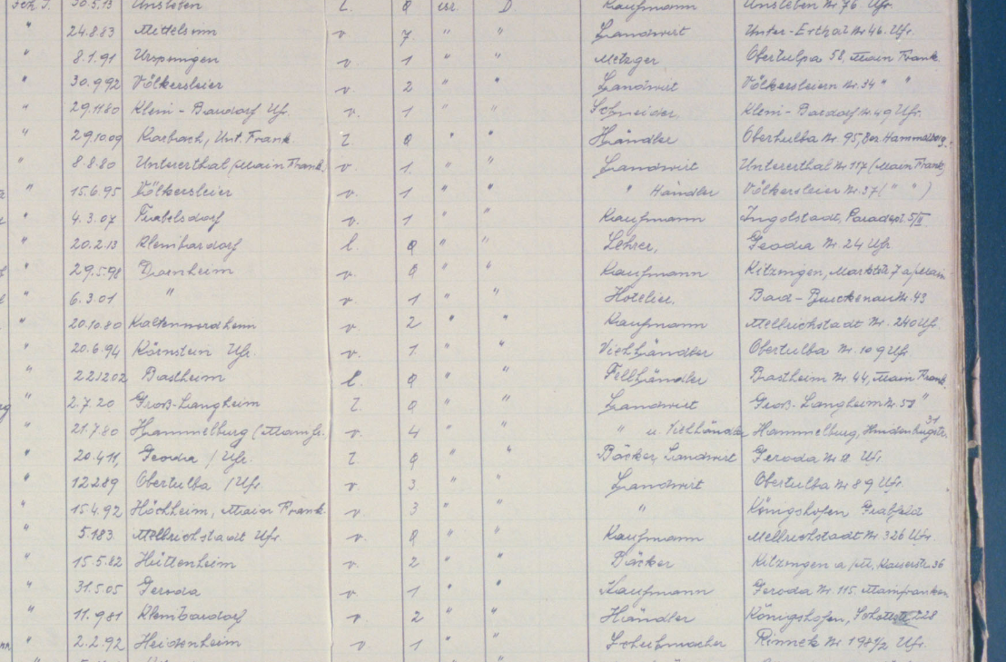
click at [309, 45] on img at bounding box center [503, 285] width 805 height 480
drag, startPoint x: 302, startPoint y: 43, endPoint x: 339, endPoint y: 46, distance: 36.5
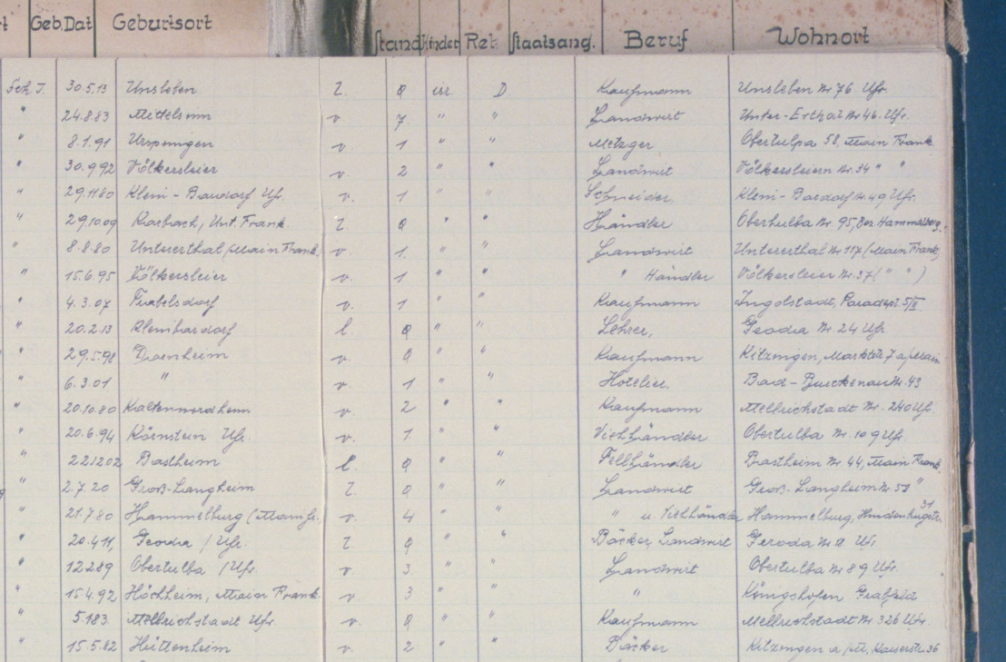
click at [300, 79] on img at bounding box center [503, 285] width 805 height 480
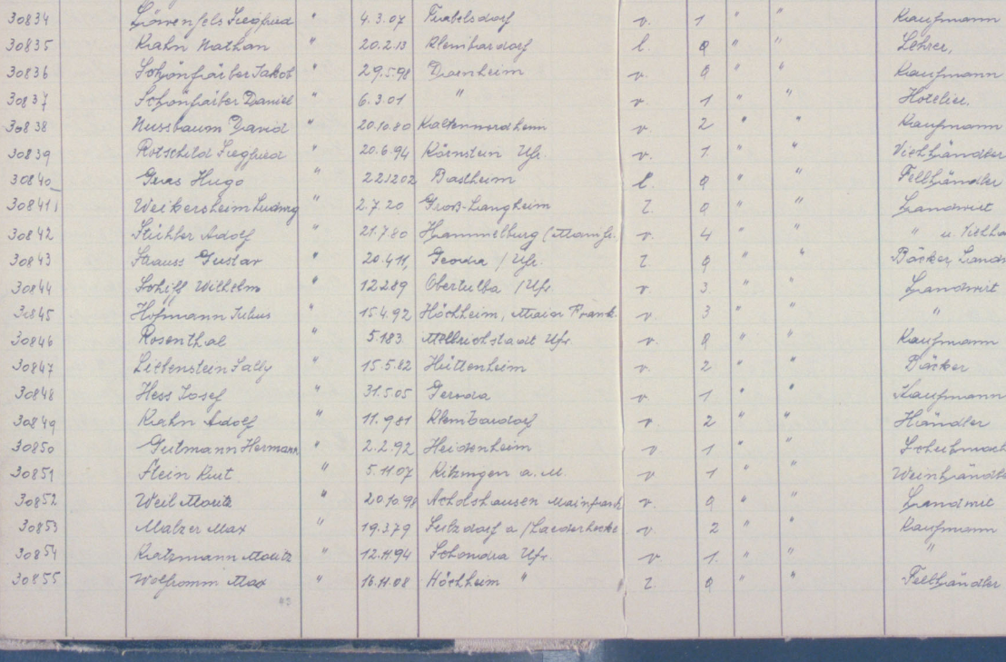
click at [109, 173] on img at bounding box center [503, 285] width 805 height 480
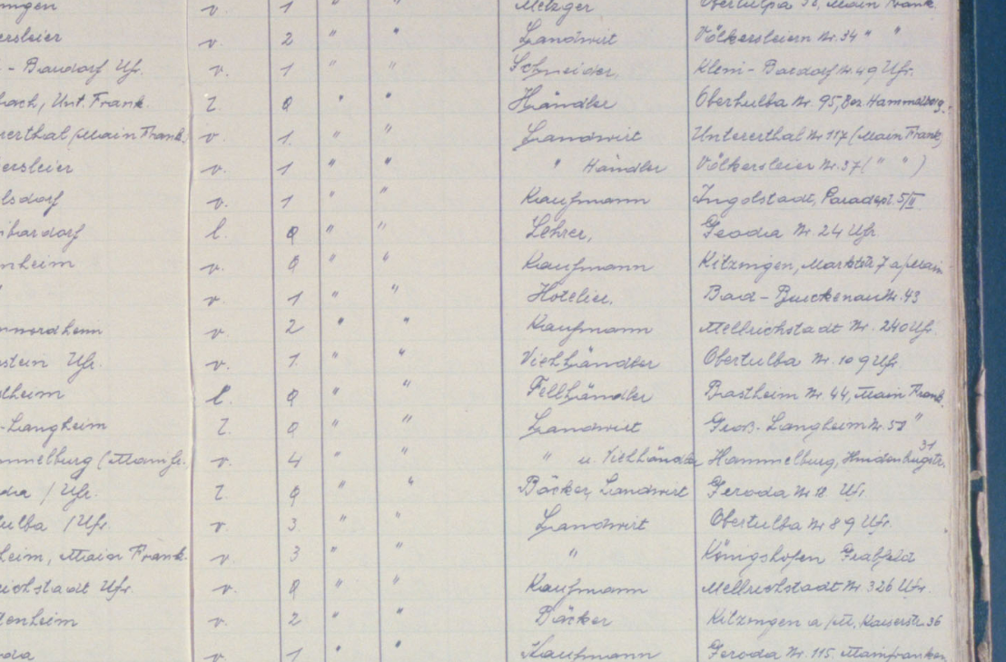
click at [232, 78] on img at bounding box center [503, 285] width 805 height 480
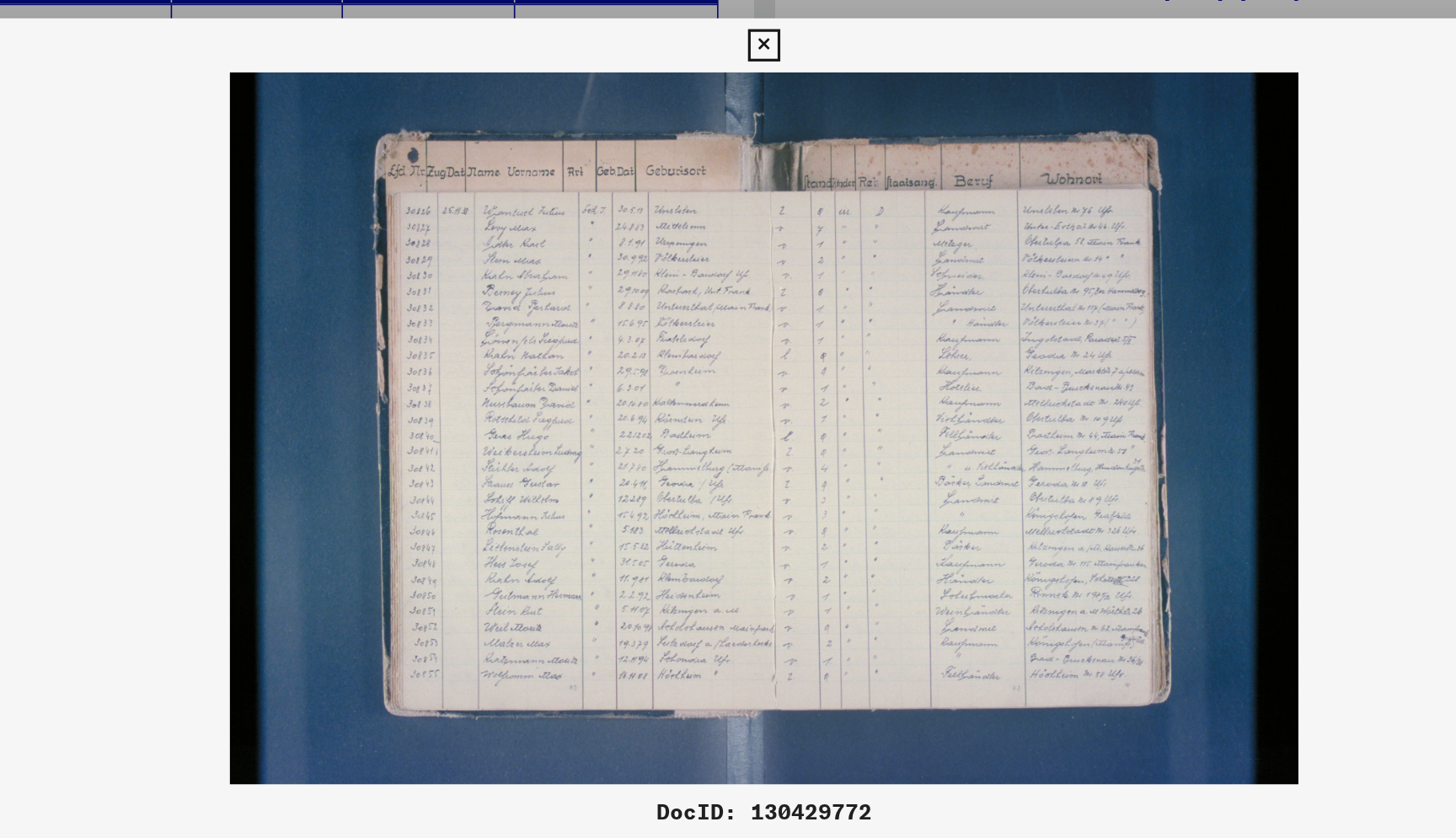
click at [432, 210] on img at bounding box center [728, 376] width 1165 height 445
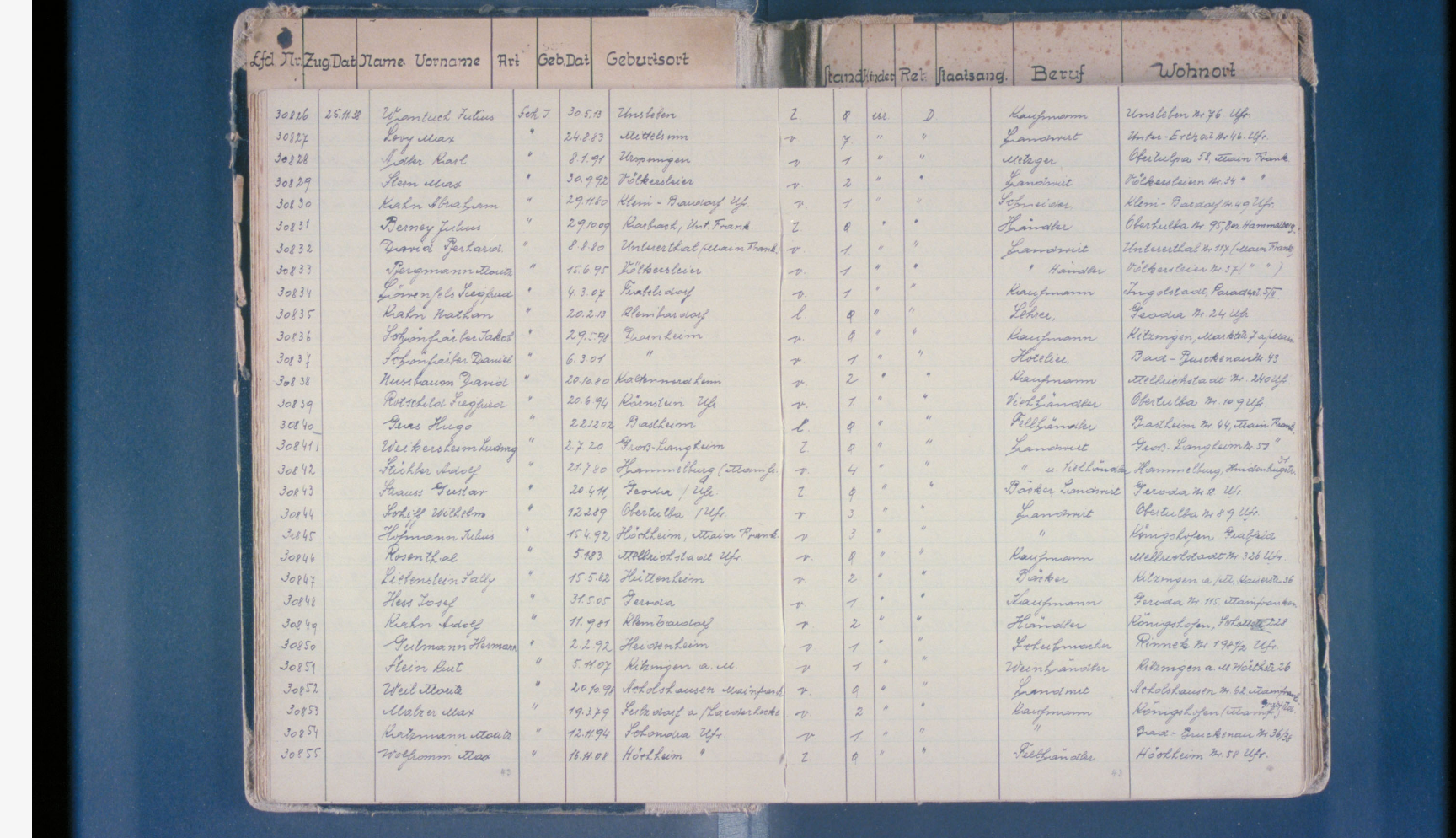
click at [242, 153] on img at bounding box center [728, 376] width 1165 height 445
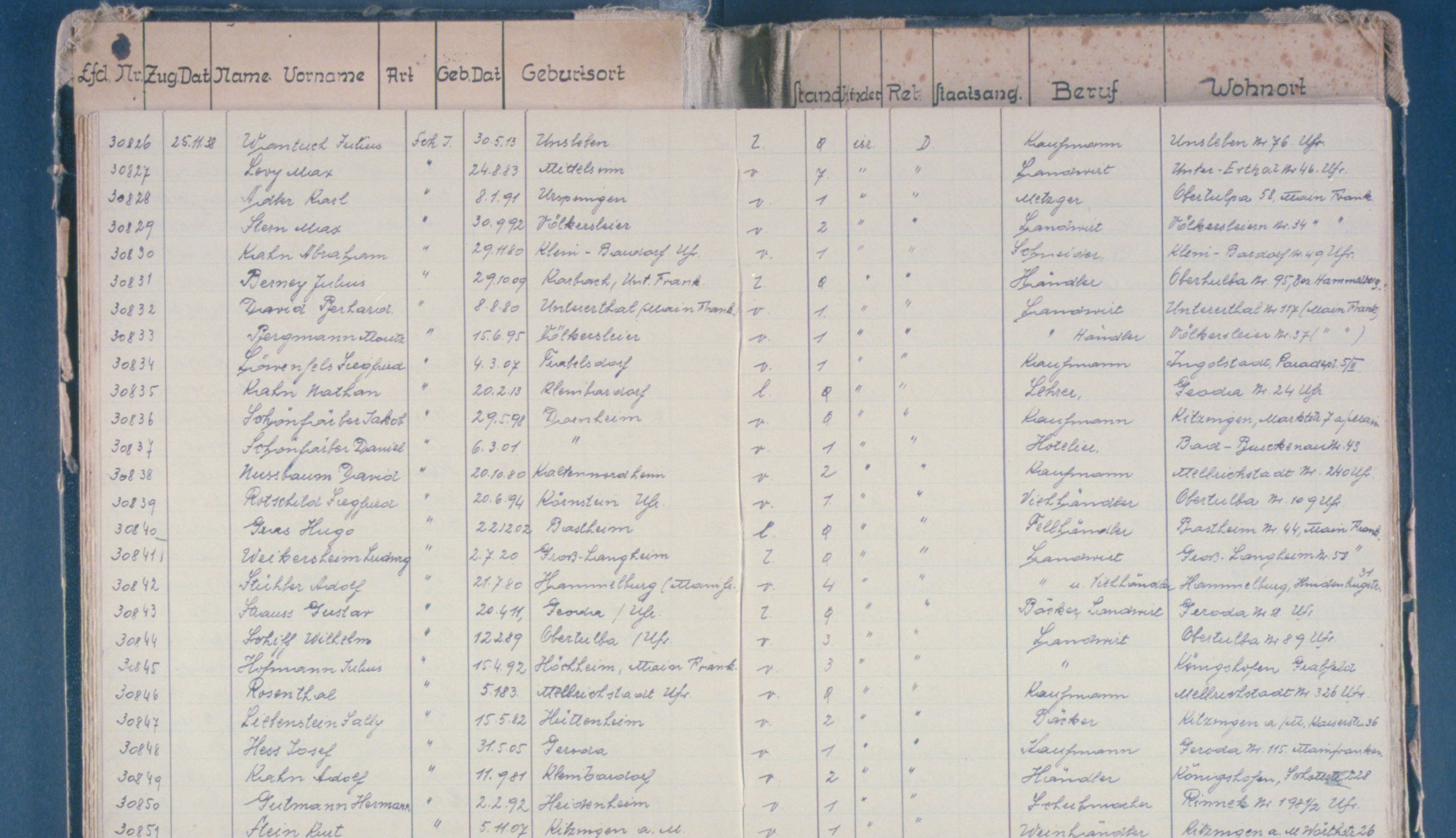
drag, startPoint x: 442, startPoint y: 32, endPoint x: 464, endPoint y: 32, distance: 22.0
click at [470, 153] on img at bounding box center [728, 376] width 1165 height 445
click at [464, 153] on img at bounding box center [728, 376] width 1165 height 445
click at [455, 153] on img at bounding box center [728, 376] width 1165 height 445
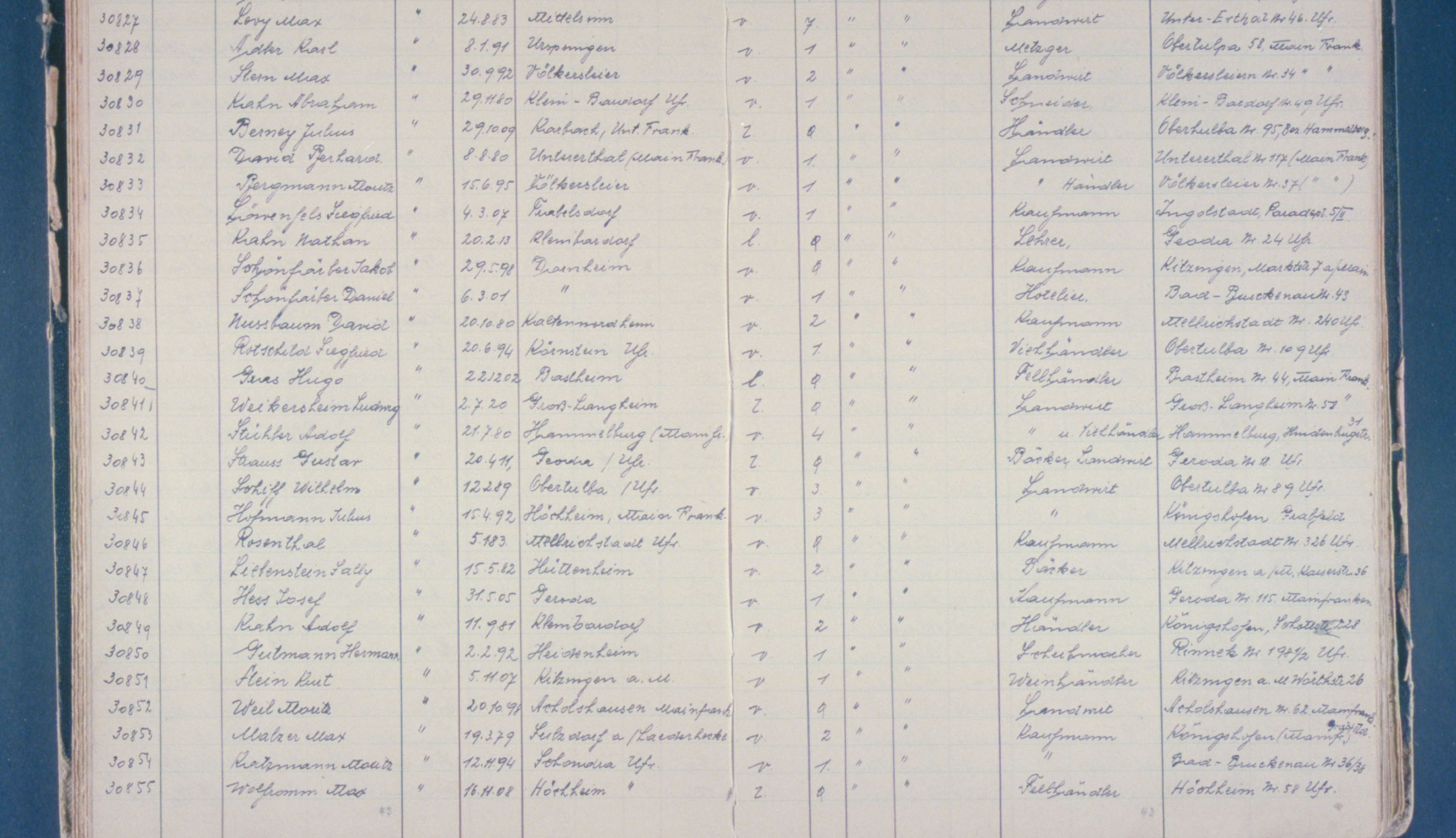
drag, startPoint x: 437, startPoint y: 113, endPoint x: 500, endPoint y: 122, distance: 63.6
click at [434, 160] on img at bounding box center [728, 376] width 1165 height 445
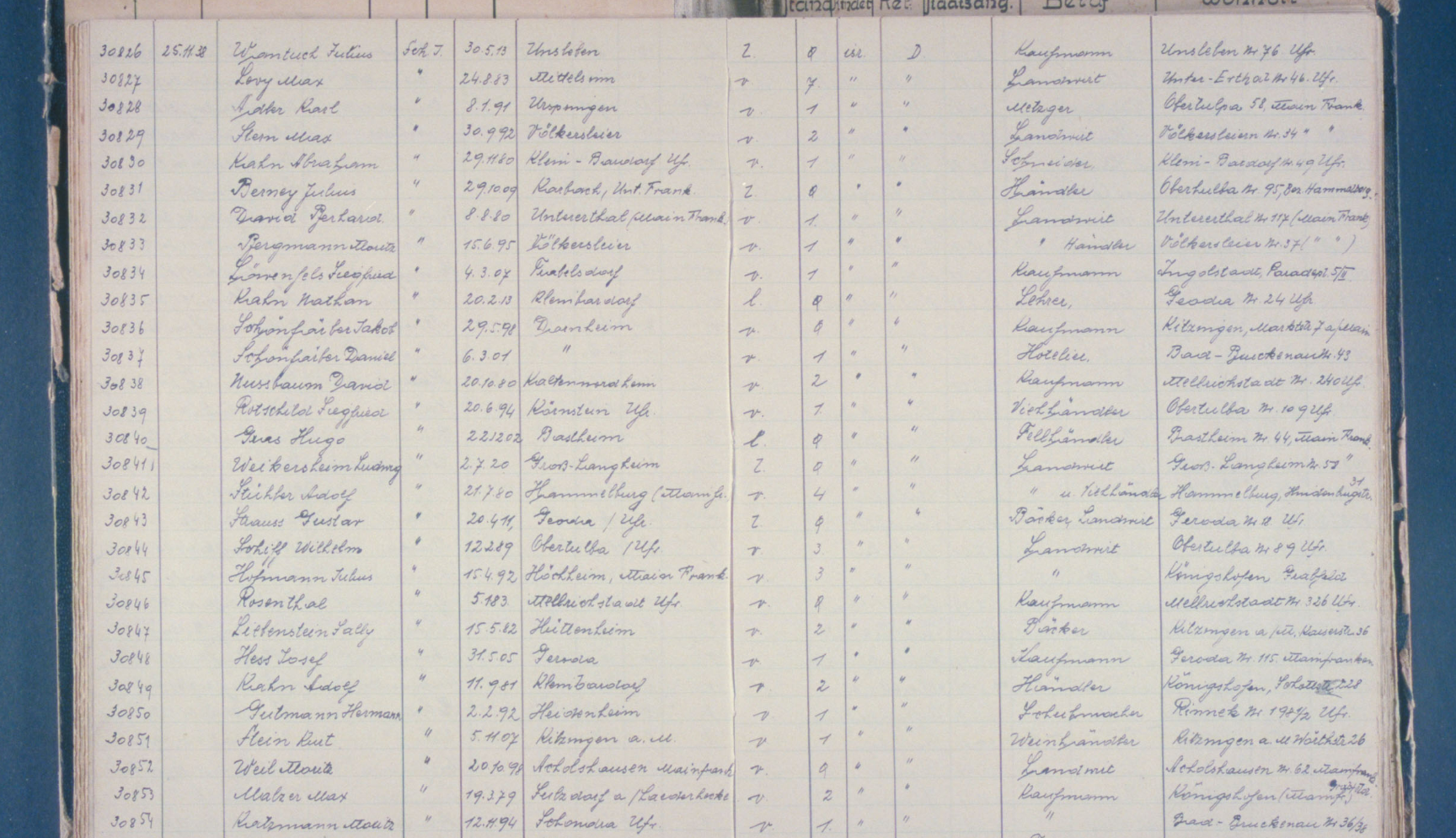
click at [310, 153] on img at bounding box center [728, 376] width 1165 height 445
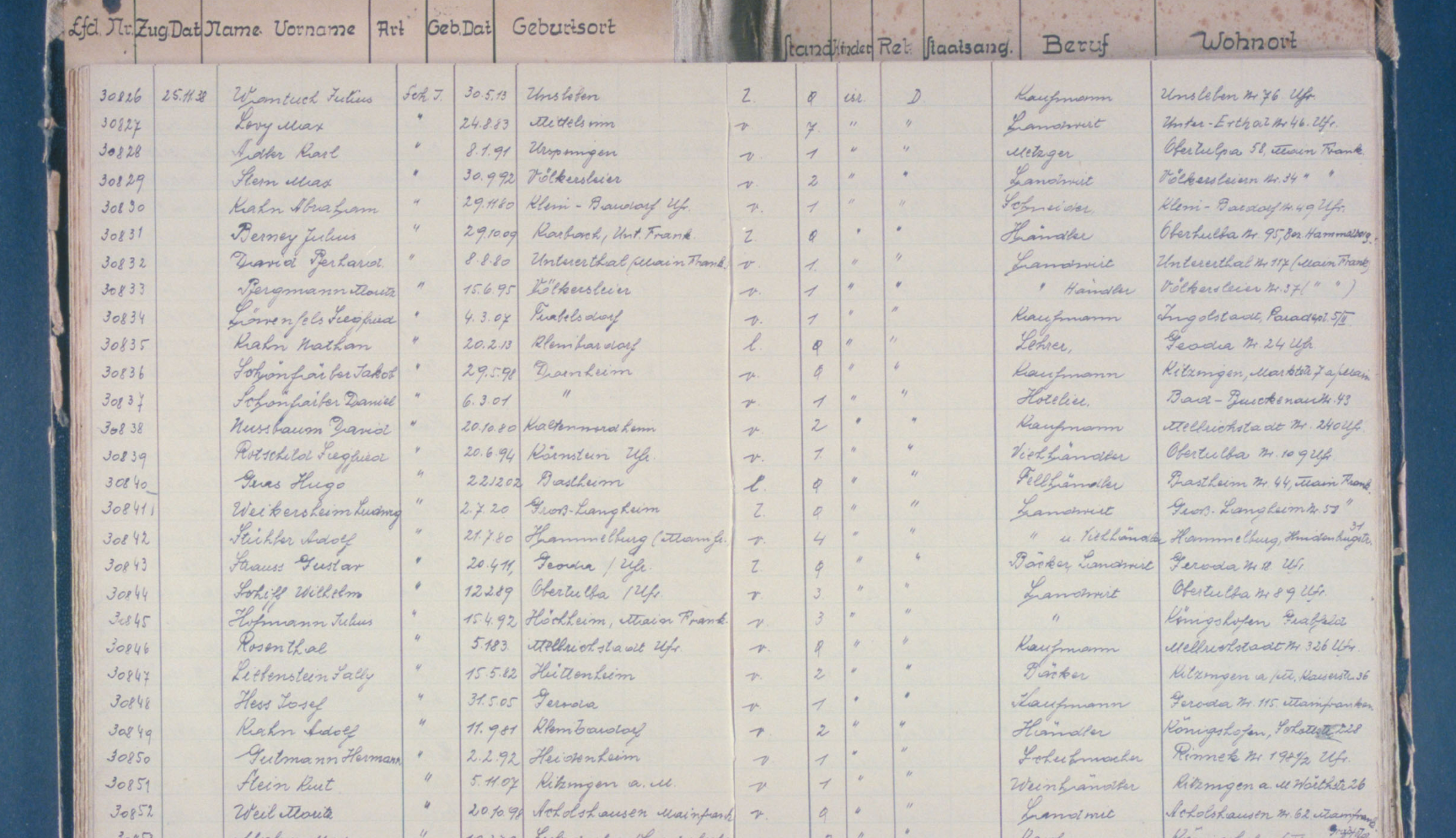
click at [285, 153] on img at bounding box center [728, 376] width 1165 height 445
click at [293, 153] on img at bounding box center [728, 376] width 1165 height 445
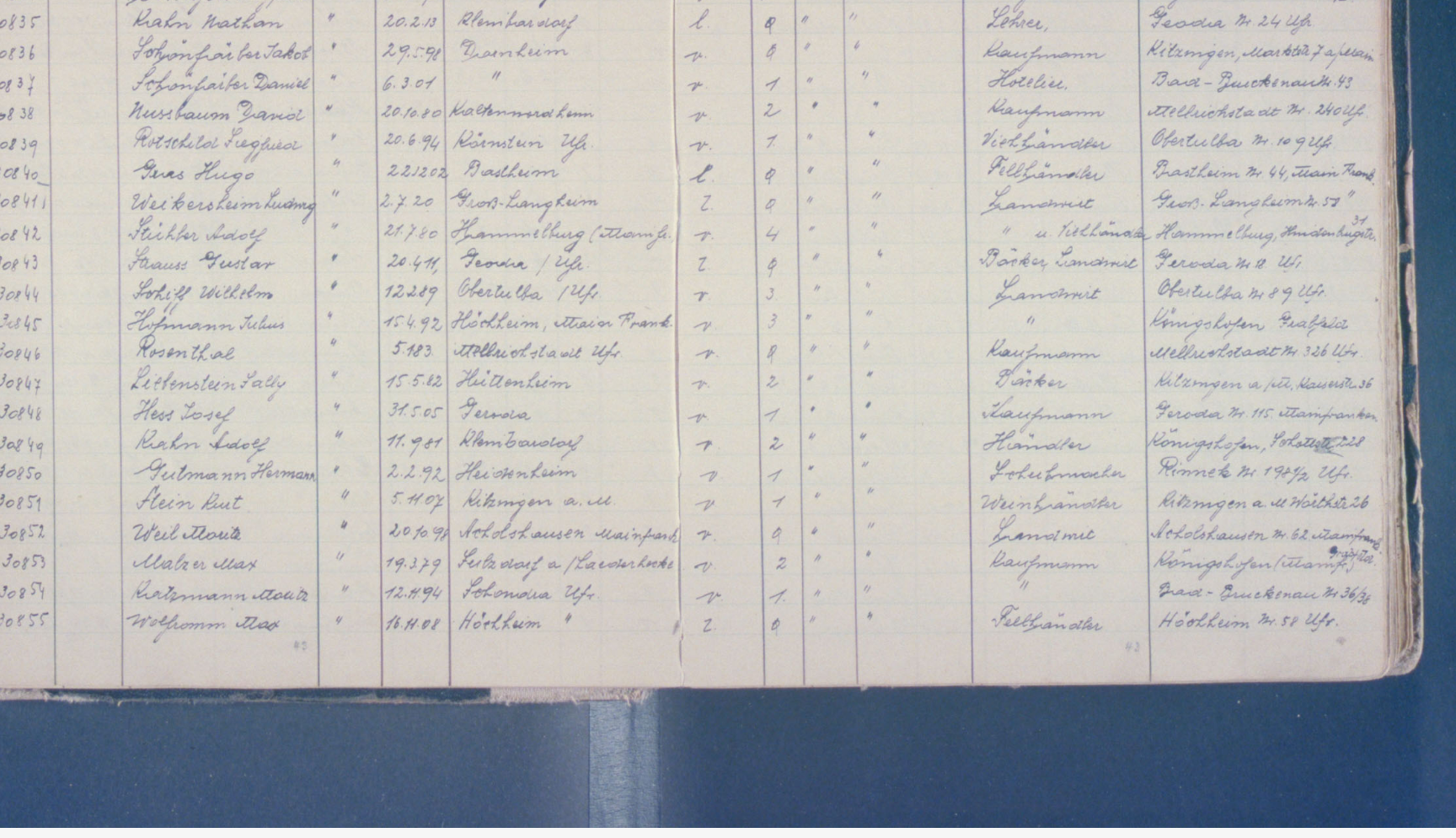
drag, startPoint x: 383, startPoint y: 147, endPoint x: 448, endPoint y: 148, distance: 65.0
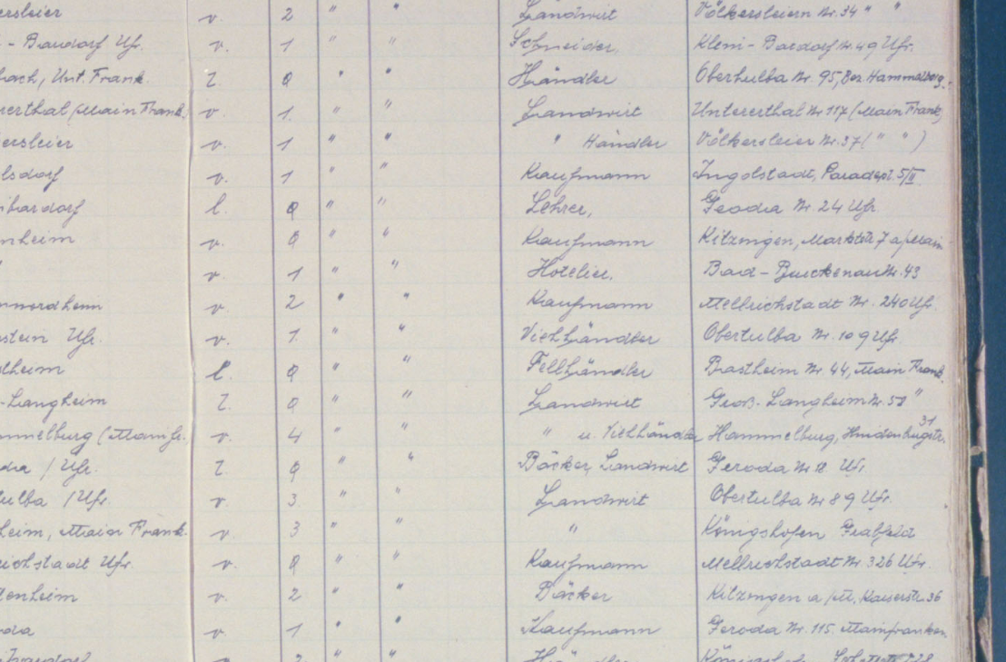
click at [292, 68] on img at bounding box center [503, 285] width 805 height 480
drag, startPoint x: 292, startPoint y: 68, endPoint x: 244, endPoint y: 66, distance: 47.3
click at [231, 68] on img at bounding box center [503, 285] width 805 height 480
click at [235, 64] on img at bounding box center [503, 285] width 805 height 480
click at [238, 64] on img at bounding box center [503, 285] width 805 height 480
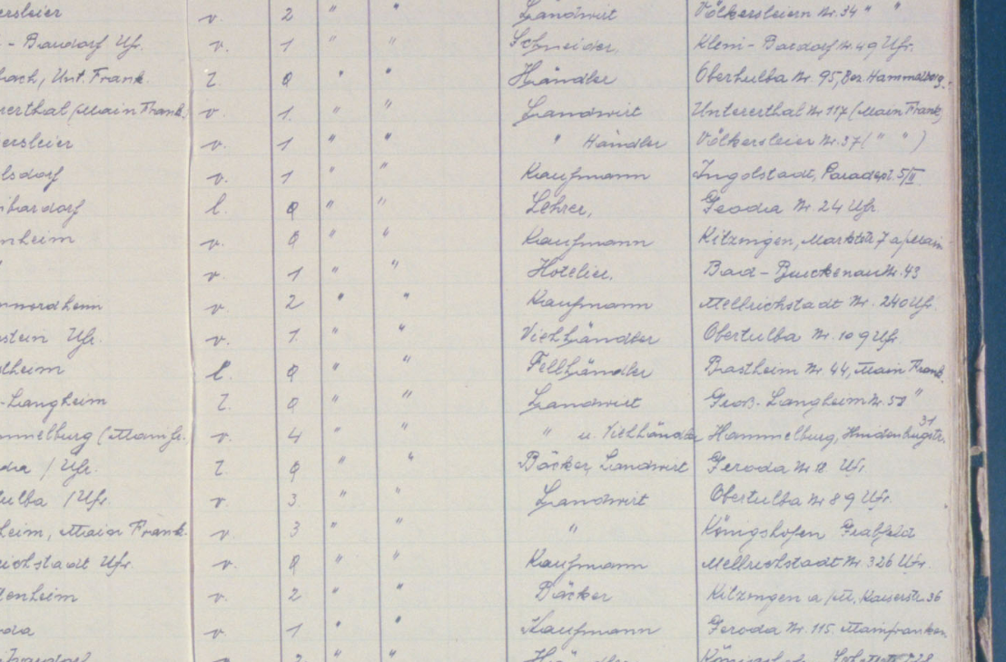
click at [262, 69] on img at bounding box center [503, 285] width 805 height 480
click at [289, 69] on img at bounding box center [503, 285] width 805 height 480
drag, startPoint x: 289, startPoint y: 69, endPoint x: 270, endPoint y: 70, distance: 19.1
click at [270, 70] on img at bounding box center [503, 285] width 805 height 480
click at [239, 62] on img at bounding box center [503, 285] width 805 height 480
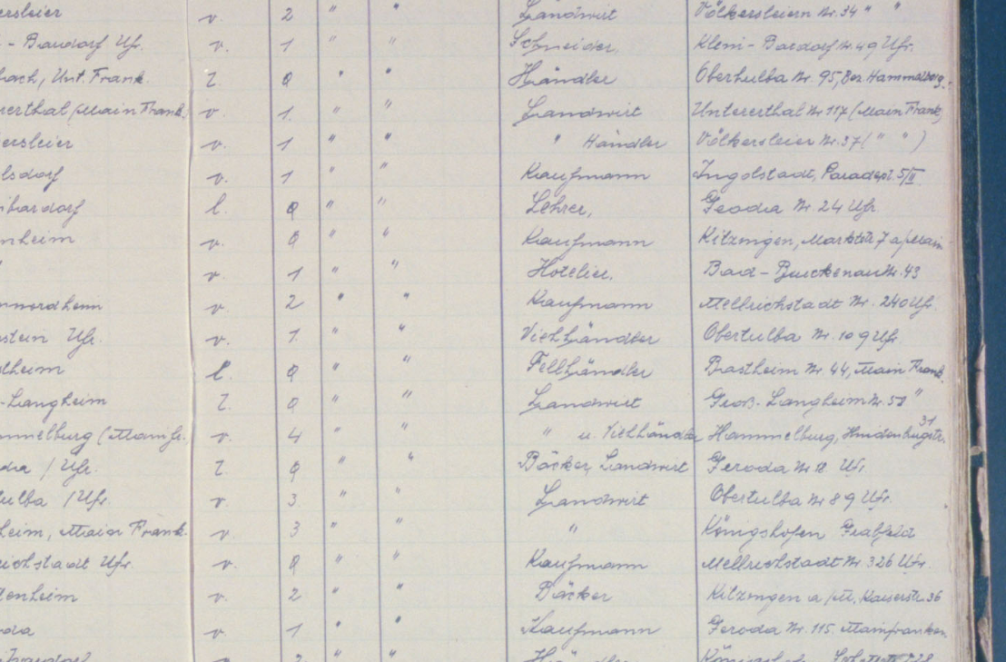
drag, startPoint x: 237, startPoint y: 64, endPoint x: 275, endPoint y: 66, distance: 38.2
click at [275, 66] on img at bounding box center [503, 285] width 805 height 480
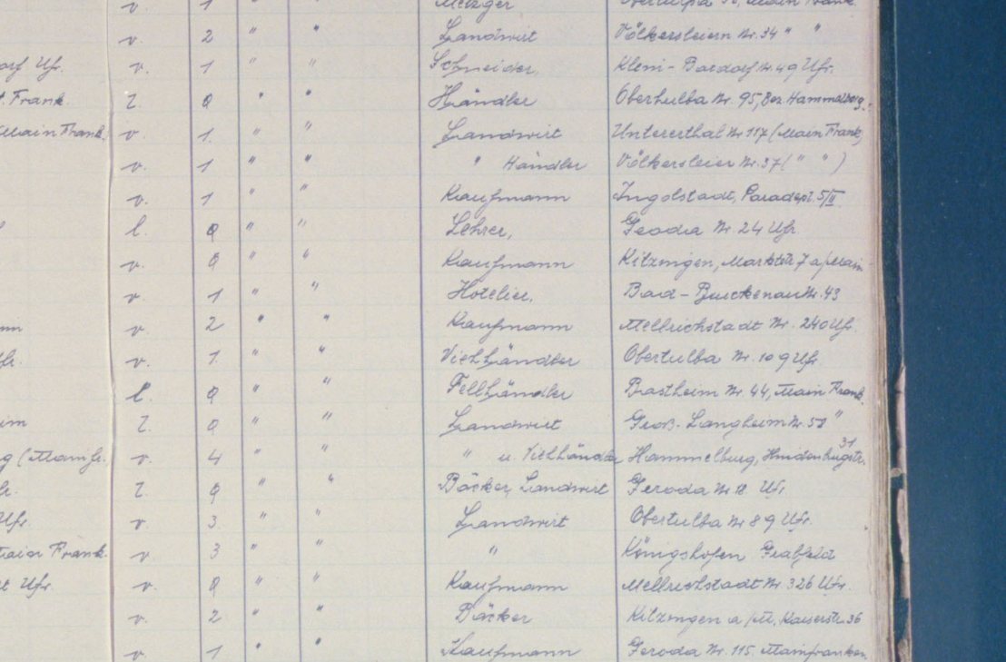
drag, startPoint x: 264, startPoint y: 74, endPoint x: 212, endPoint y: 75, distance: 52.7
click at [212, 75] on img at bounding box center [503, 285] width 805 height 480
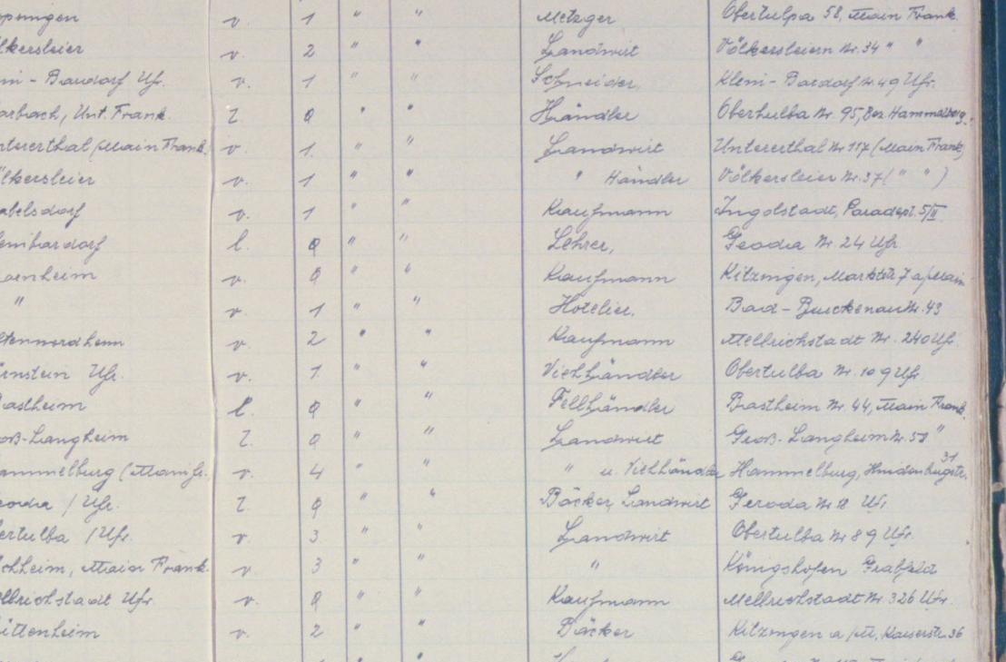
click at [254, 92] on img at bounding box center [503, 285] width 805 height 480
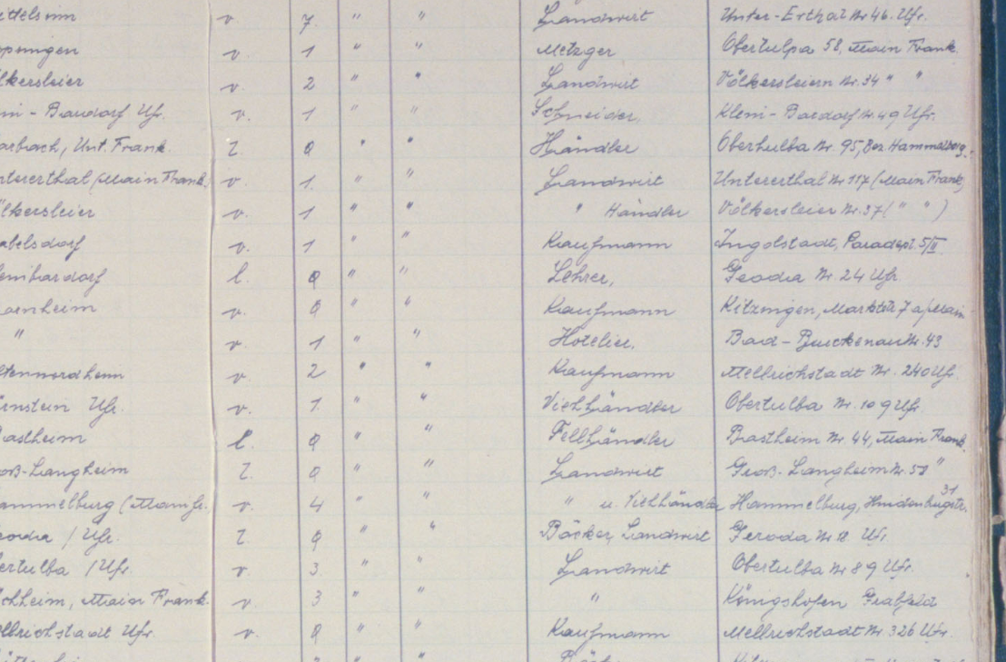
click at [256, 78] on img at bounding box center [503, 285] width 805 height 480
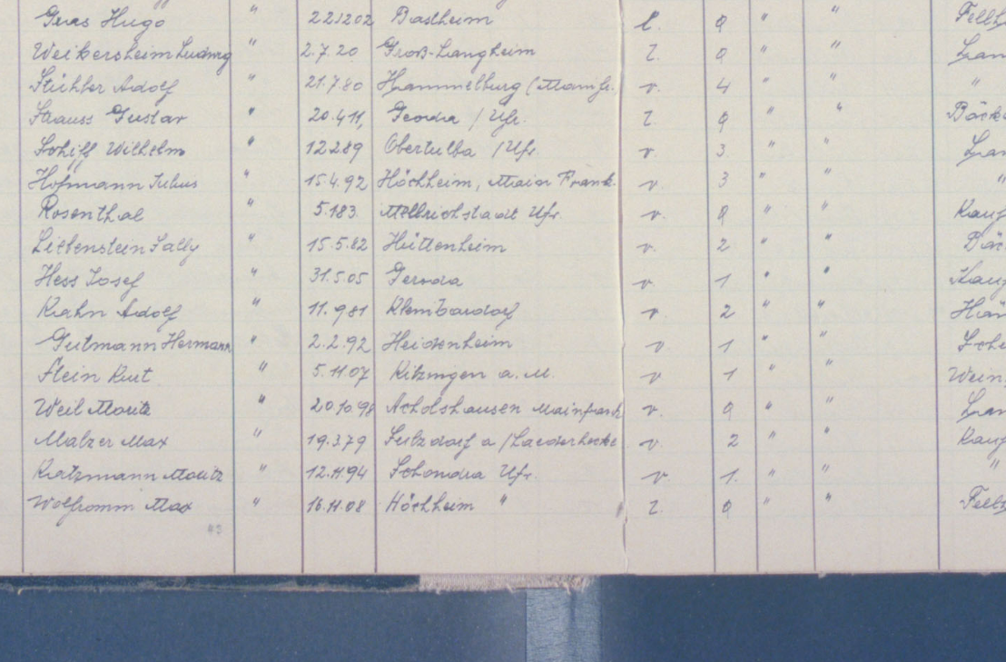
click at [222, 107] on img at bounding box center [503, 285] width 805 height 480
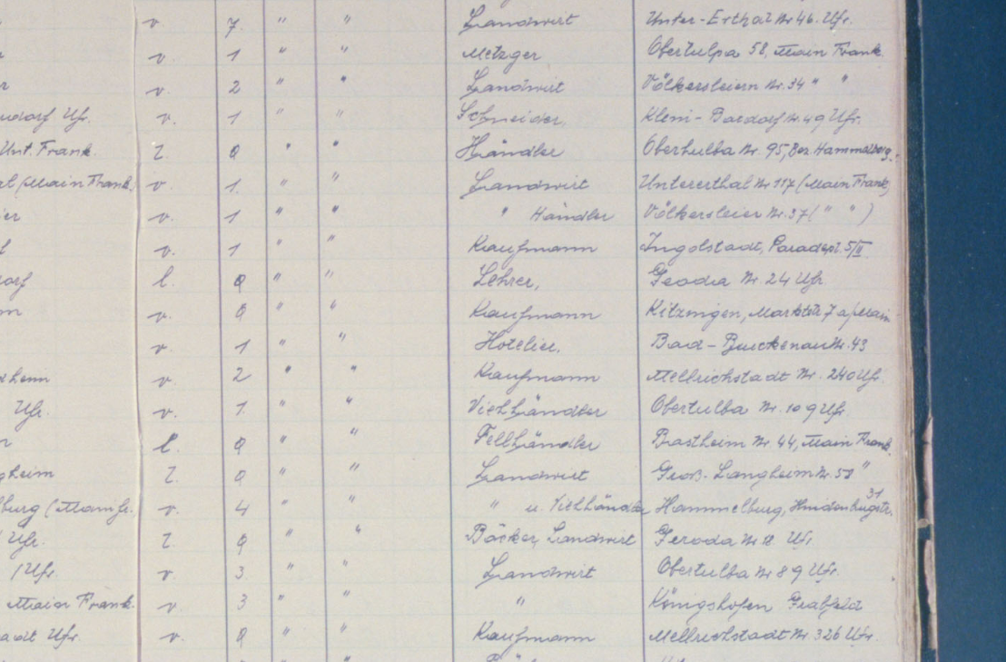
click at [216, 88] on img at bounding box center [503, 285] width 805 height 480
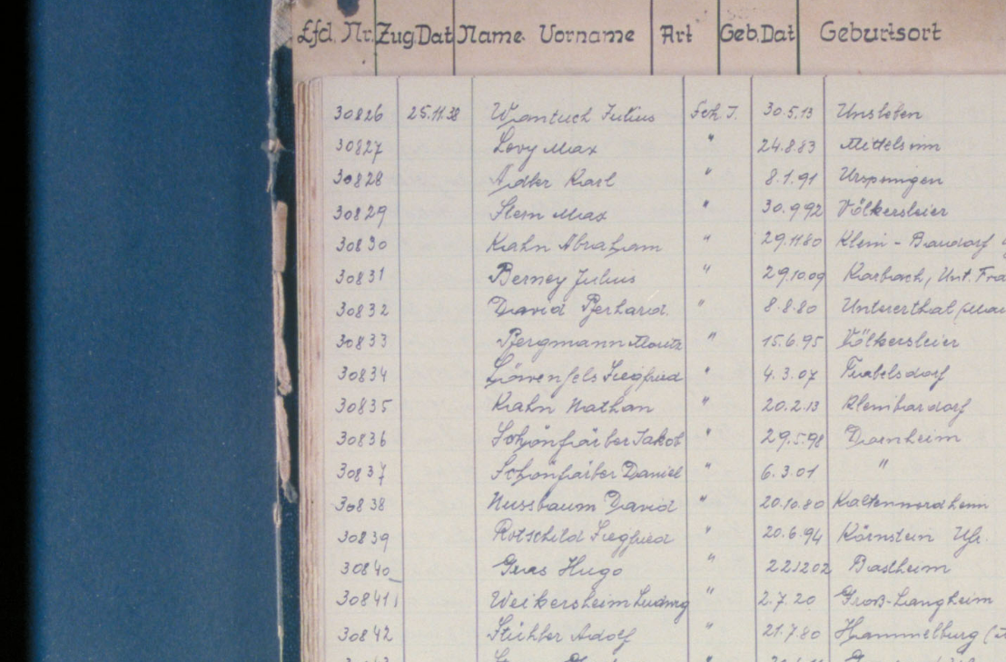
drag, startPoint x: 111, startPoint y: 134, endPoint x: 134, endPoint y: 134, distance: 23.6
click at [153, 109] on img at bounding box center [503, 285] width 805 height 480
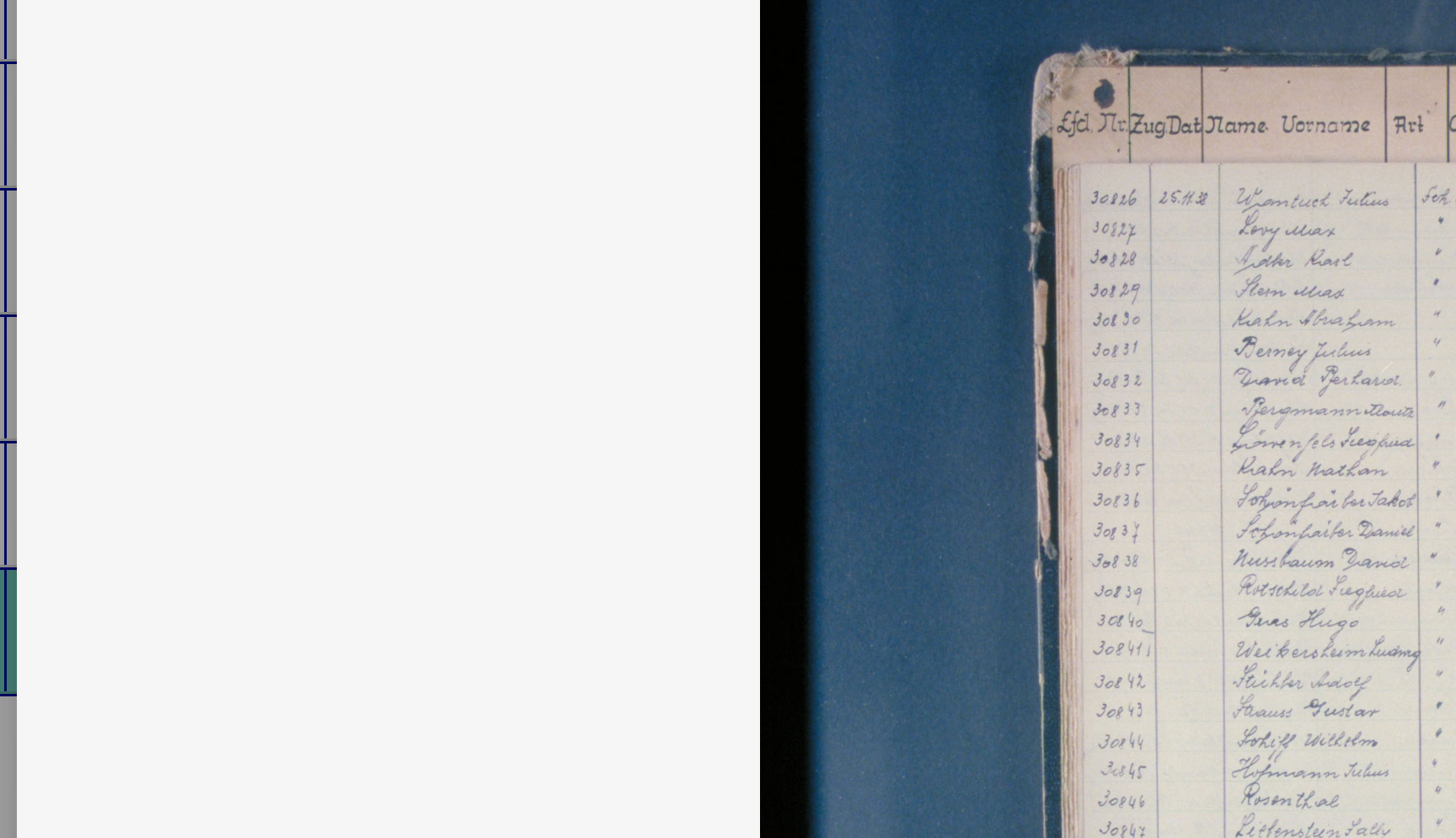
click at [361, 153] on img at bounding box center [728, 376] width 1165 height 445
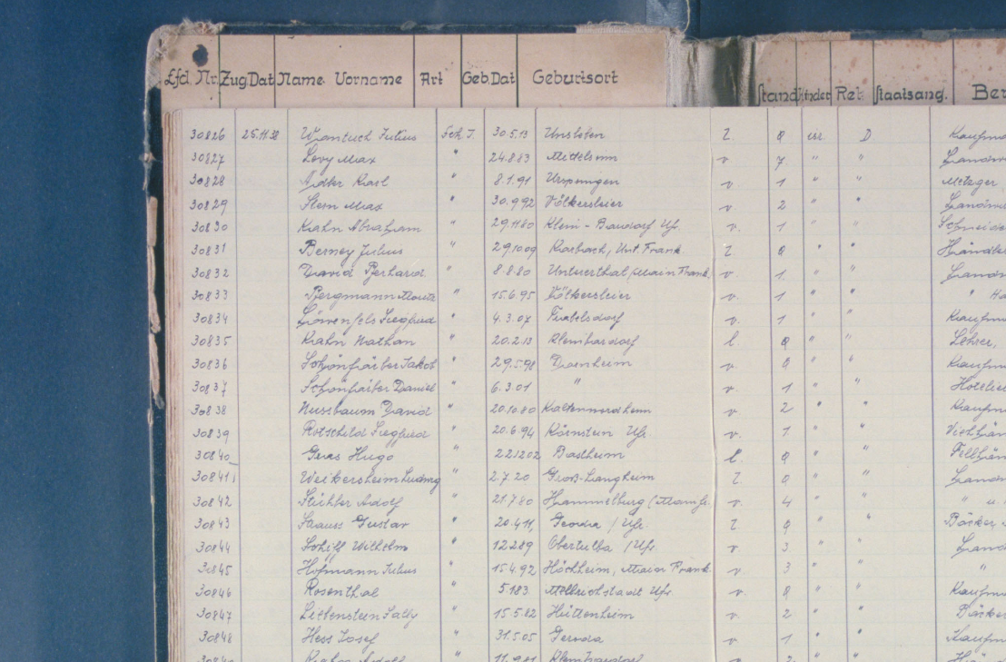
click at [228, 90] on img at bounding box center [503, 285] width 805 height 480
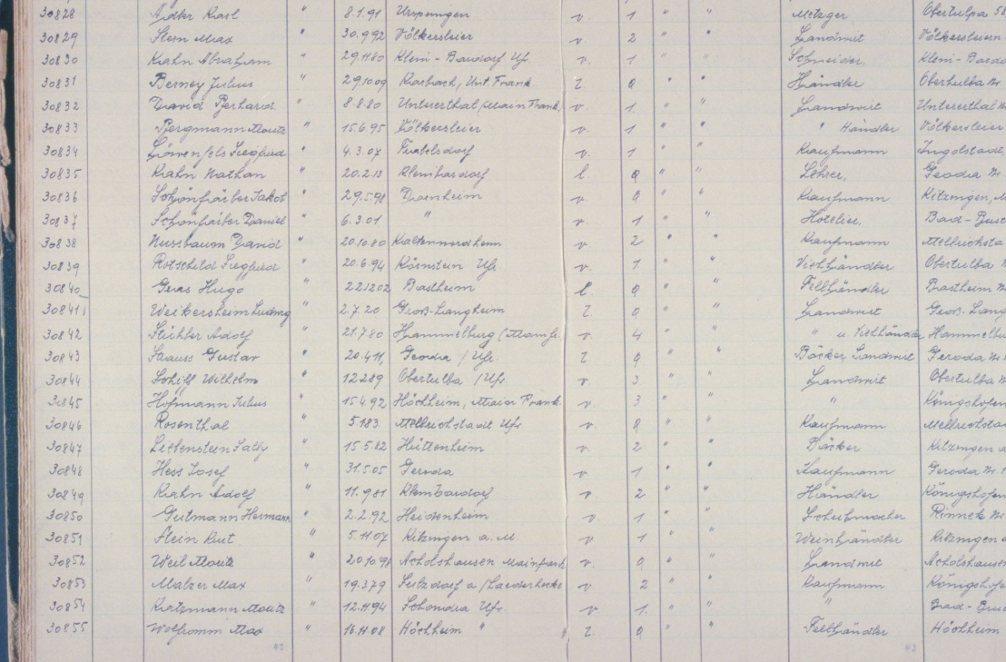
click at [302, 172] on img at bounding box center [503, 285] width 805 height 480
